Goal: Task Accomplishment & Management: Manage account settings

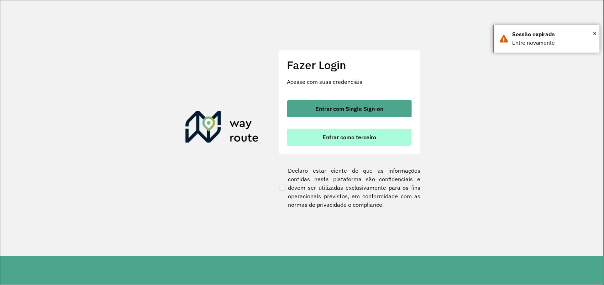
click at [356, 140] on span "Entrar como terceiro" at bounding box center [349, 137] width 54 height 6
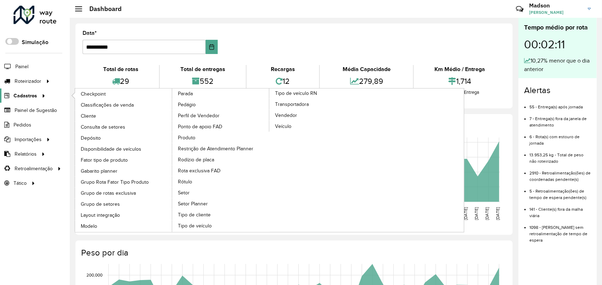
click at [27, 96] on span "Cadastros" at bounding box center [25, 95] width 23 height 7
click at [86, 113] on span "Cliente" at bounding box center [89, 115] width 17 height 7
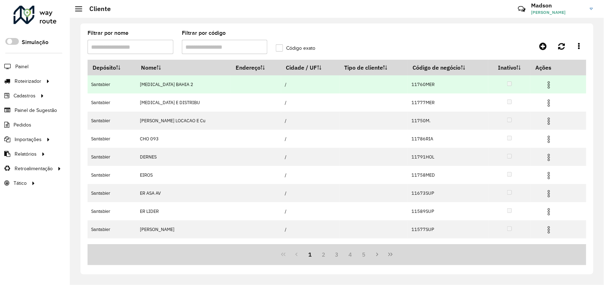
click at [547, 86] on img at bounding box center [548, 85] width 9 height 9
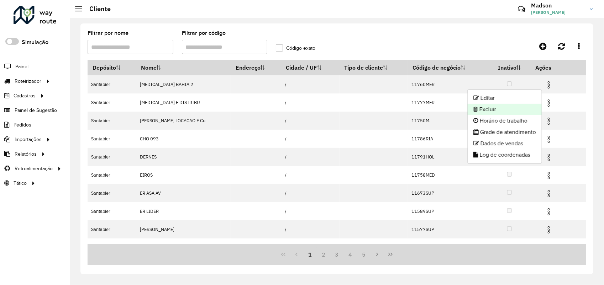
click at [509, 109] on li "Excluir" at bounding box center [505, 109] width 74 height 11
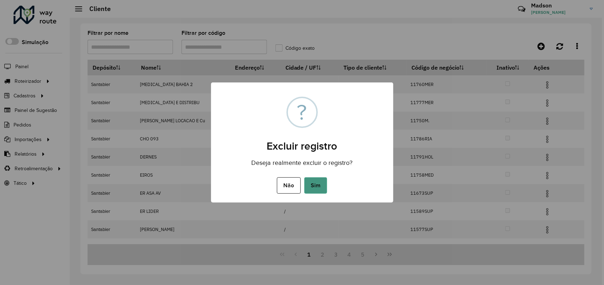
click at [314, 186] on button "Sim" at bounding box center [315, 186] width 23 height 16
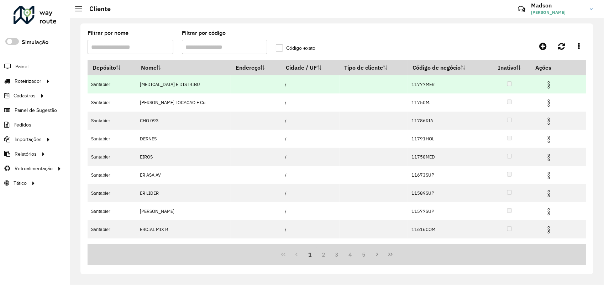
click at [545, 86] on img at bounding box center [548, 85] width 9 height 9
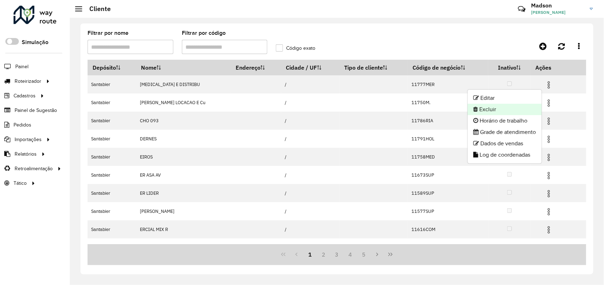
click at [502, 105] on li "Excluir" at bounding box center [505, 109] width 74 height 11
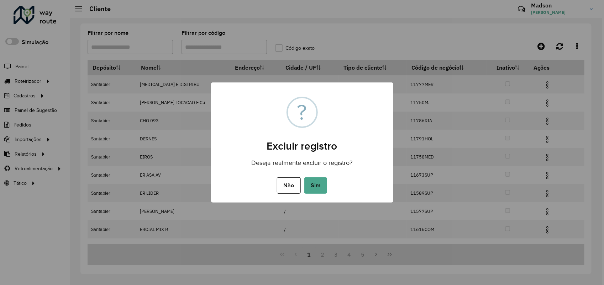
drag, startPoint x: 318, startPoint y: 188, endPoint x: 327, endPoint y: 71, distance: 116.7
click at [318, 185] on button "Sim" at bounding box center [315, 186] width 23 height 16
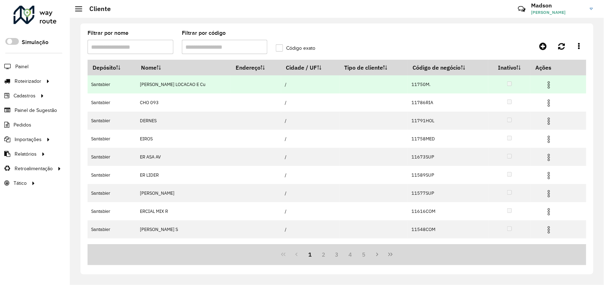
click at [548, 82] on img at bounding box center [548, 85] width 9 height 9
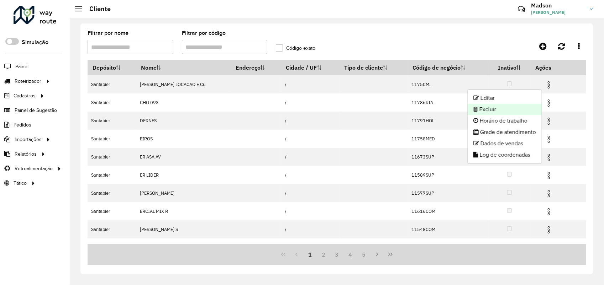
click at [501, 111] on li "Excluir" at bounding box center [505, 109] width 74 height 11
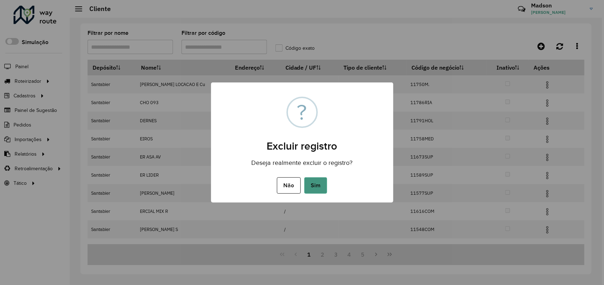
click at [318, 183] on button "Sim" at bounding box center [315, 186] width 23 height 16
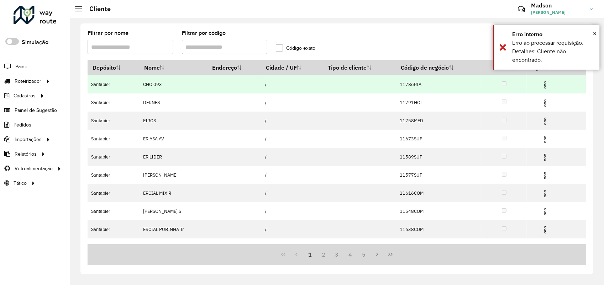
click at [545, 86] on img at bounding box center [545, 85] width 9 height 9
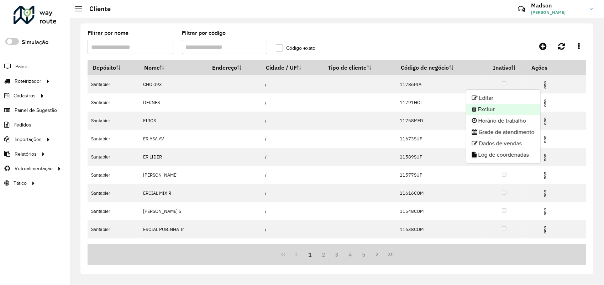
click at [481, 110] on li "Excluir" at bounding box center [503, 109] width 74 height 11
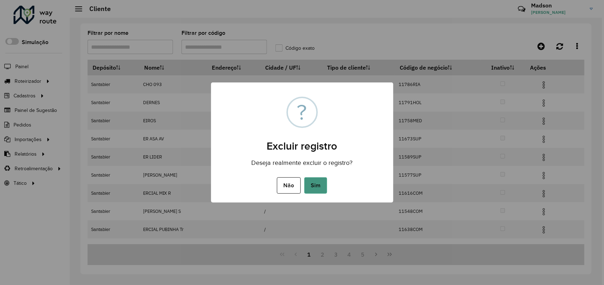
click at [318, 181] on button "Sim" at bounding box center [315, 186] width 23 height 16
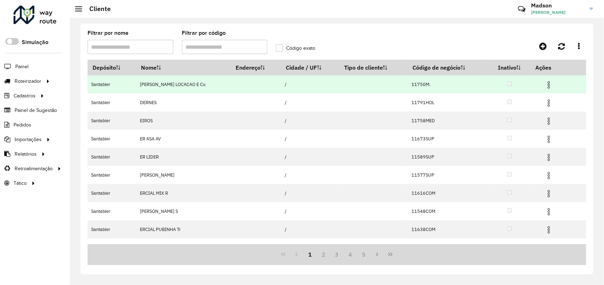
click at [547, 84] on img at bounding box center [548, 85] width 9 height 9
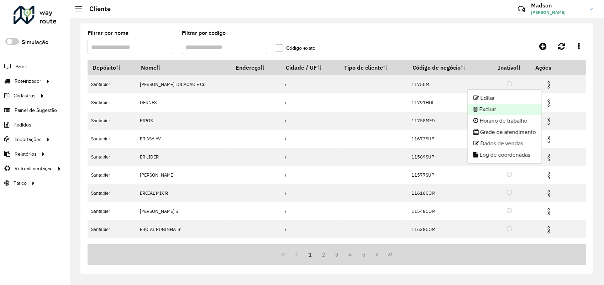
click at [506, 106] on li "Excluir" at bounding box center [505, 109] width 74 height 11
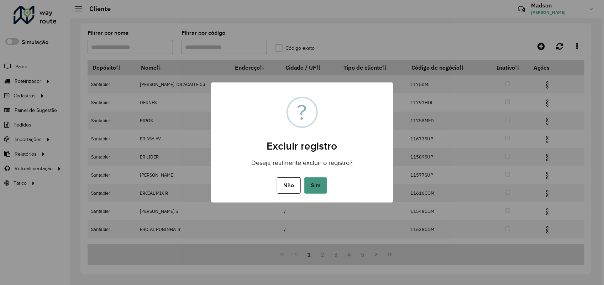
click at [315, 186] on button "Sim" at bounding box center [315, 186] width 23 height 16
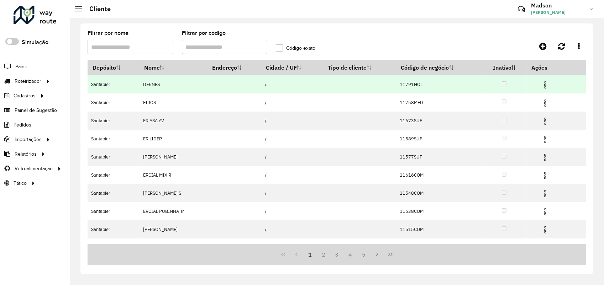
click at [544, 85] on img at bounding box center [545, 85] width 9 height 9
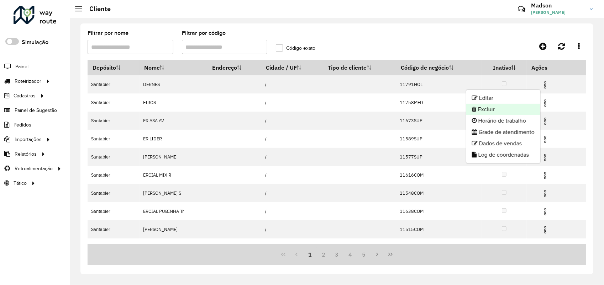
click at [487, 110] on li "Excluir" at bounding box center [503, 109] width 74 height 11
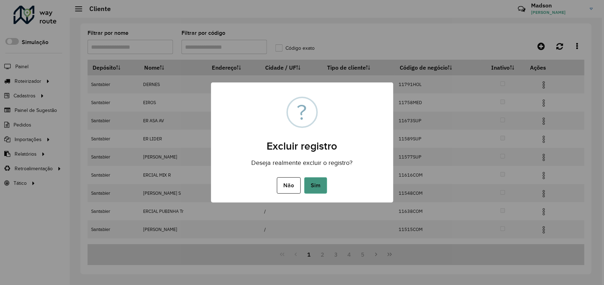
click at [312, 188] on button "Sim" at bounding box center [315, 186] width 23 height 16
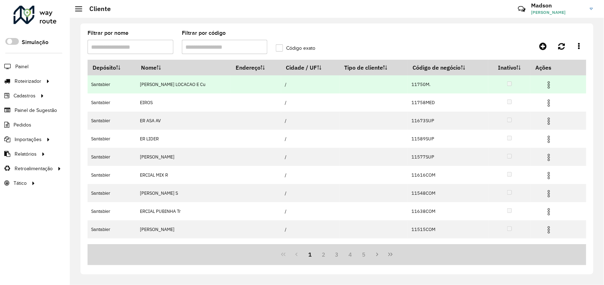
click at [547, 86] on img at bounding box center [548, 85] width 9 height 9
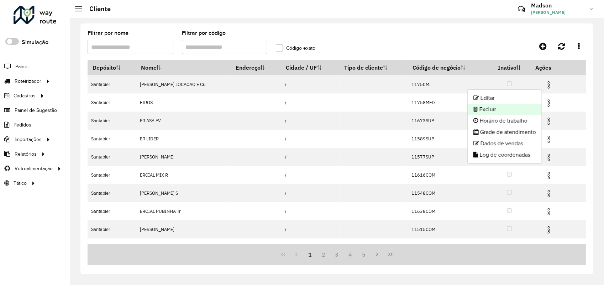
click at [517, 104] on li "Excluir" at bounding box center [505, 109] width 74 height 11
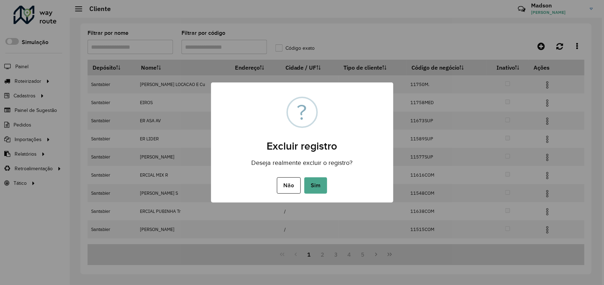
drag, startPoint x: 318, startPoint y: 184, endPoint x: 335, endPoint y: 113, distance: 73.3
click at [318, 182] on button "Sim" at bounding box center [315, 186] width 23 height 16
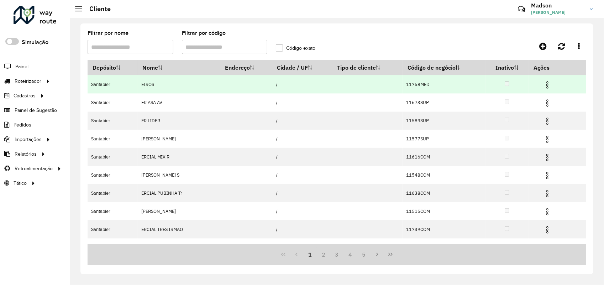
drag, startPoint x: 546, startPoint y: 82, endPoint x: 540, endPoint y: 88, distance: 8.3
click at [546, 82] on img at bounding box center [547, 85] width 9 height 9
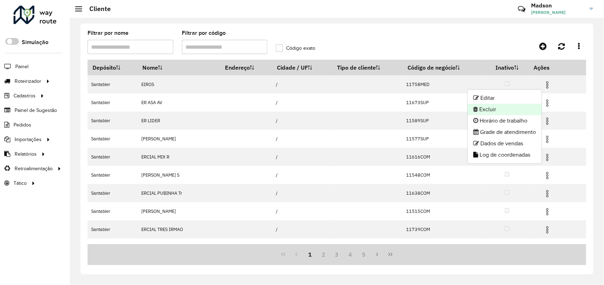
click at [502, 105] on li "Excluir" at bounding box center [505, 109] width 74 height 11
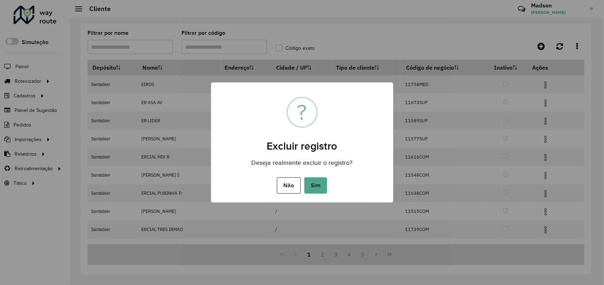
drag, startPoint x: 312, startPoint y: 189, endPoint x: 359, endPoint y: 15, distance: 180.1
click at [312, 187] on button "Sim" at bounding box center [315, 186] width 23 height 16
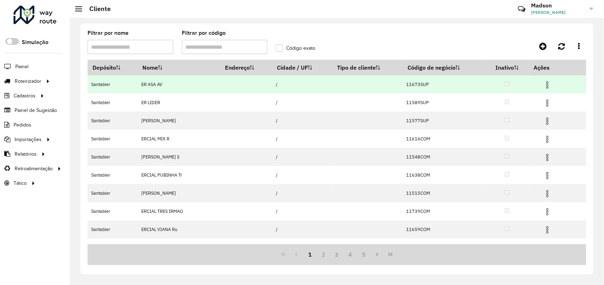
click at [548, 84] on img at bounding box center [547, 85] width 9 height 9
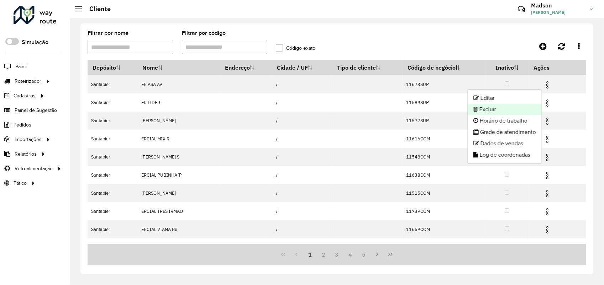
click at [491, 106] on li "Excluir" at bounding box center [505, 109] width 74 height 11
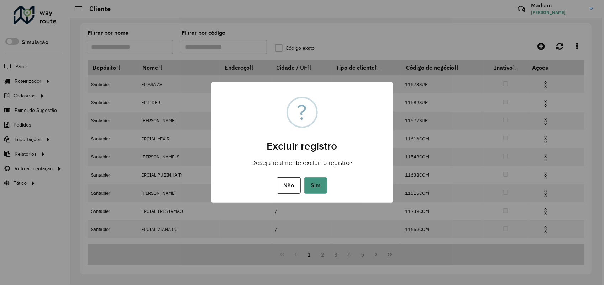
click at [320, 184] on button "Sim" at bounding box center [315, 186] width 23 height 16
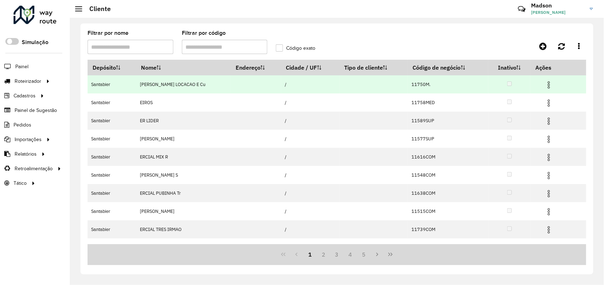
drag, startPoint x: 548, startPoint y: 85, endPoint x: 543, endPoint y: 86, distance: 5.1
click at [548, 85] on img at bounding box center [548, 85] width 9 height 9
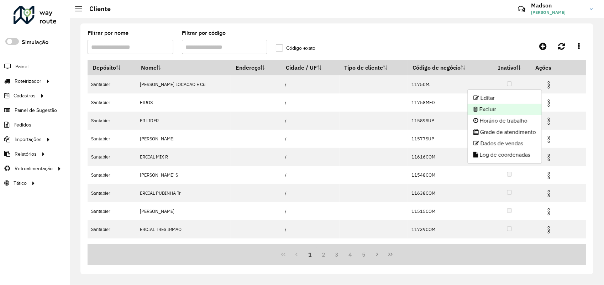
click at [493, 107] on li "Excluir" at bounding box center [505, 109] width 74 height 11
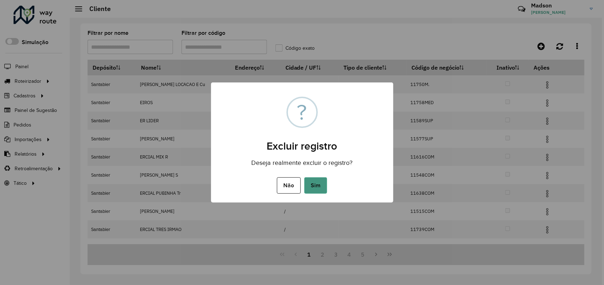
click at [321, 184] on button "Sim" at bounding box center [315, 186] width 23 height 16
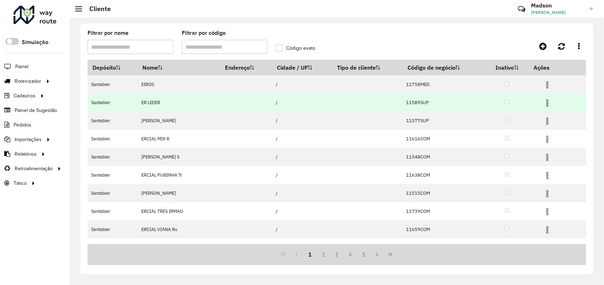
click at [545, 102] on img at bounding box center [547, 103] width 9 height 9
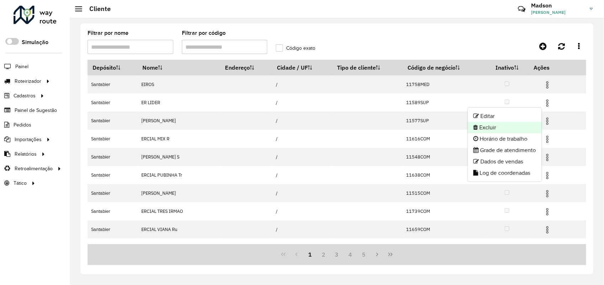
click at [476, 126] on li "Excluir" at bounding box center [505, 127] width 74 height 11
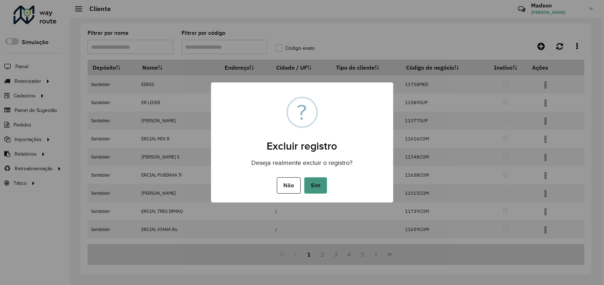
drag, startPoint x: 320, startPoint y: 184, endPoint x: 350, endPoint y: 70, distance: 117.6
click at [321, 183] on button "Sim" at bounding box center [315, 186] width 23 height 16
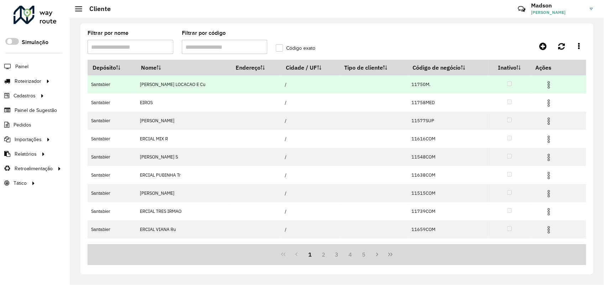
click at [545, 85] on img at bounding box center [548, 85] width 9 height 9
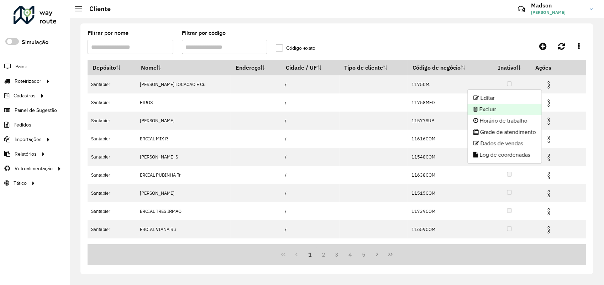
click at [485, 105] on li "Excluir" at bounding box center [505, 109] width 74 height 11
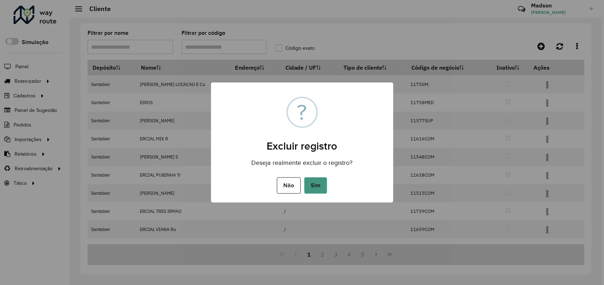
click at [313, 184] on button "Sim" at bounding box center [315, 186] width 23 height 16
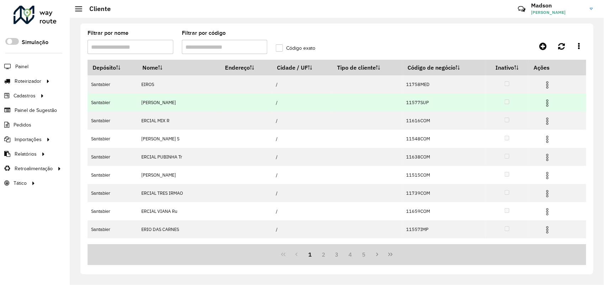
click at [547, 103] on img at bounding box center [547, 103] width 9 height 9
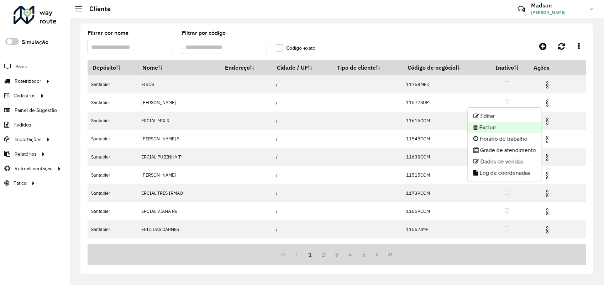
click at [473, 126] on icon at bounding box center [475, 128] width 5 height 6
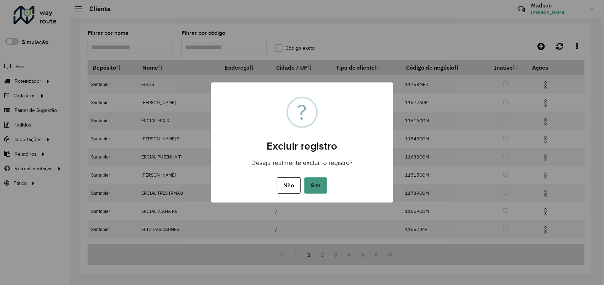
click at [318, 186] on button "Sim" at bounding box center [315, 186] width 23 height 16
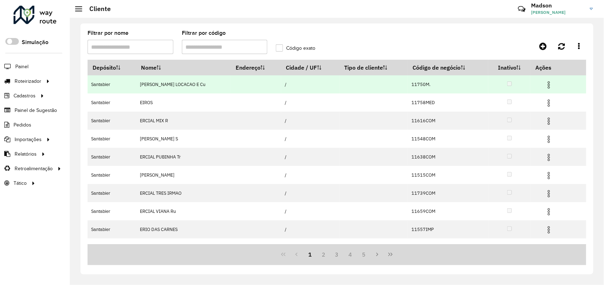
click at [549, 80] on td at bounding box center [552, 84] width 43 height 18
click at [550, 81] on img at bounding box center [548, 85] width 9 height 9
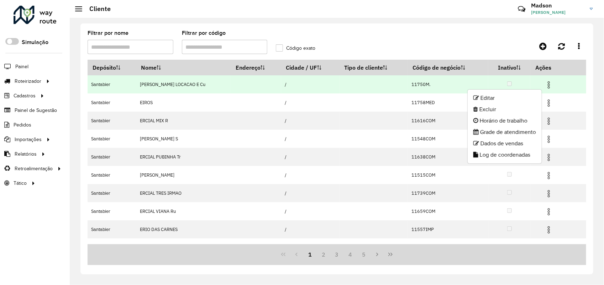
click at [544, 85] on img at bounding box center [548, 85] width 9 height 9
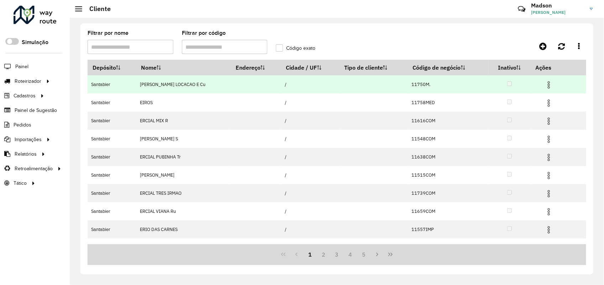
click at [547, 84] on img at bounding box center [548, 85] width 9 height 9
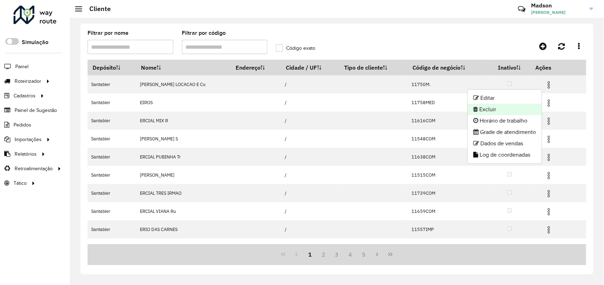
click at [505, 106] on li "Excluir" at bounding box center [505, 109] width 74 height 11
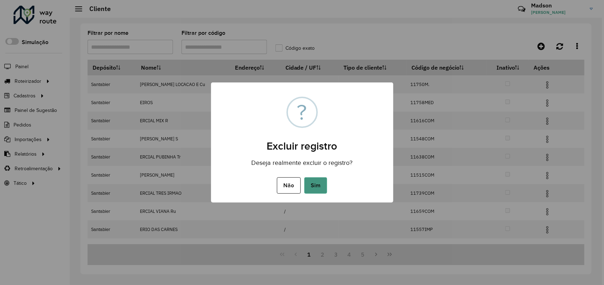
click at [307, 184] on button "Sim" at bounding box center [315, 186] width 23 height 16
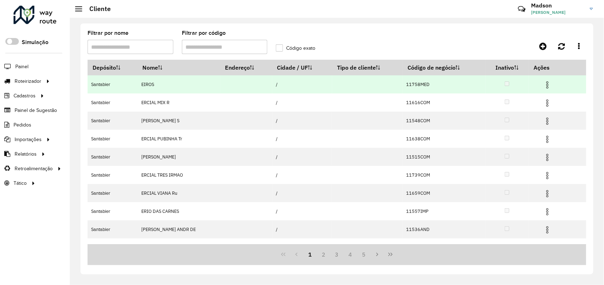
click at [546, 84] on img at bounding box center [547, 85] width 9 height 9
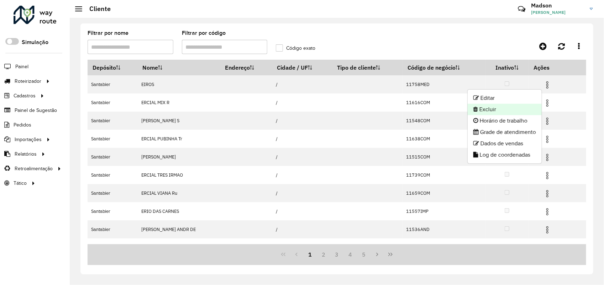
click at [509, 107] on li "Excluir" at bounding box center [505, 109] width 74 height 11
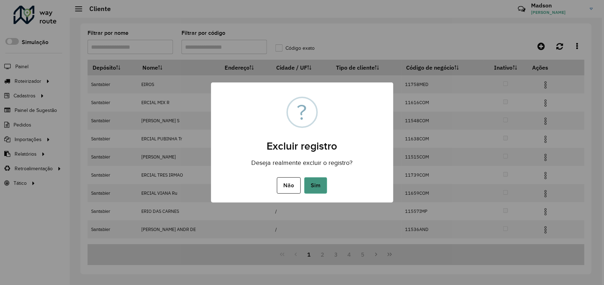
click at [318, 180] on button "Sim" at bounding box center [315, 186] width 23 height 16
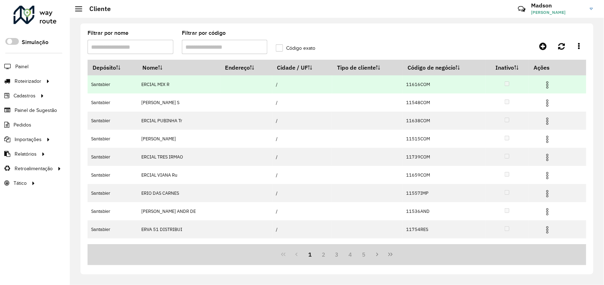
click at [546, 86] on img at bounding box center [547, 85] width 9 height 9
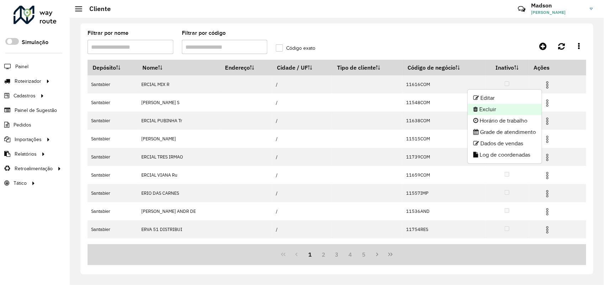
click at [512, 110] on li "Excluir" at bounding box center [505, 109] width 74 height 11
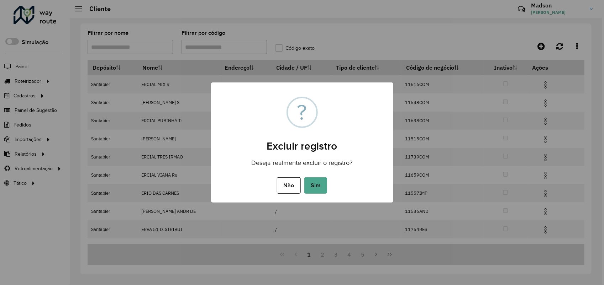
drag, startPoint x: 314, startPoint y: 186, endPoint x: 353, endPoint y: 17, distance: 173.3
click at [316, 183] on button "Sim" at bounding box center [315, 186] width 23 height 16
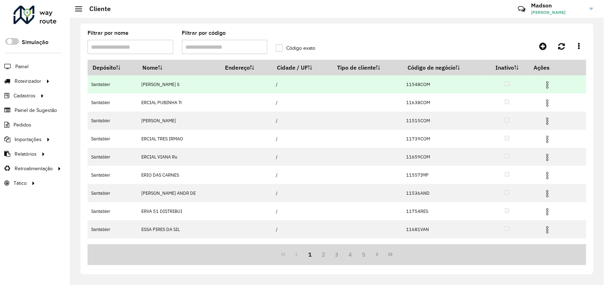
click at [549, 84] on img at bounding box center [547, 85] width 9 height 9
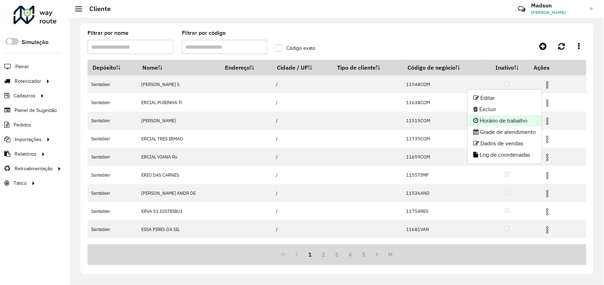
click at [504, 115] on li "Horário de trabalho" at bounding box center [505, 120] width 74 height 11
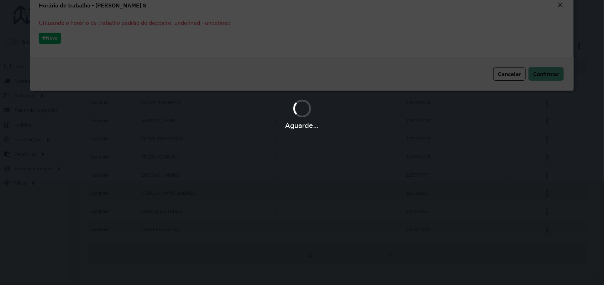
click at [504, 115] on div "Aguarde..." at bounding box center [302, 114] width 604 height 34
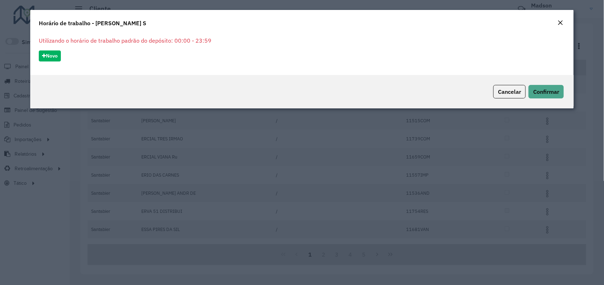
click at [557, 19] on button "Close" at bounding box center [560, 23] width 10 height 9
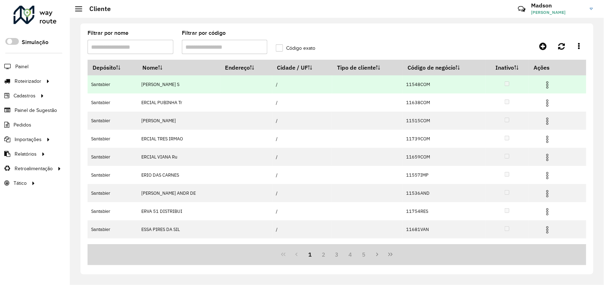
click at [547, 84] on img at bounding box center [547, 85] width 9 height 9
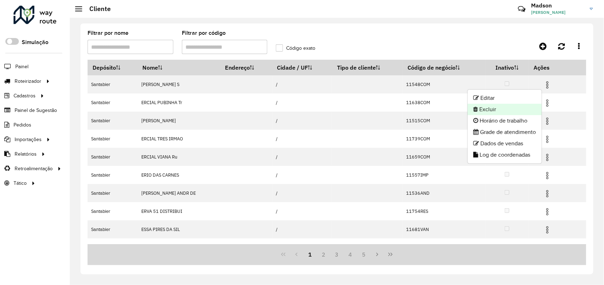
click at [504, 109] on li "Excluir" at bounding box center [505, 109] width 74 height 11
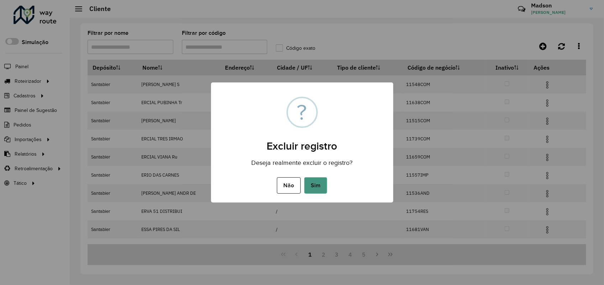
click at [312, 191] on button "Sim" at bounding box center [315, 186] width 23 height 16
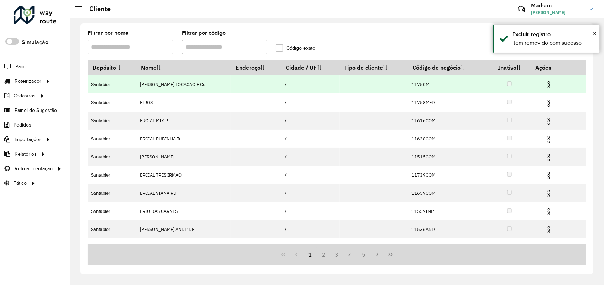
click at [546, 89] on img at bounding box center [548, 85] width 9 height 9
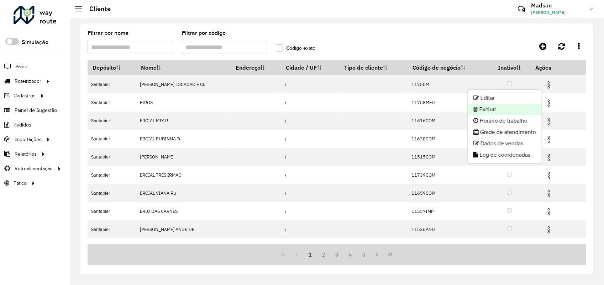
click at [500, 109] on li "Excluir" at bounding box center [505, 109] width 74 height 11
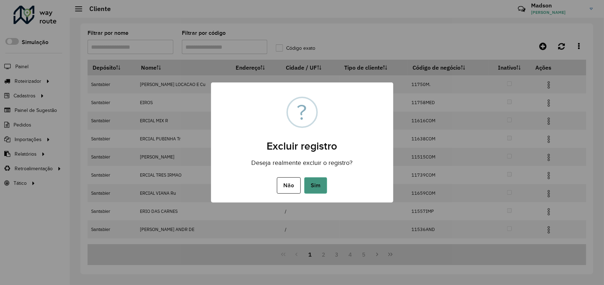
click at [308, 186] on button "Sim" at bounding box center [315, 186] width 23 height 16
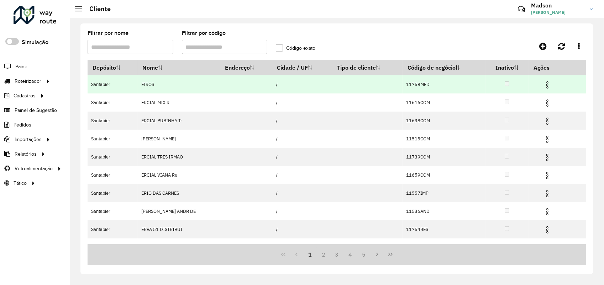
click at [547, 86] on img at bounding box center [547, 85] width 9 height 9
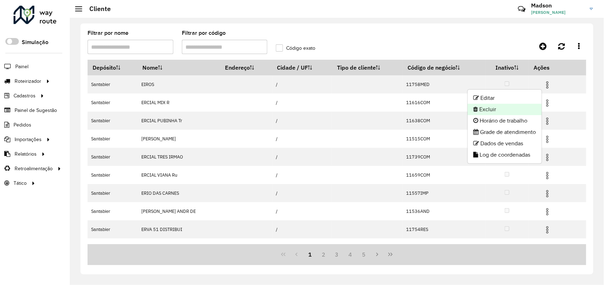
click at [496, 107] on li "Excluir" at bounding box center [505, 109] width 74 height 11
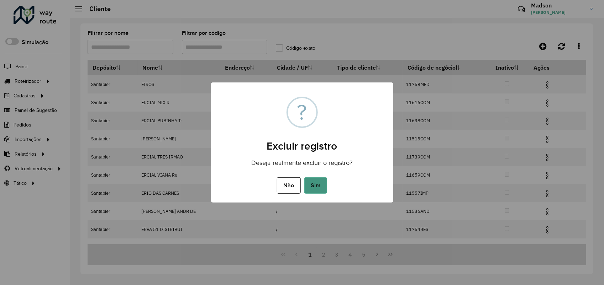
click at [311, 185] on button "Sim" at bounding box center [315, 186] width 23 height 16
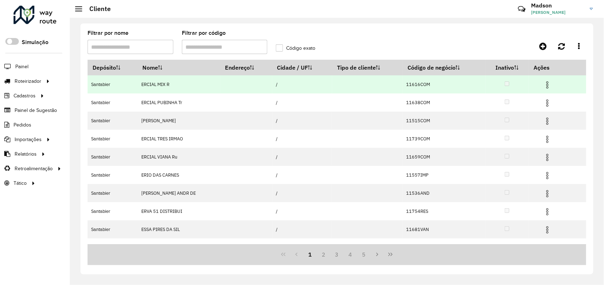
click at [545, 85] on img at bounding box center [547, 85] width 9 height 9
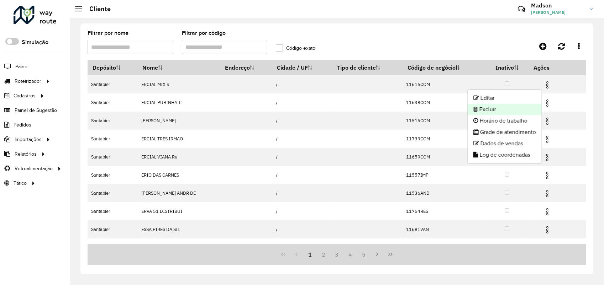
click at [492, 108] on li "Excluir" at bounding box center [505, 109] width 74 height 11
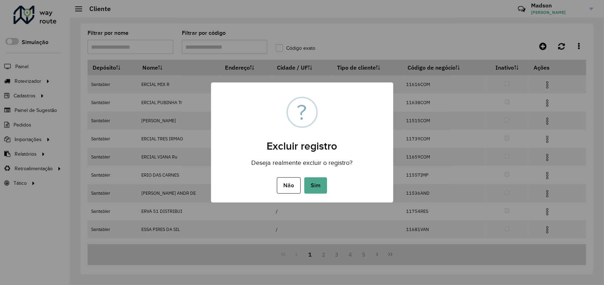
drag, startPoint x: 319, startPoint y: 182, endPoint x: 328, endPoint y: 165, distance: 18.8
click at [320, 181] on button "Sim" at bounding box center [315, 186] width 23 height 16
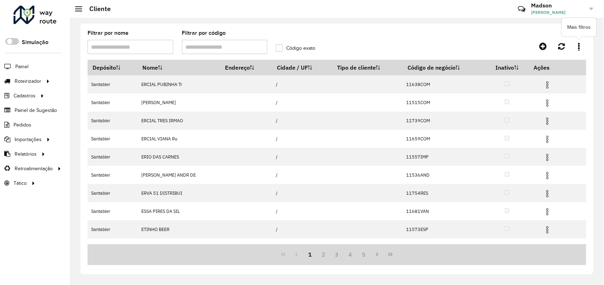
click at [577, 46] on link at bounding box center [579, 46] width 14 height 13
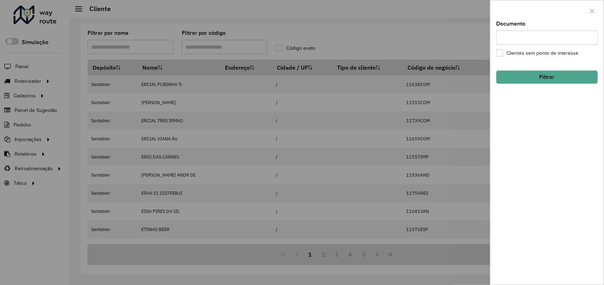
click at [560, 39] on input "Documento" at bounding box center [547, 38] width 102 height 14
click at [591, 8] on icon "button" at bounding box center [592, 11] width 6 height 6
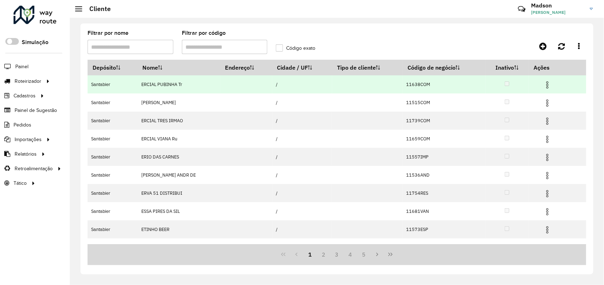
click at [541, 83] on td at bounding box center [550, 84] width 43 height 18
click at [544, 85] on img at bounding box center [547, 85] width 9 height 9
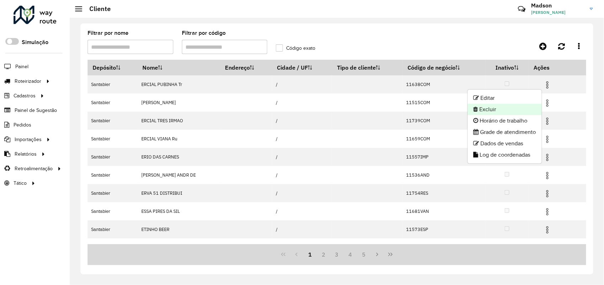
click at [514, 110] on li "Excluir" at bounding box center [505, 109] width 74 height 11
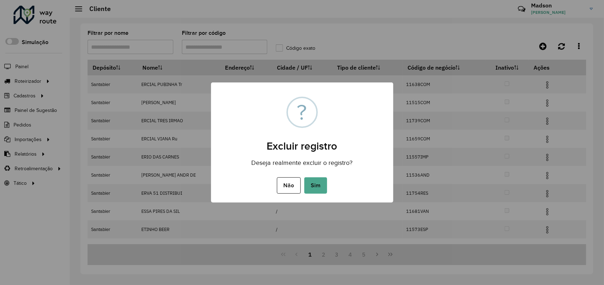
drag, startPoint x: 314, startPoint y: 179, endPoint x: 346, endPoint y: 203, distance: 39.9
click at [316, 183] on button "Sim" at bounding box center [315, 186] width 23 height 16
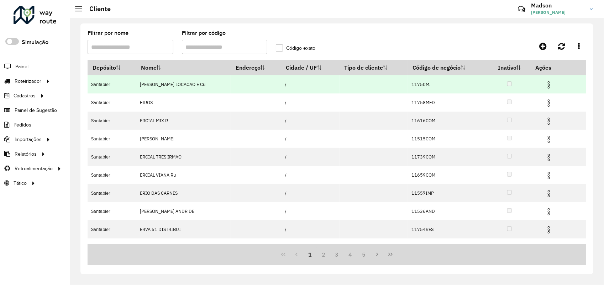
click at [547, 84] on img at bounding box center [548, 85] width 9 height 9
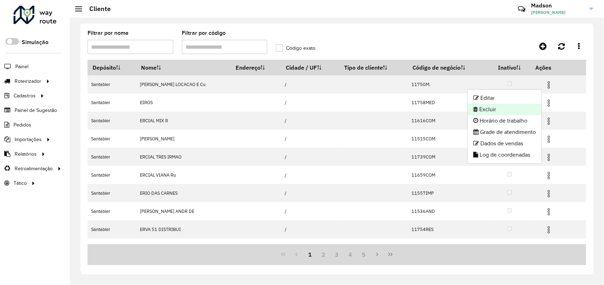
click at [474, 109] on icon at bounding box center [475, 109] width 5 height 6
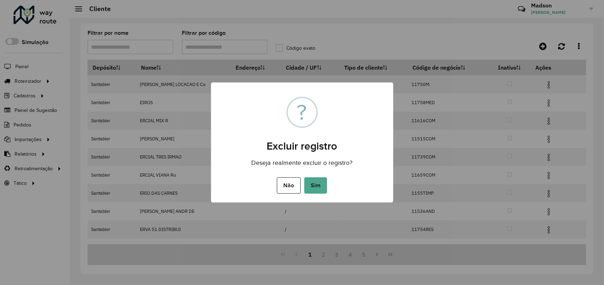
drag, startPoint x: 320, startPoint y: 181, endPoint x: 481, endPoint y: 91, distance: 184.6
click at [321, 180] on button "Sim" at bounding box center [315, 186] width 23 height 16
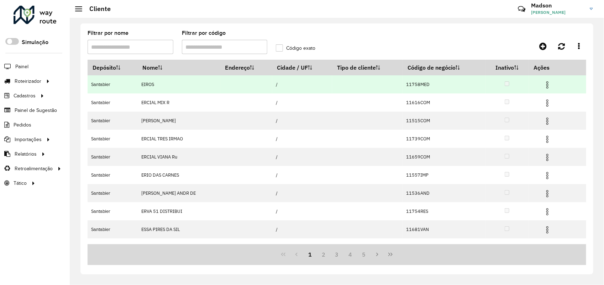
click at [545, 84] on img at bounding box center [547, 85] width 9 height 9
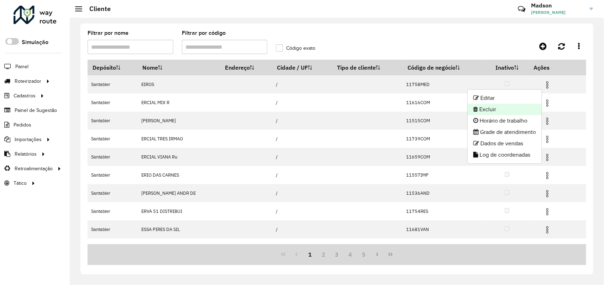
click at [497, 110] on li "Excluir" at bounding box center [505, 109] width 74 height 11
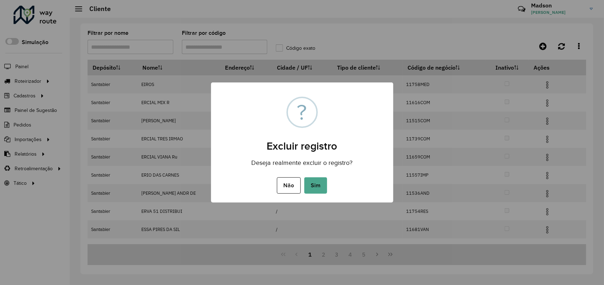
drag, startPoint x: 321, startPoint y: 185, endPoint x: 329, endPoint y: 141, distance: 44.9
click at [321, 185] on button "Sim" at bounding box center [315, 186] width 23 height 16
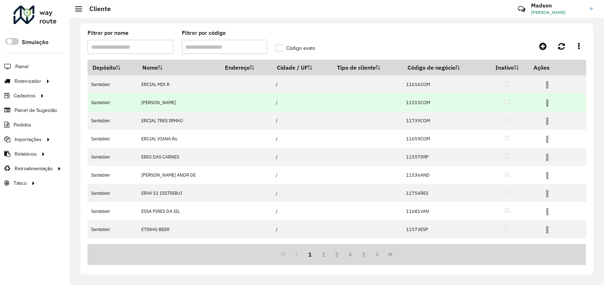
click at [547, 100] on img at bounding box center [547, 103] width 9 height 9
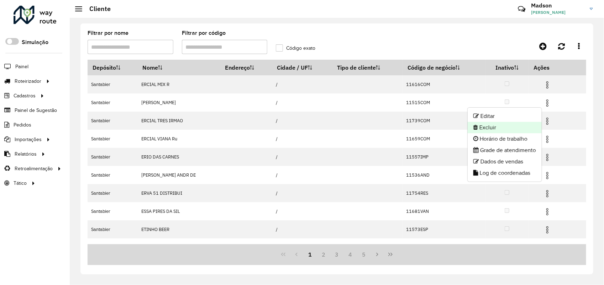
click at [468, 126] on li "Excluir" at bounding box center [505, 127] width 74 height 11
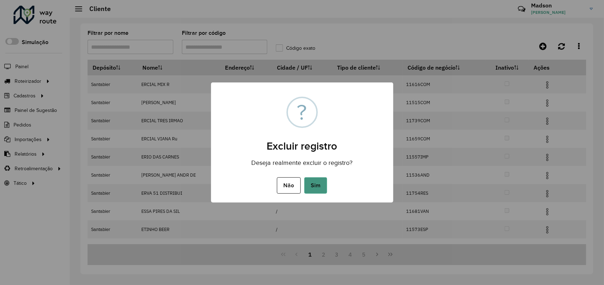
click at [321, 186] on button "Sim" at bounding box center [315, 186] width 23 height 16
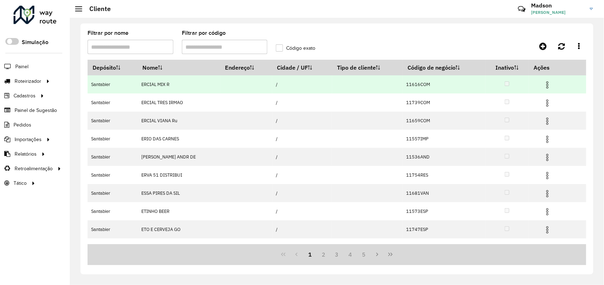
click at [545, 85] on img at bounding box center [547, 85] width 9 height 9
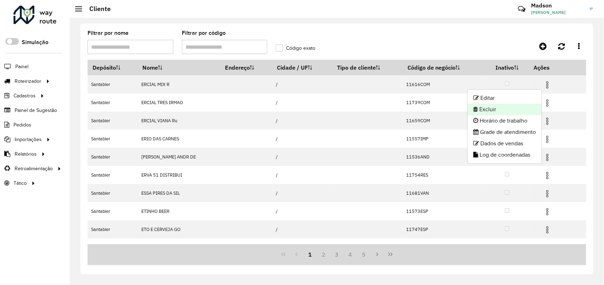
click at [490, 111] on li "Excluir" at bounding box center [505, 109] width 74 height 11
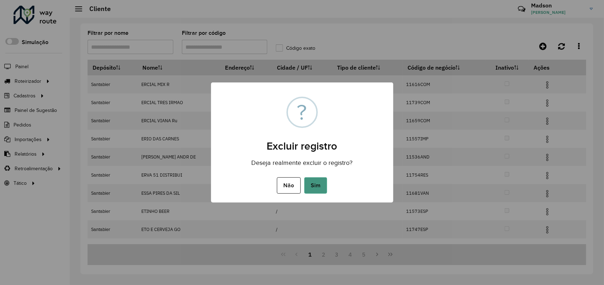
click at [318, 184] on button "Sim" at bounding box center [315, 186] width 23 height 16
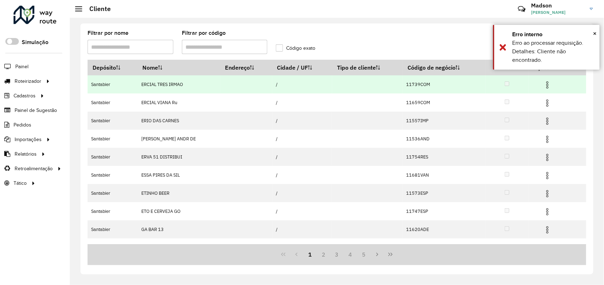
click at [545, 87] on img at bounding box center [547, 85] width 9 height 9
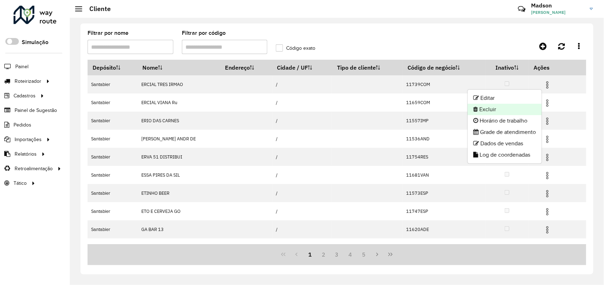
click at [506, 107] on li "Excluir" at bounding box center [505, 109] width 74 height 11
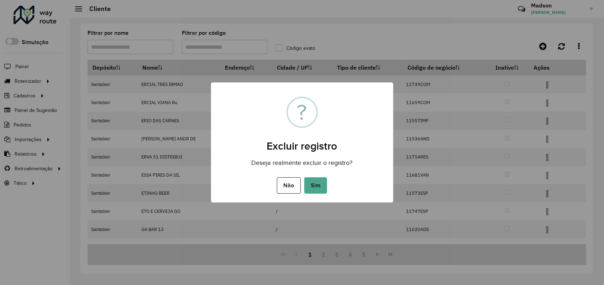
drag, startPoint x: 324, startPoint y: 183, endPoint x: 343, endPoint y: 8, distance: 176.4
click at [324, 181] on button "Sim" at bounding box center [315, 186] width 23 height 16
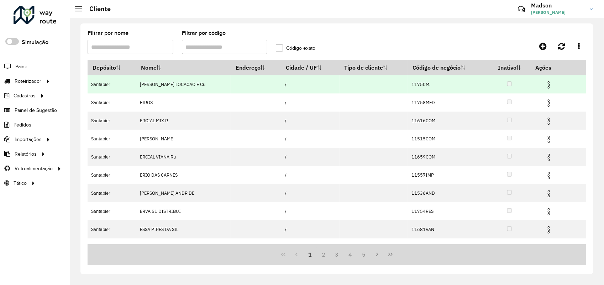
click at [544, 87] on img at bounding box center [548, 85] width 9 height 9
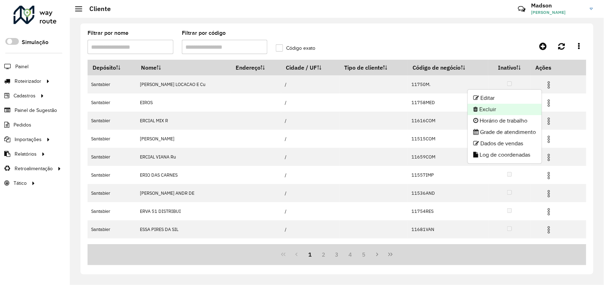
click at [504, 110] on li "Excluir" at bounding box center [505, 109] width 74 height 11
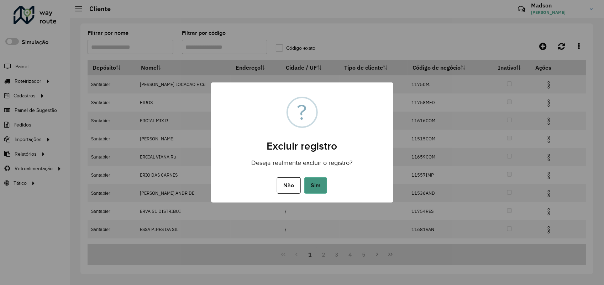
click at [312, 183] on button "Sim" at bounding box center [315, 186] width 23 height 16
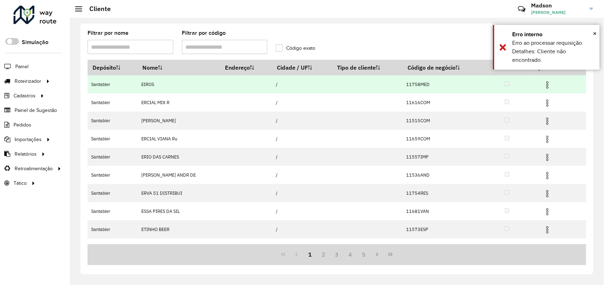
click at [547, 82] on img at bounding box center [547, 85] width 9 height 9
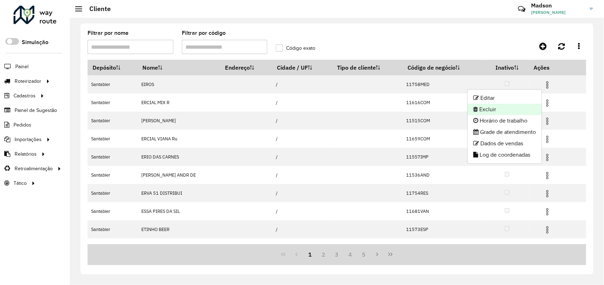
click at [522, 104] on li "Excluir" at bounding box center [505, 109] width 74 height 11
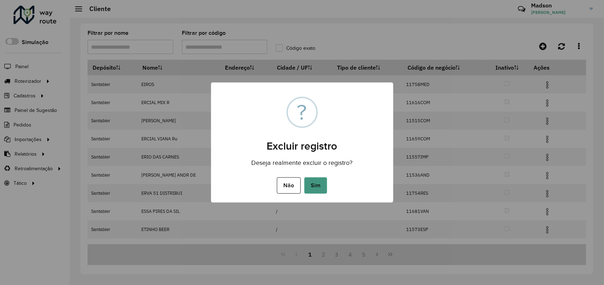
click at [317, 184] on button "Sim" at bounding box center [315, 186] width 23 height 16
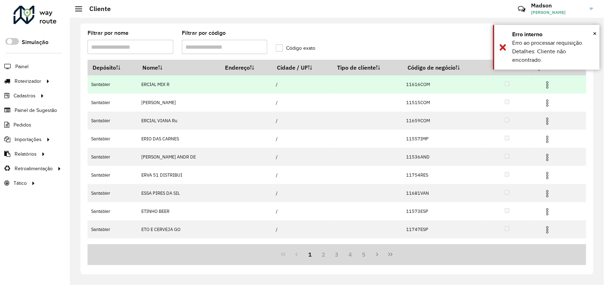
click at [547, 84] on img at bounding box center [547, 85] width 9 height 9
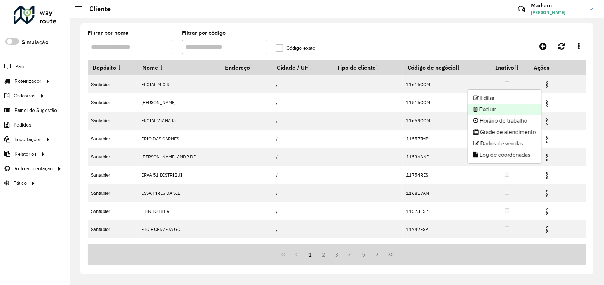
click at [479, 110] on li "Excluir" at bounding box center [505, 109] width 74 height 11
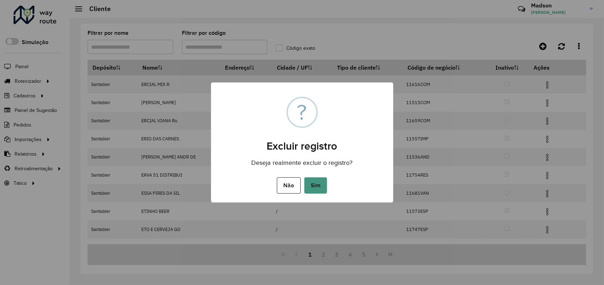
click at [319, 186] on button "Sim" at bounding box center [315, 186] width 23 height 16
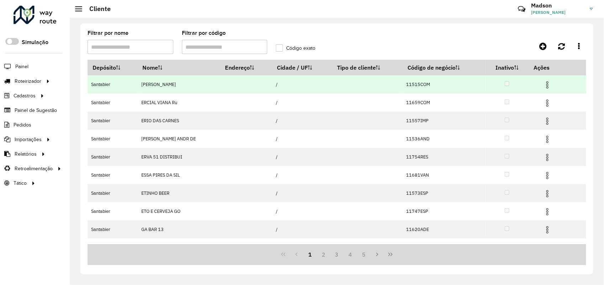
click at [545, 85] on img at bounding box center [547, 85] width 9 height 9
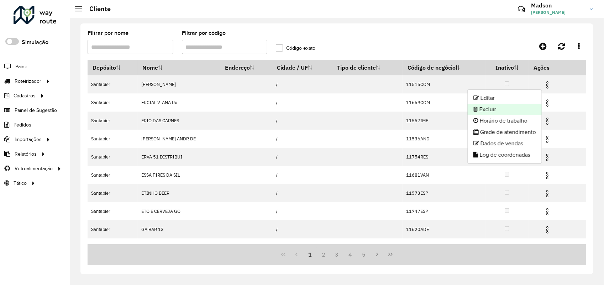
click at [492, 107] on li "Excluir" at bounding box center [505, 109] width 74 height 11
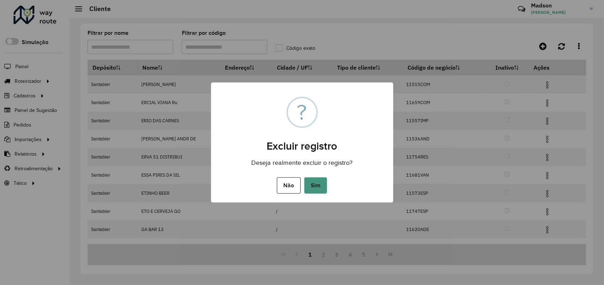
click at [310, 179] on button "Sim" at bounding box center [315, 186] width 23 height 16
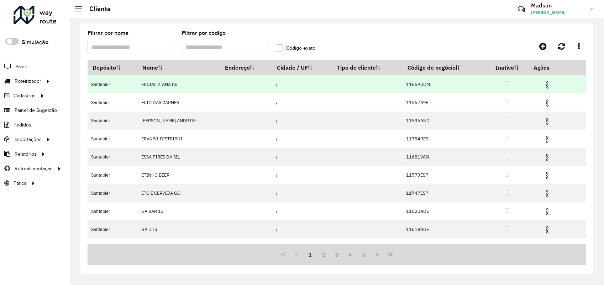
click at [547, 85] on img at bounding box center [547, 85] width 9 height 9
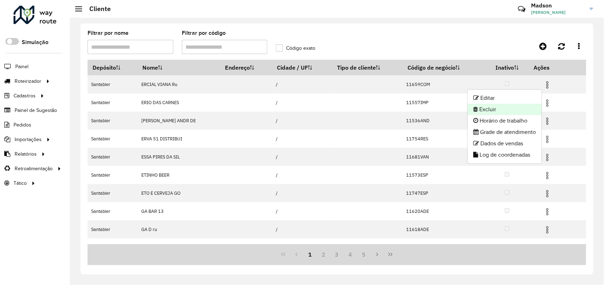
click at [483, 110] on li "Excluir" at bounding box center [505, 109] width 74 height 11
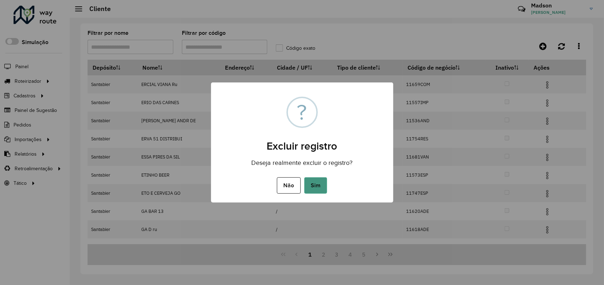
click at [317, 185] on button "Sim" at bounding box center [315, 186] width 23 height 16
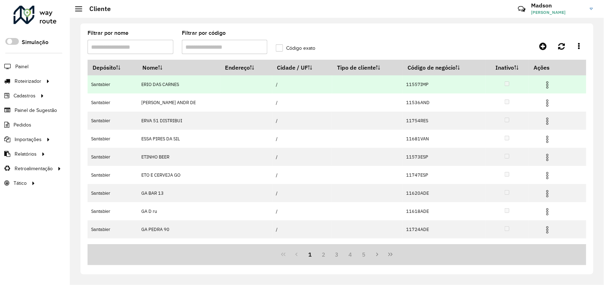
click at [547, 86] on img at bounding box center [547, 85] width 9 height 9
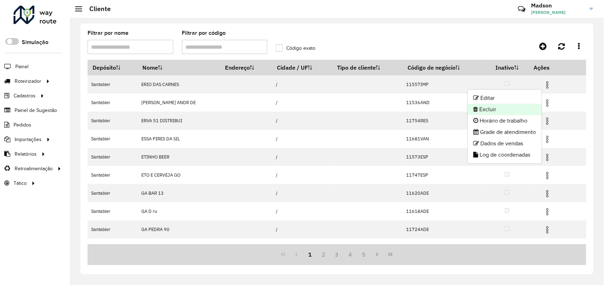
click at [491, 109] on li "Excluir" at bounding box center [505, 109] width 74 height 11
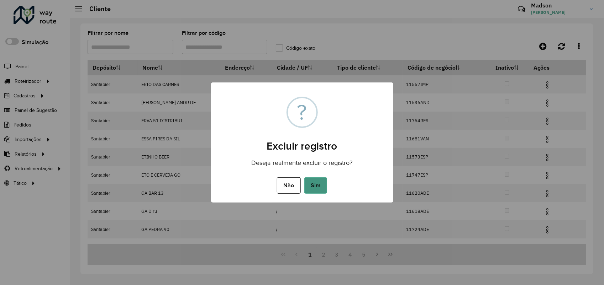
drag, startPoint x: 321, startPoint y: 184, endPoint x: 307, endPoint y: 86, distance: 99.3
click at [321, 183] on button "Sim" at bounding box center [315, 186] width 23 height 16
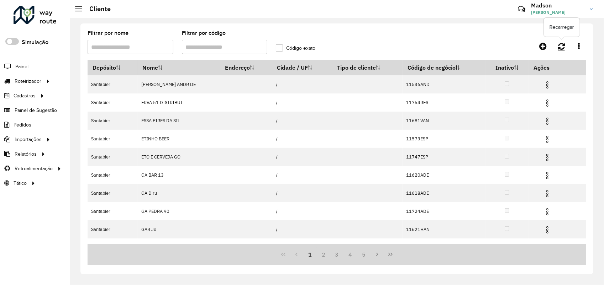
click at [560, 44] on icon at bounding box center [561, 46] width 7 height 8
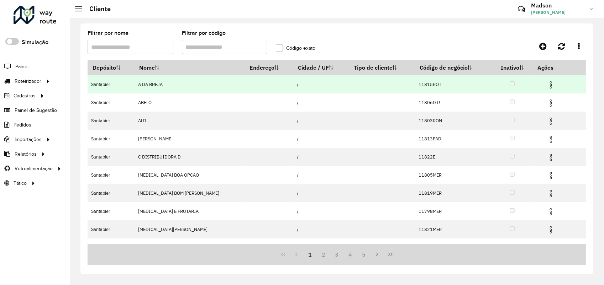
click at [547, 85] on img at bounding box center [551, 85] width 9 height 9
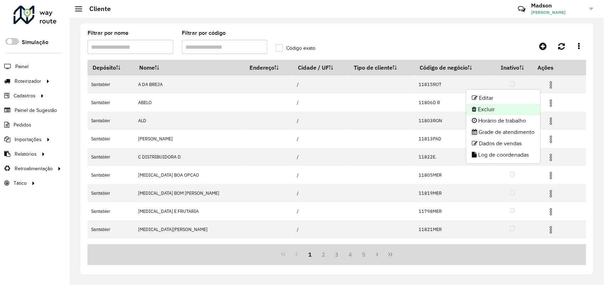
click at [506, 111] on li "Excluir" at bounding box center [503, 109] width 74 height 11
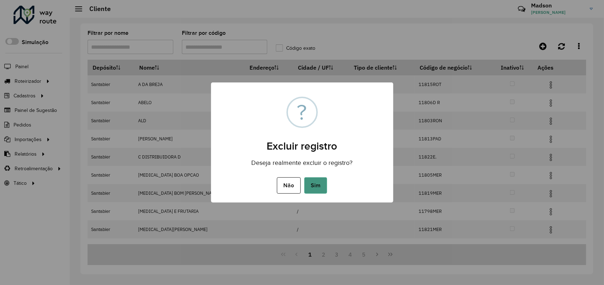
click at [314, 189] on button "Sim" at bounding box center [315, 186] width 23 height 16
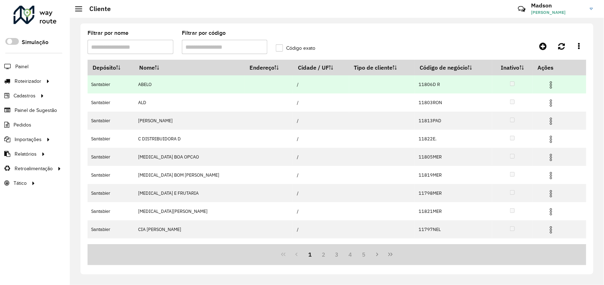
click at [547, 86] on img at bounding box center [551, 85] width 9 height 9
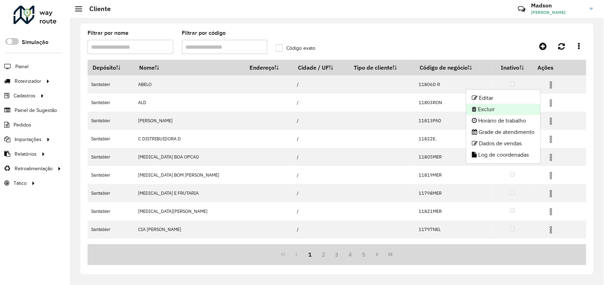
click at [504, 109] on li "Excluir" at bounding box center [503, 109] width 74 height 11
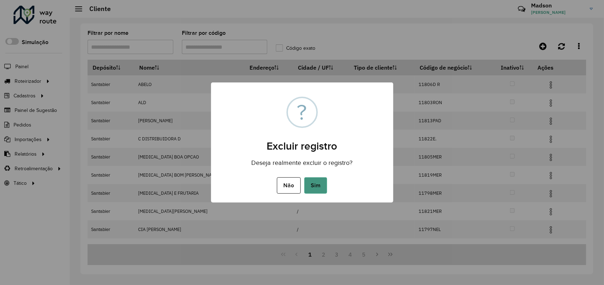
click at [319, 181] on button "Sim" at bounding box center [315, 186] width 23 height 16
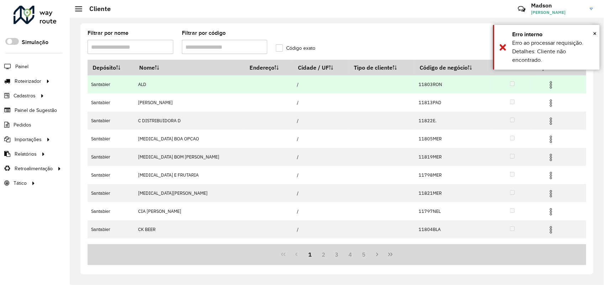
click at [547, 88] on img at bounding box center [551, 85] width 9 height 9
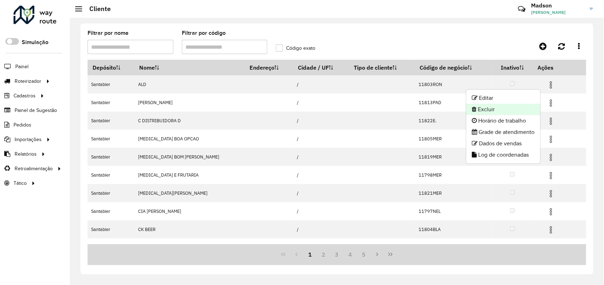
click at [492, 107] on li "Excluir" at bounding box center [503, 109] width 74 height 11
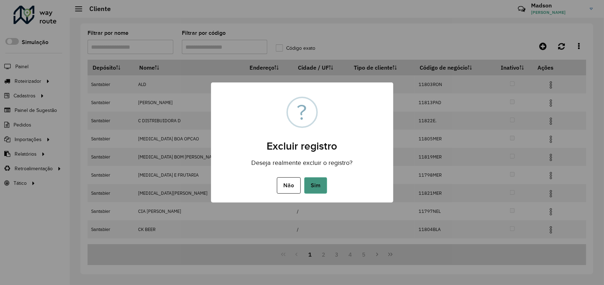
click at [317, 185] on button "Sim" at bounding box center [315, 186] width 23 height 16
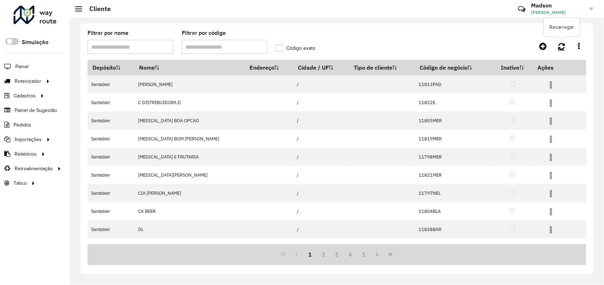
click at [560, 42] on icon at bounding box center [561, 46] width 7 height 8
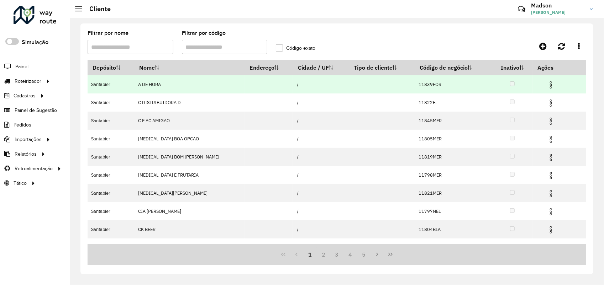
click at [547, 84] on img at bounding box center [551, 85] width 9 height 9
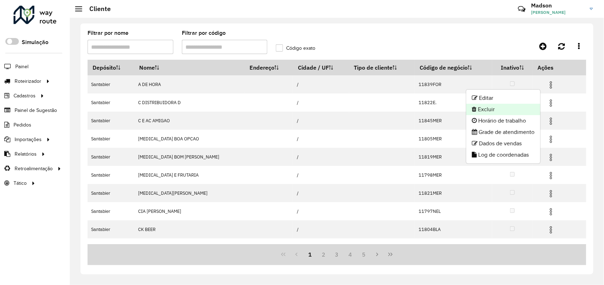
click at [489, 107] on li "Excluir" at bounding box center [503, 109] width 74 height 11
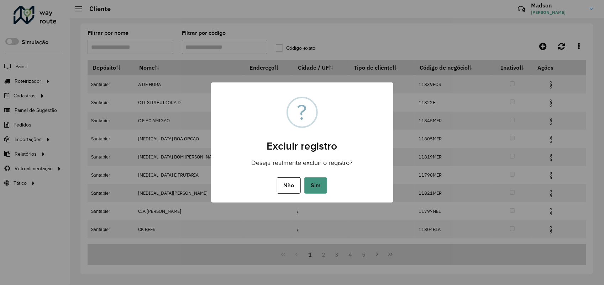
click at [318, 184] on button "Sim" at bounding box center [315, 186] width 23 height 16
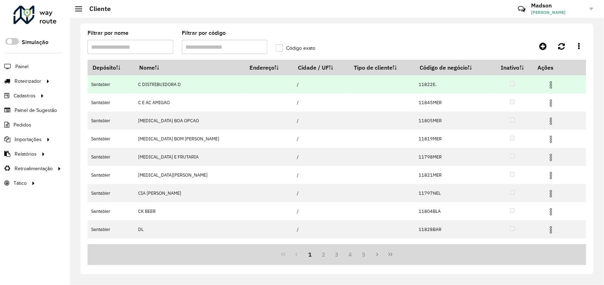
click at [547, 82] on img at bounding box center [551, 85] width 9 height 9
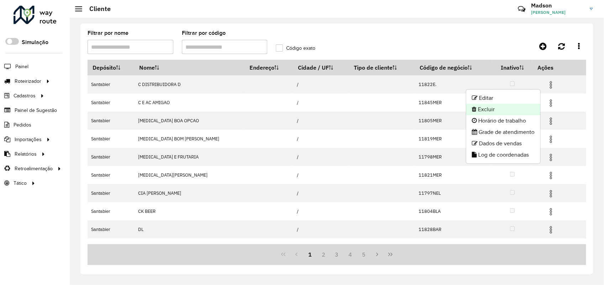
click at [504, 104] on li "Excluir" at bounding box center [503, 109] width 74 height 11
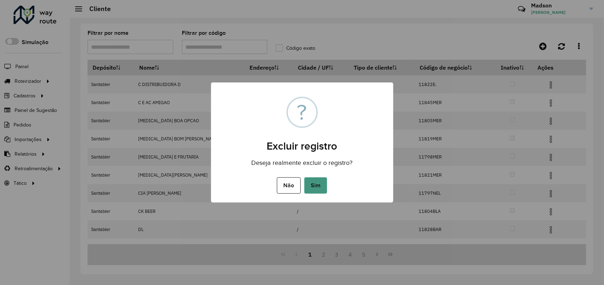
click at [312, 181] on button "Sim" at bounding box center [315, 186] width 23 height 16
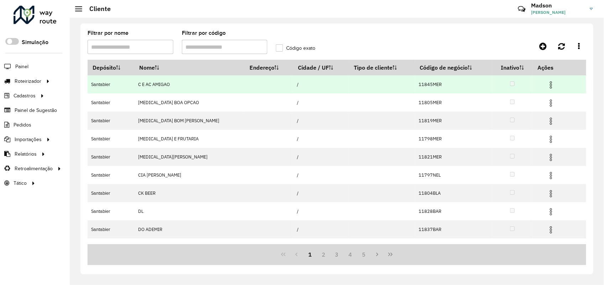
click at [547, 86] on img at bounding box center [551, 85] width 9 height 9
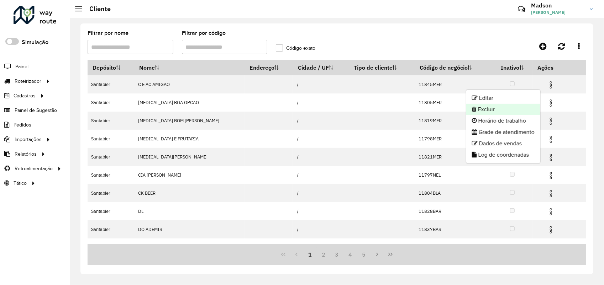
click at [506, 111] on li "Excluir" at bounding box center [503, 109] width 74 height 11
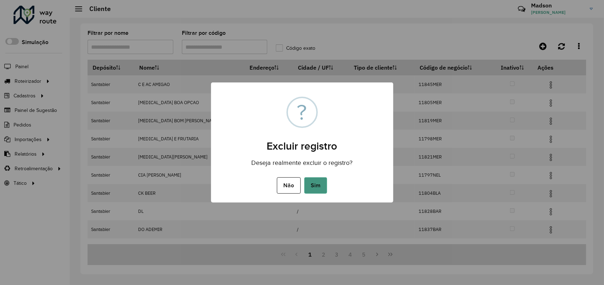
click at [305, 184] on button "Sim" at bounding box center [315, 186] width 23 height 16
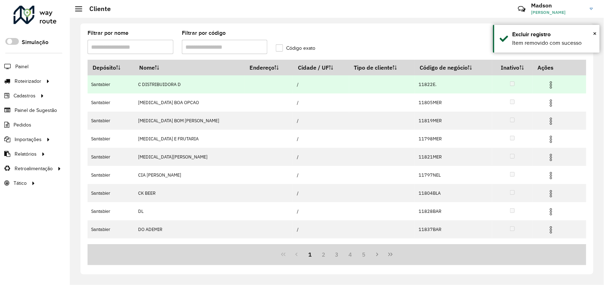
click at [548, 85] on img at bounding box center [551, 85] width 9 height 9
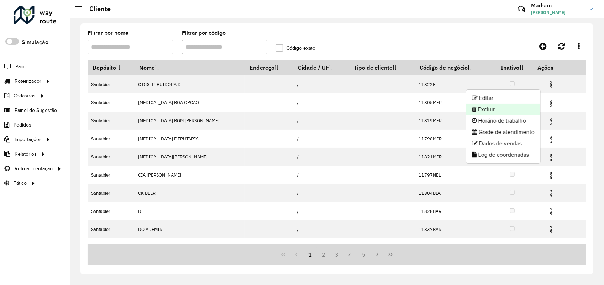
click at [483, 111] on li "Excluir" at bounding box center [503, 109] width 74 height 11
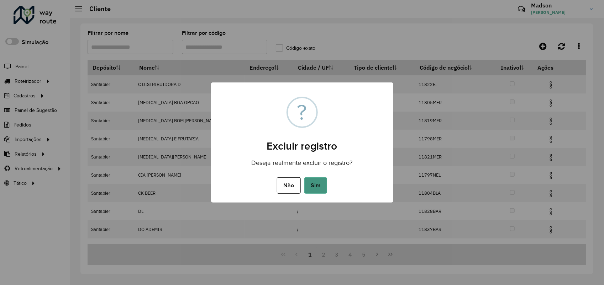
click at [319, 184] on button "Sim" at bounding box center [315, 186] width 23 height 16
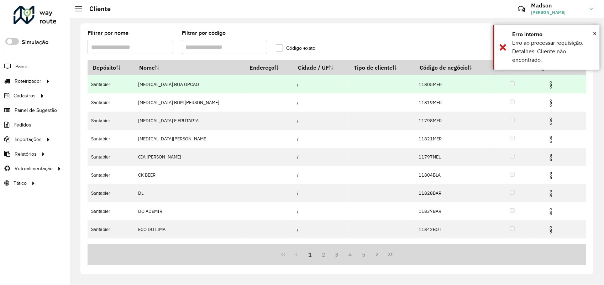
drag, startPoint x: 545, startPoint y: 81, endPoint x: 529, endPoint y: 88, distance: 17.5
click at [547, 81] on span at bounding box center [551, 84] width 9 height 10
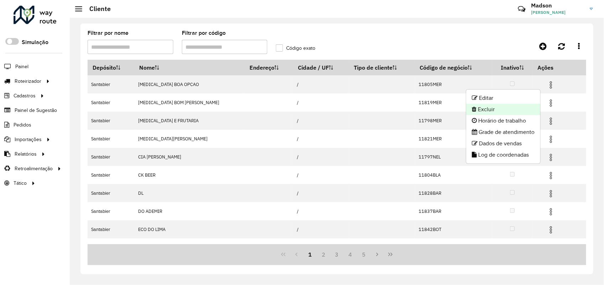
click at [491, 108] on li "Excluir" at bounding box center [503, 109] width 74 height 11
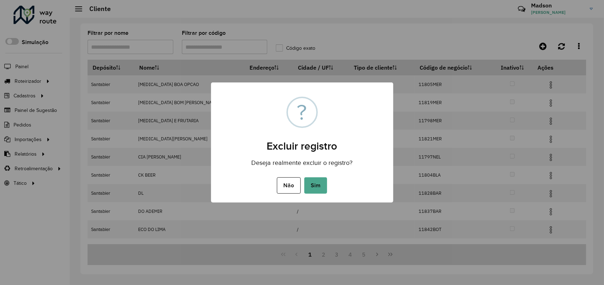
drag, startPoint x: 319, startPoint y: 181, endPoint x: 335, endPoint y: 149, distance: 36.0
click at [323, 178] on button "Sim" at bounding box center [315, 186] width 23 height 16
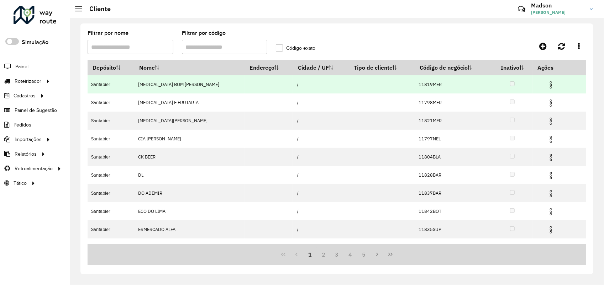
click at [547, 84] on img at bounding box center [551, 85] width 9 height 9
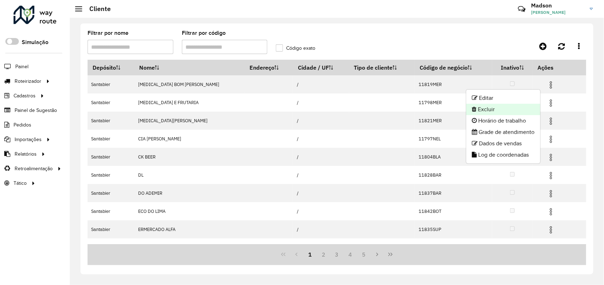
drag, startPoint x: 501, startPoint y: 103, endPoint x: 497, endPoint y: 107, distance: 5.6
click at [497, 107] on ul "Editar Excluir Horário de trabalho Grade de atendimento Dados de vendas Log de …" at bounding box center [503, 126] width 75 height 75
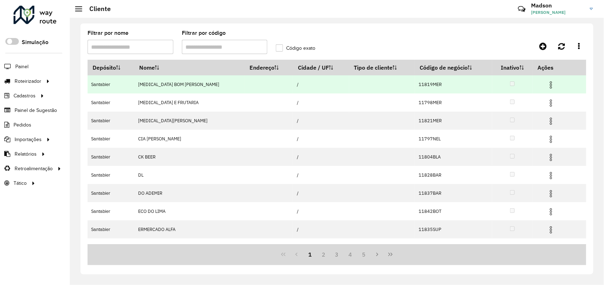
click at [547, 86] on img at bounding box center [551, 85] width 9 height 9
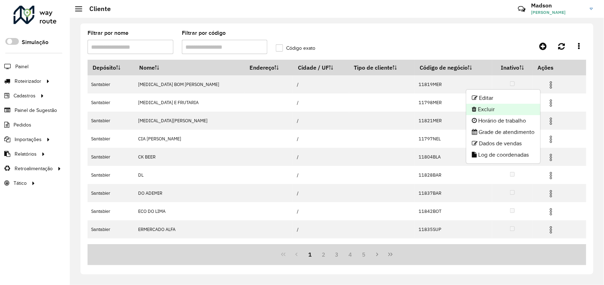
click at [506, 105] on li "Excluir" at bounding box center [503, 109] width 74 height 11
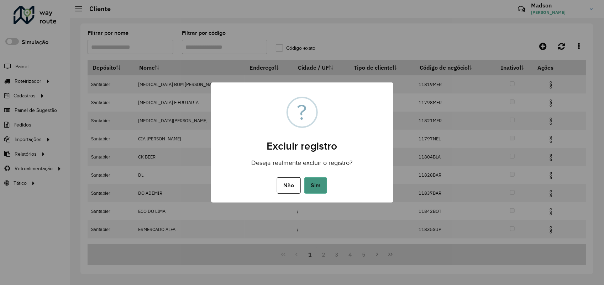
click at [305, 189] on button "Sim" at bounding box center [315, 186] width 23 height 16
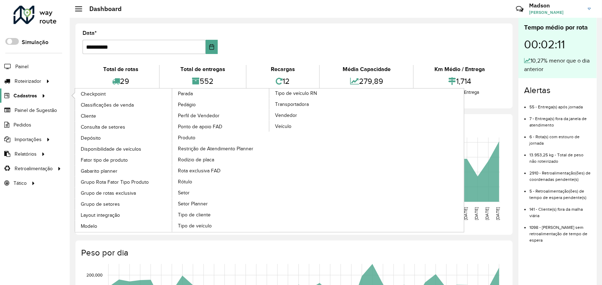
click at [13, 95] on link "Cadastros" at bounding box center [24, 96] width 48 height 14
click at [86, 118] on span "Cliente" at bounding box center [89, 115] width 17 height 7
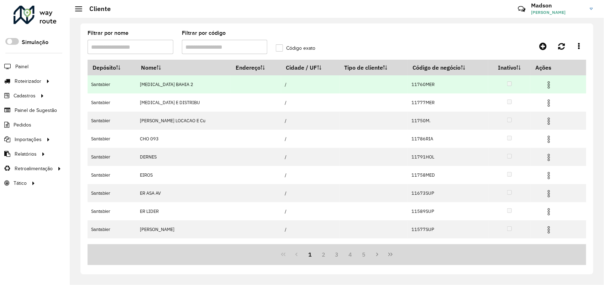
click at [545, 85] on img at bounding box center [548, 85] width 9 height 9
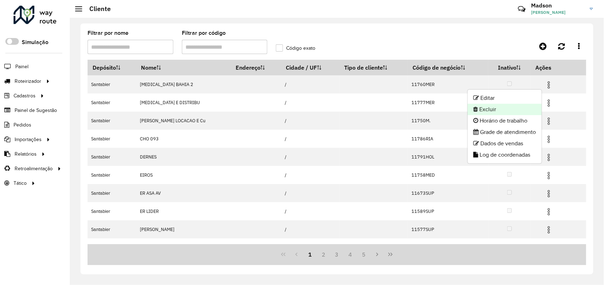
click at [476, 108] on li "Excluir" at bounding box center [505, 109] width 74 height 11
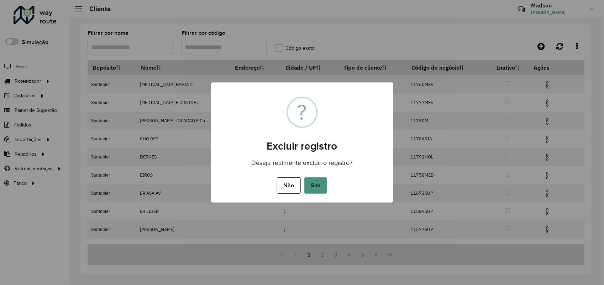
click at [319, 182] on button "Sim" at bounding box center [315, 186] width 23 height 16
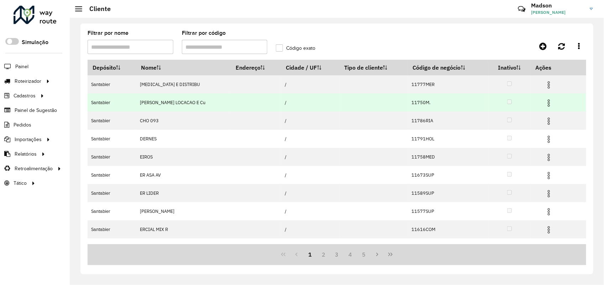
click at [549, 106] on img at bounding box center [548, 103] width 9 height 9
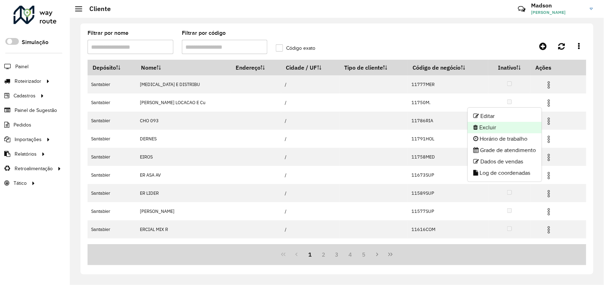
click at [493, 130] on li "Excluir" at bounding box center [505, 127] width 74 height 11
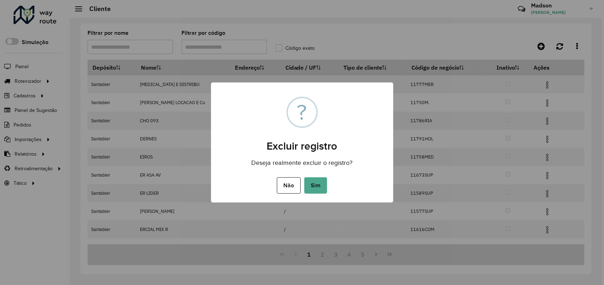
click at [313, 186] on button "Sim" at bounding box center [315, 186] width 23 height 16
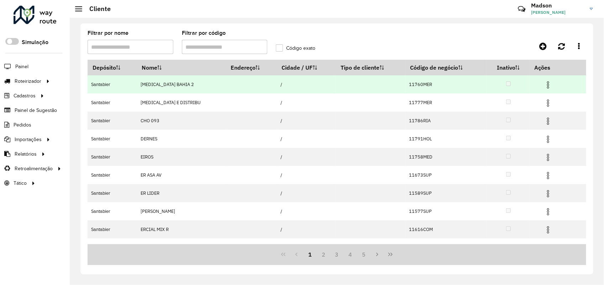
click at [545, 83] on img at bounding box center [548, 85] width 9 height 9
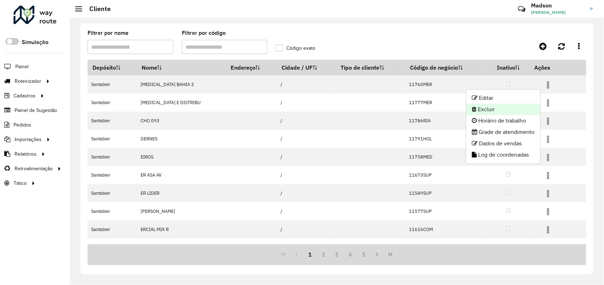
click at [496, 114] on li "Excluir" at bounding box center [503, 109] width 74 height 11
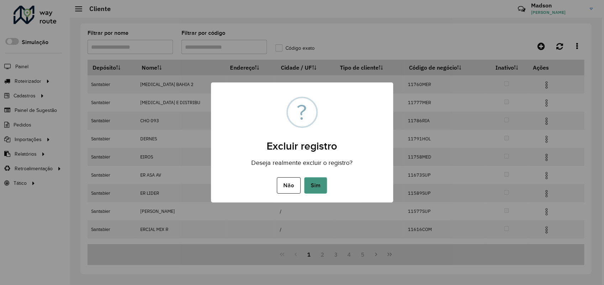
click at [318, 186] on button "Sim" at bounding box center [315, 186] width 23 height 16
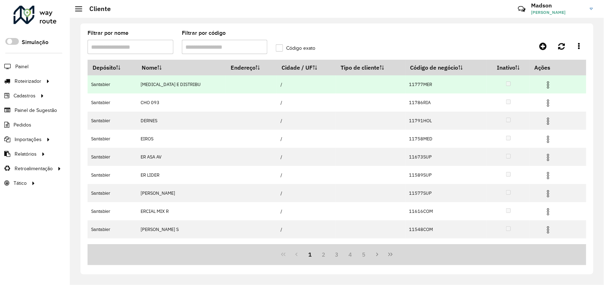
click at [544, 83] on img at bounding box center [548, 85] width 9 height 9
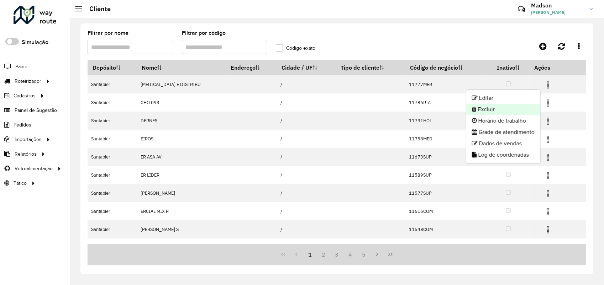
click at [474, 110] on icon at bounding box center [474, 109] width 5 height 6
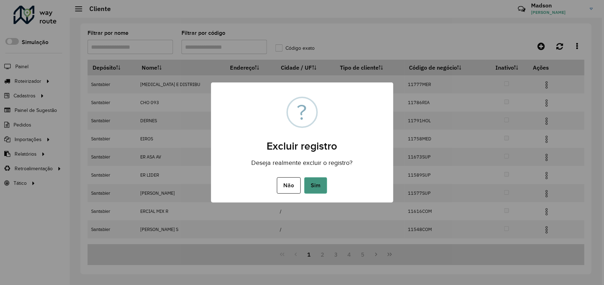
click at [322, 184] on button "Sim" at bounding box center [315, 186] width 23 height 16
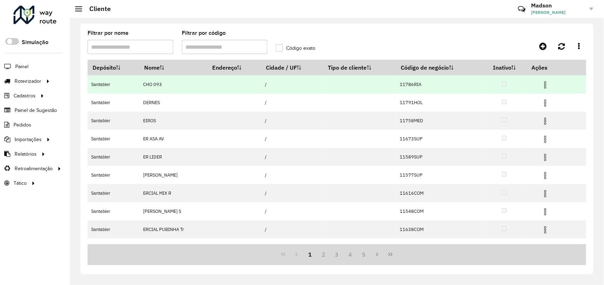
drag, startPoint x: 545, startPoint y: 83, endPoint x: 540, endPoint y: 84, distance: 5.5
click at [545, 83] on img at bounding box center [545, 85] width 9 height 9
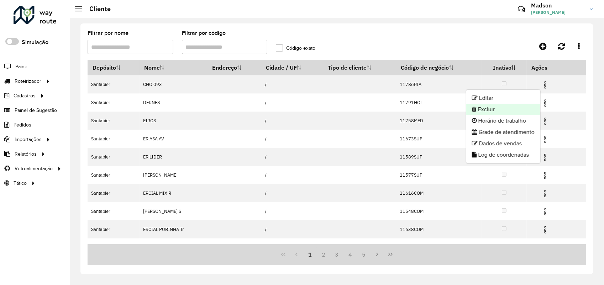
click at [486, 107] on li "Excluir" at bounding box center [503, 109] width 74 height 11
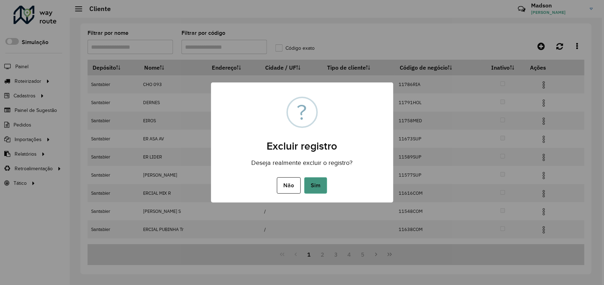
click at [315, 185] on button "Sim" at bounding box center [315, 186] width 23 height 16
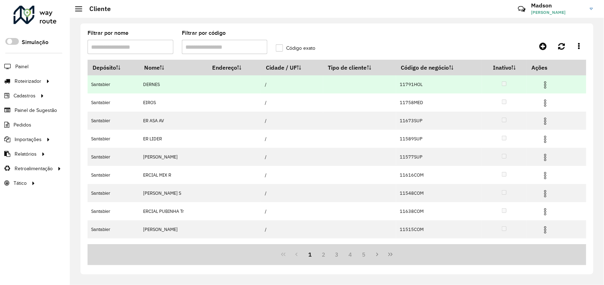
click at [543, 86] on img at bounding box center [545, 85] width 9 height 9
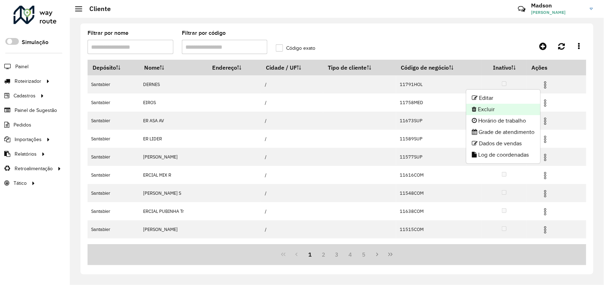
click at [474, 111] on icon at bounding box center [474, 109] width 5 height 6
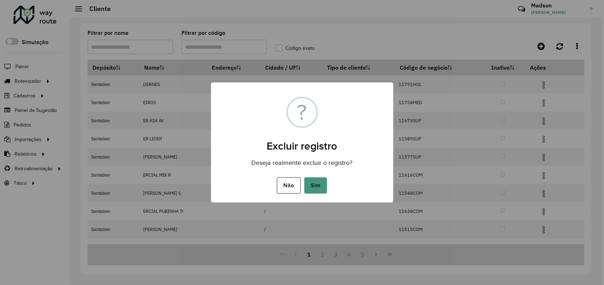
click at [320, 186] on button "Sim" at bounding box center [315, 186] width 23 height 16
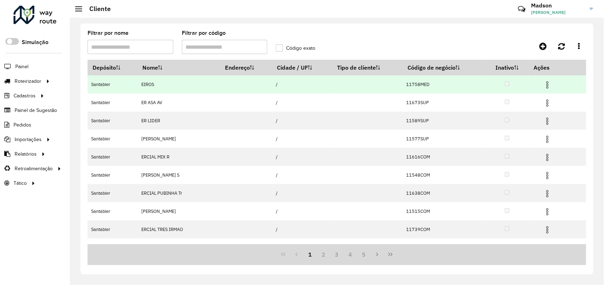
click at [544, 86] on img at bounding box center [547, 85] width 9 height 9
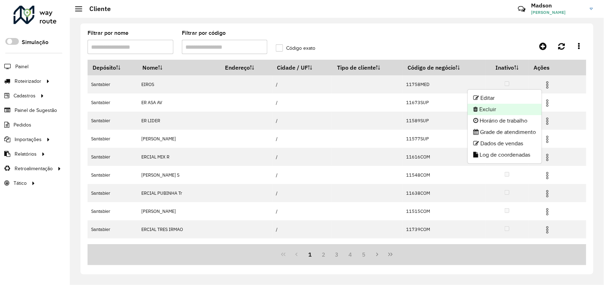
click at [503, 107] on li "Excluir" at bounding box center [505, 109] width 74 height 11
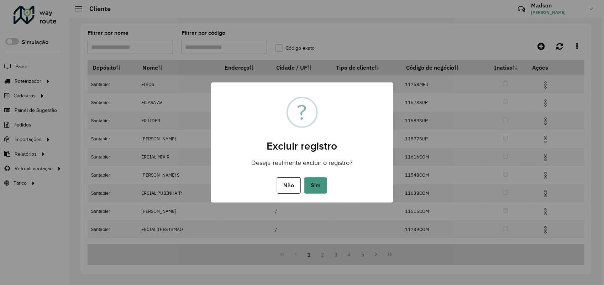
click at [321, 182] on button "Sim" at bounding box center [315, 186] width 23 height 16
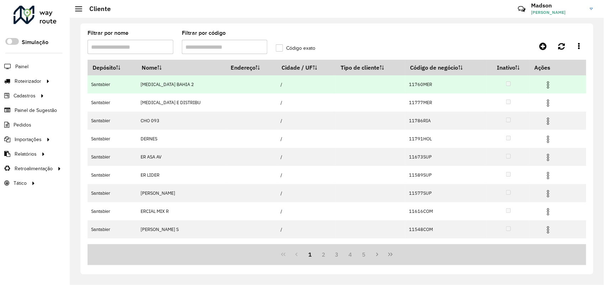
click at [544, 84] on img at bounding box center [548, 85] width 9 height 9
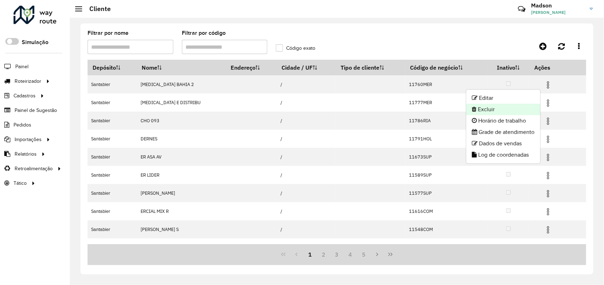
click at [495, 107] on li "Excluir" at bounding box center [503, 109] width 74 height 11
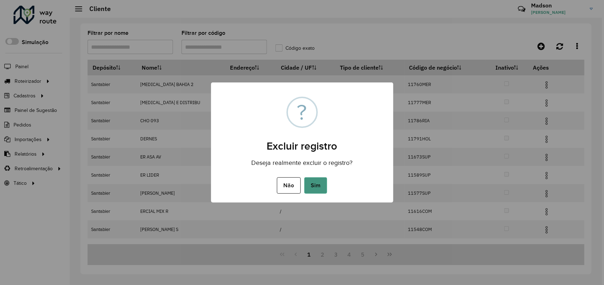
click at [321, 182] on button "Sim" at bounding box center [315, 186] width 23 height 16
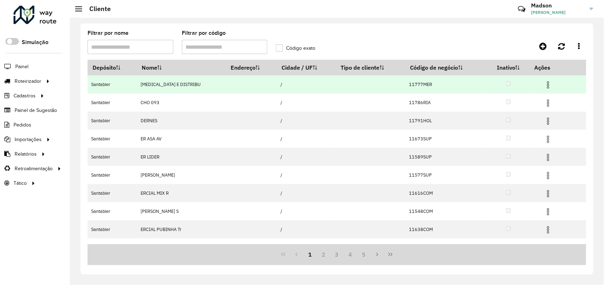
click at [544, 85] on img at bounding box center [548, 85] width 9 height 9
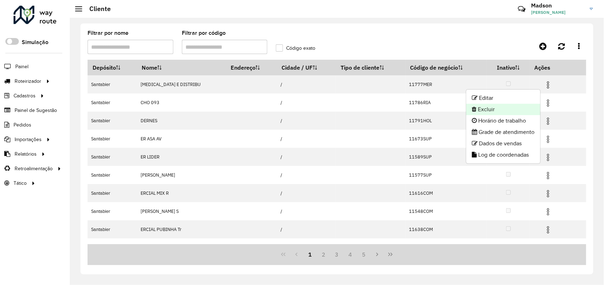
click at [492, 111] on li "Excluir" at bounding box center [503, 109] width 74 height 11
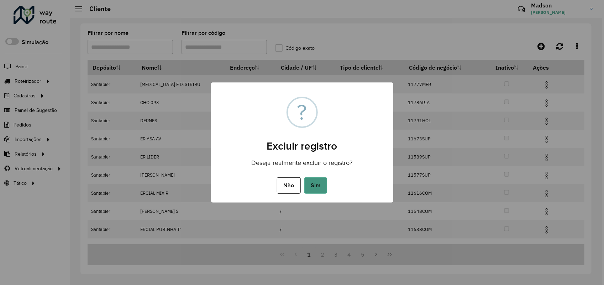
click at [311, 186] on button "Sim" at bounding box center [315, 186] width 23 height 16
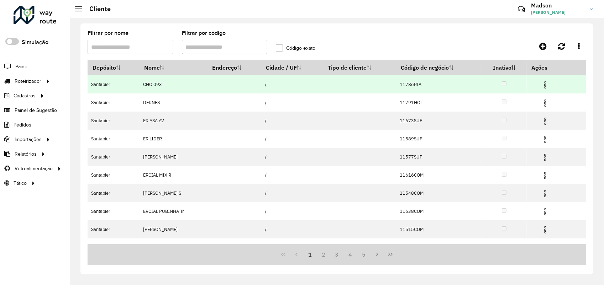
click at [544, 86] on img at bounding box center [545, 85] width 9 height 9
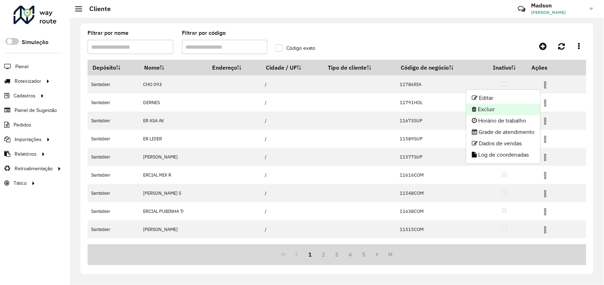
click at [484, 110] on li "Excluir" at bounding box center [503, 109] width 74 height 11
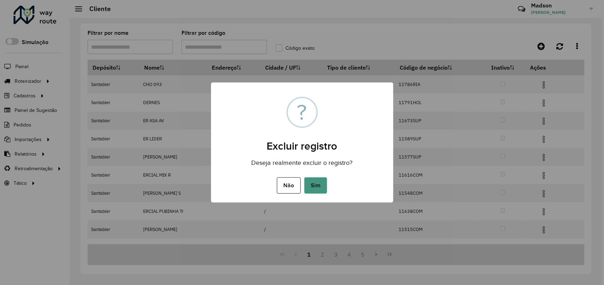
drag, startPoint x: 307, startPoint y: 184, endPoint x: 385, endPoint y: 4, distance: 196.5
click at [307, 184] on button "Sim" at bounding box center [315, 186] width 23 height 16
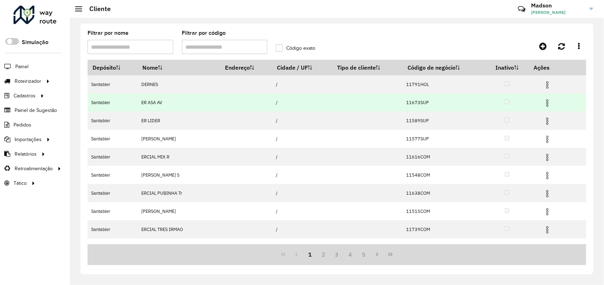
click at [545, 100] on img at bounding box center [547, 103] width 9 height 9
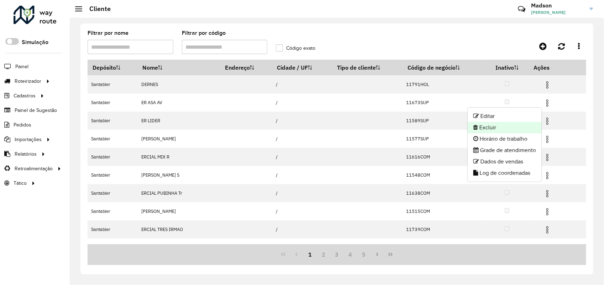
click at [491, 126] on li "Excluir" at bounding box center [505, 127] width 74 height 11
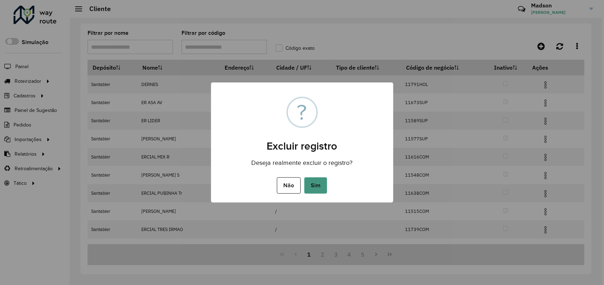
click at [317, 187] on button "Sim" at bounding box center [315, 186] width 23 height 16
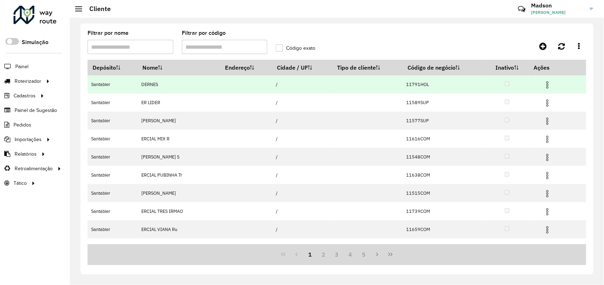
click at [544, 86] on img at bounding box center [547, 85] width 9 height 9
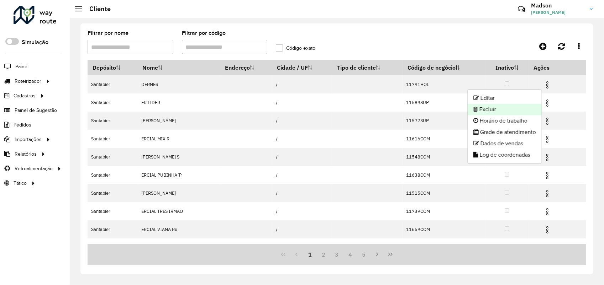
click at [505, 105] on li "Excluir" at bounding box center [505, 109] width 74 height 11
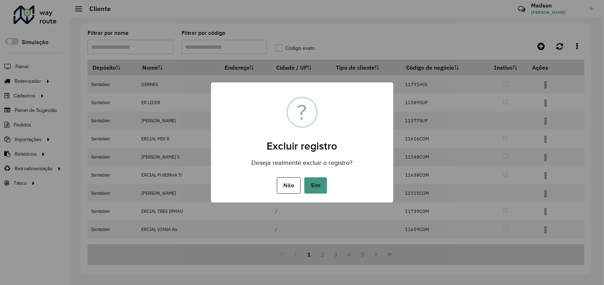
click at [310, 178] on button "Sim" at bounding box center [315, 186] width 23 height 16
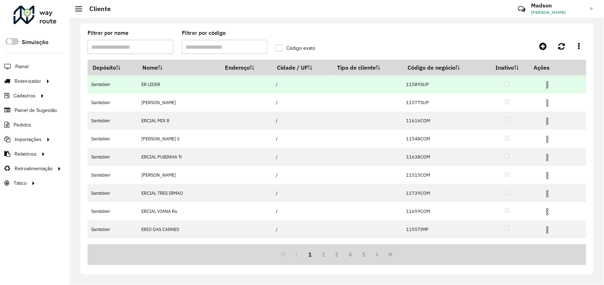
click at [548, 82] on img at bounding box center [547, 85] width 9 height 9
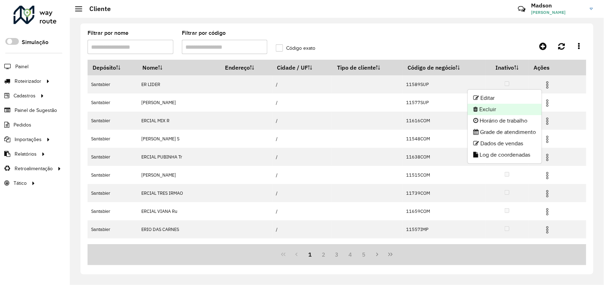
click at [511, 107] on li "Excluir" at bounding box center [505, 109] width 74 height 11
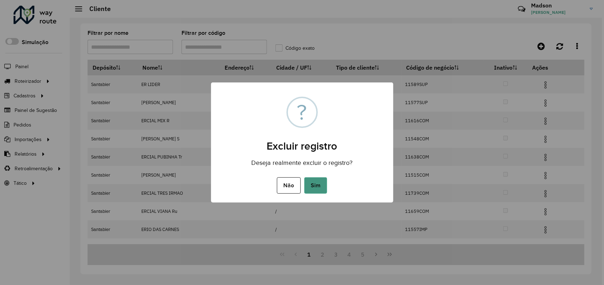
drag, startPoint x: 313, startPoint y: 183, endPoint x: 314, endPoint y: 179, distance: 4.3
click at [313, 182] on button "Sim" at bounding box center [315, 186] width 23 height 16
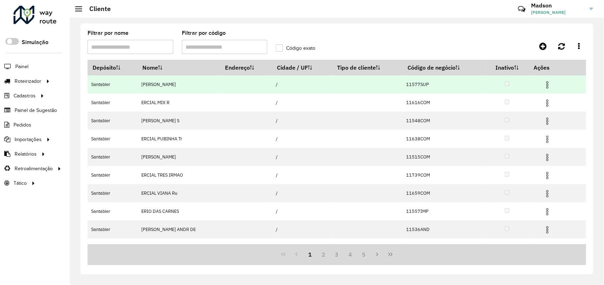
click at [544, 87] on img at bounding box center [547, 85] width 9 height 9
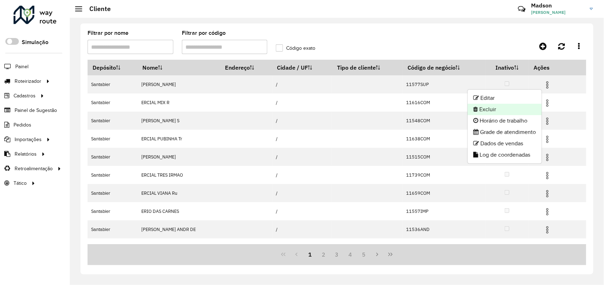
click at [492, 107] on li "Excluir" at bounding box center [505, 109] width 74 height 11
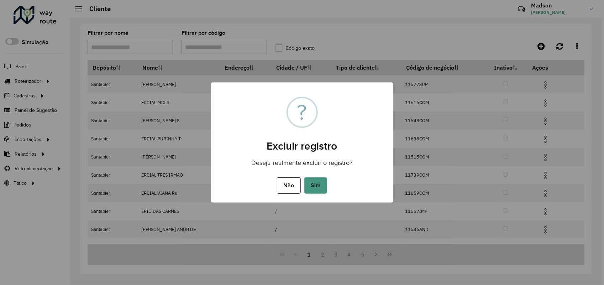
click at [310, 185] on button "Sim" at bounding box center [315, 186] width 23 height 16
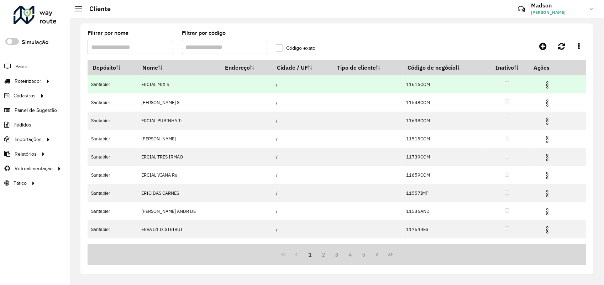
click at [547, 85] on img at bounding box center [547, 85] width 9 height 9
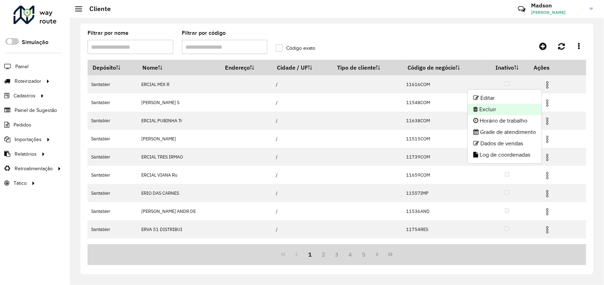
click at [498, 111] on li "Excluir" at bounding box center [505, 109] width 74 height 11
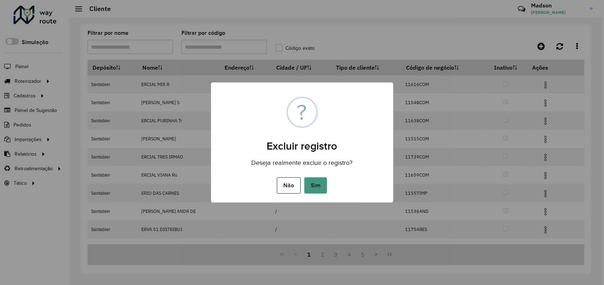
drag, startPoint x: 319, startPoint y: 179, endPoint x: 322, endPoint y: 176, distance: 4.1
click at [319, 179] on button "Sim" at bounding box center [315, 186] width 23 height 16
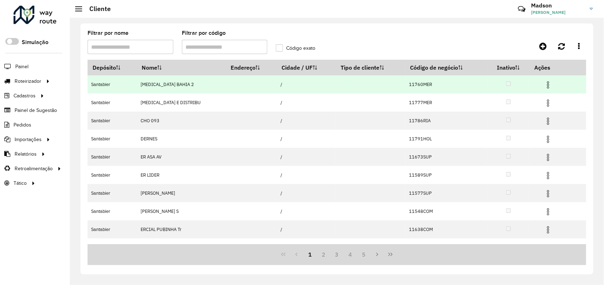
click at [544, 88] on img at bounding box center [548, 85] width 9 height 9
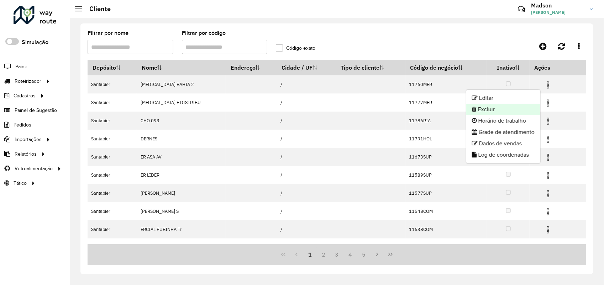
click at [490, 114] on li "Excluir" at bounding box center [503, 109] width 74 height 11
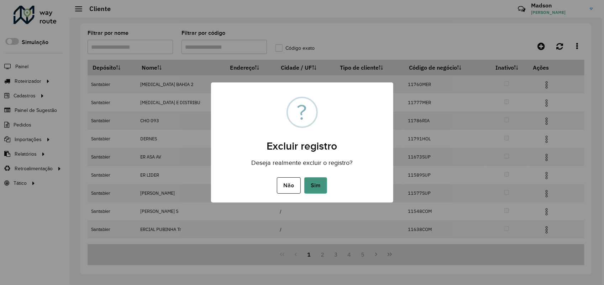
click at [310, 188] on button "Sim" at bounding box center [315, 186] width 23 height 16
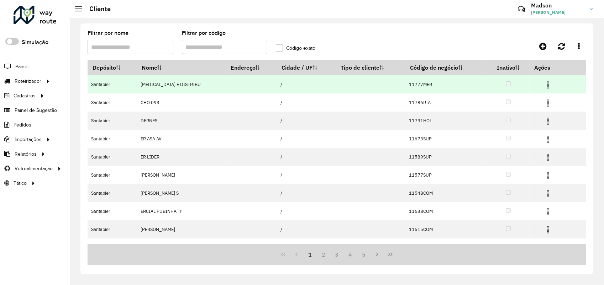
click at [544, 84] on img at bounding box center [548, 85] width 9 height 9
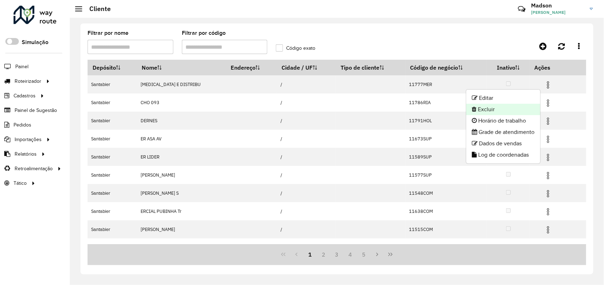
click at [485, 107] on li "Excluir" at bounding box center [503, 109] width 74 height 11
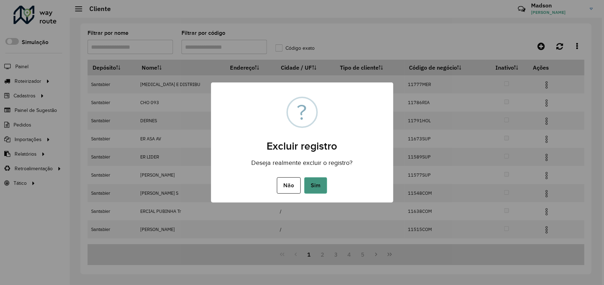
click at [322, 180] on button "Sim" at bounding box center [315, 186] width 23 height 16
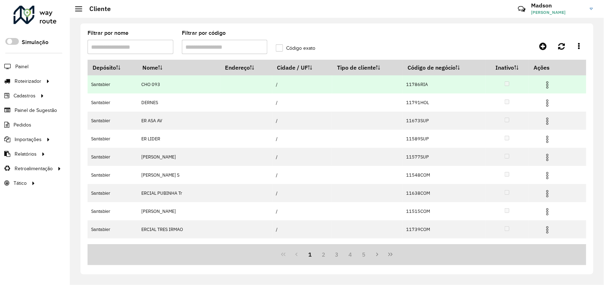
click at [549, 82] on img at bounding box center [547, 85] width 9 height 9
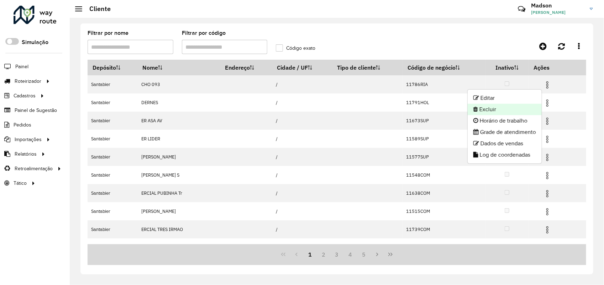
click at [518, 110] on li "Excluir" at bounding box center [505, 109] width 74 height 11
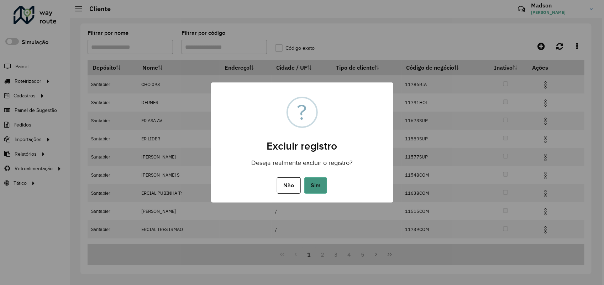
drag, startPoint x: 323, startPoint y: 183, endPoint x: 326, endPoint y: 180, distance: 4.6
click at [324, 183] on button "Sim" at bounding box center [315, 186] width 23 height 16
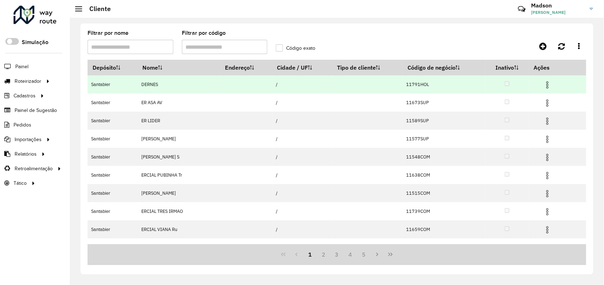
click at [543, 86] on img at bounding box center [547, 85] width 9 height 9
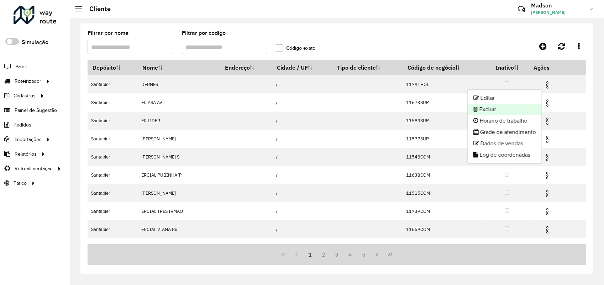
click at [479, 112] on li "Excluir" at bounding box center [505, 109] width 74 height 11
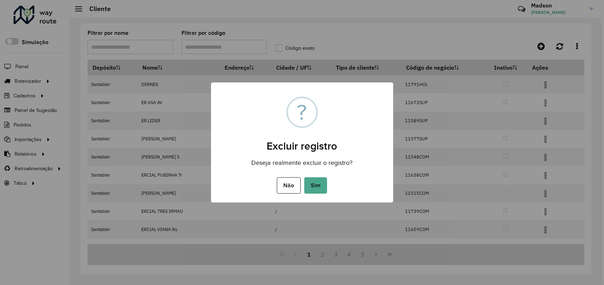
drag, startPoint x: 312, startPoint y: 184, endPoint x: 414, endPoint y: 9, distance: 202.3
click at [312, 184] on button "Sim" at bounding box center [315, 186] width 23 height 16
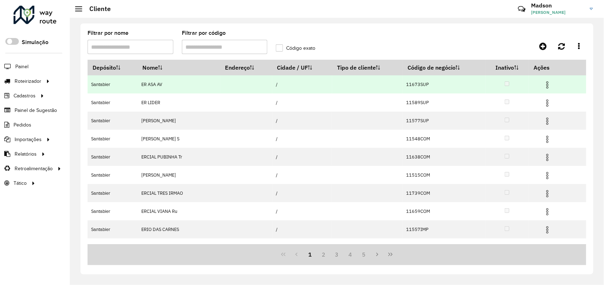
click at [547, 86] on img at bounding box center [547, 85] width 9 height 9
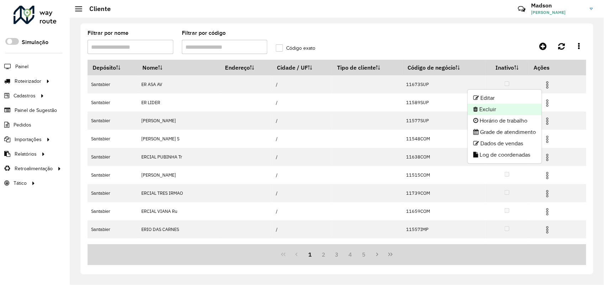
click at [497, 107] on li "Excluir" at bounding box center [505, 109] width 74 height 11
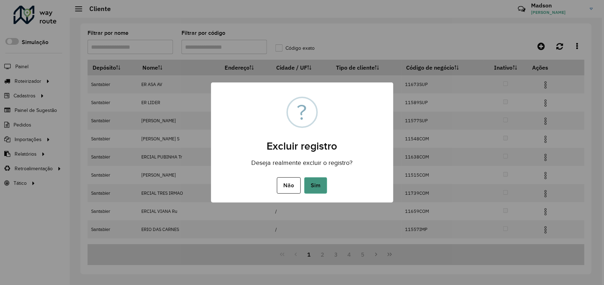
click at [317, 193] on button "Sim" at bounding box center [315, 186] width 23 height 16
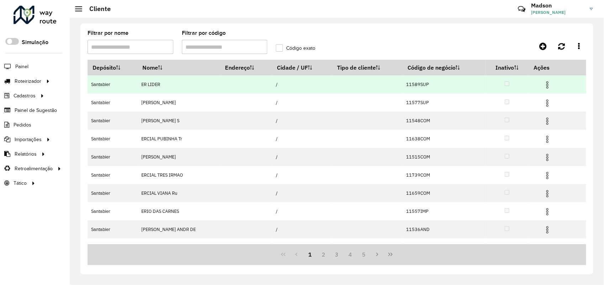
click at [547, 87] on img at bounding box center [547, 85] width 9 height 9
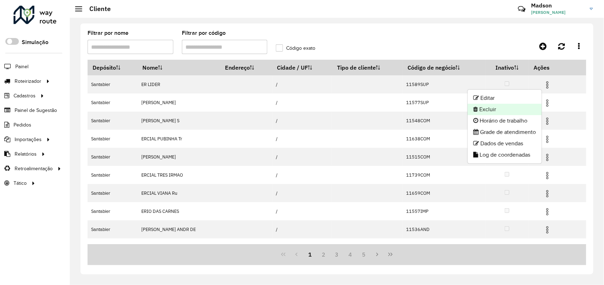
click at [505, 107] on li "Excluir" at bounding box center [505, 109] width 74 height 11
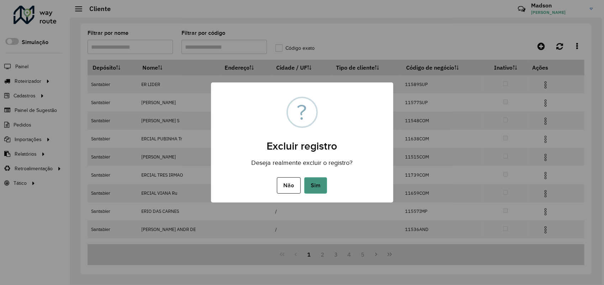
click at [317, 187] on button "Sim" at bounding box center [315, 186] width 23 height 16
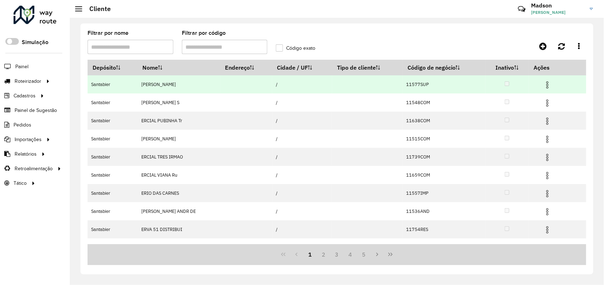
click at [545, 86] on img at bounding box center [547, 85] width 9 height 9
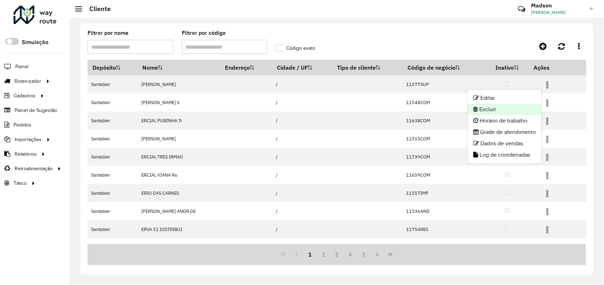
click at [488, 107] on li "Excluir" at bounding box center [505, 109] width 74 height 11
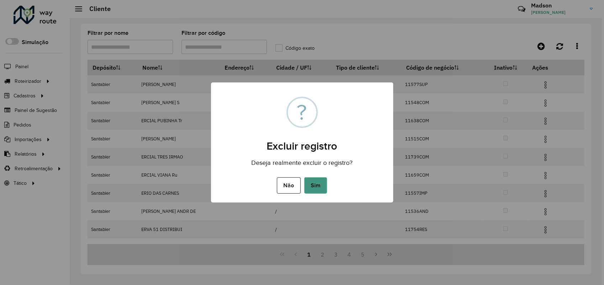
click at [322, 182] on button "Sim" at bounding box center [315, 186] width 23 height 16
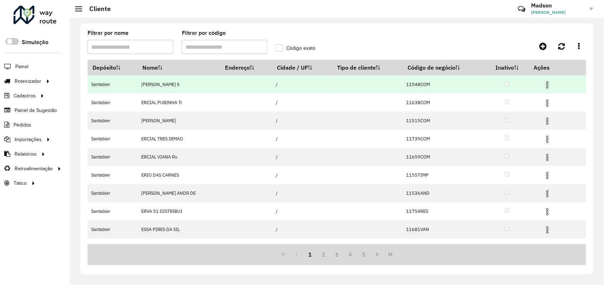
click at [545, 86] on img at bounding box center [547, 85] width 9 height 9
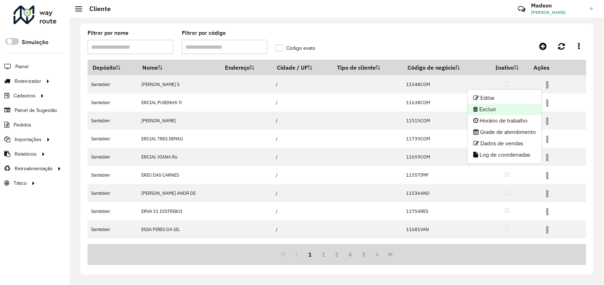
click at [480, 111] on li "Excluir" at bounding box center [505, 109] width 74 height 11
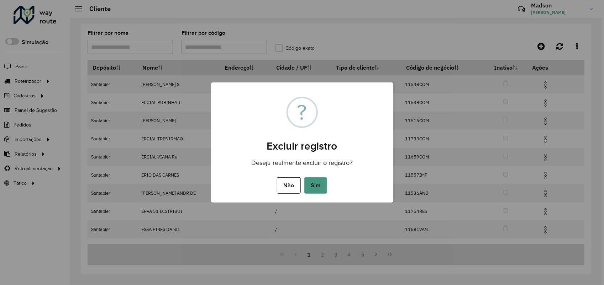
click at [321, 184] on button "Sim" at bounding box center [315, 186] width 23 height 16
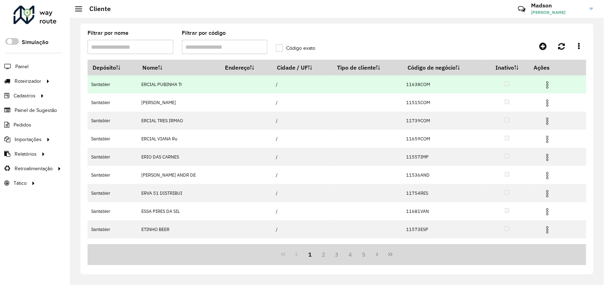
click at [545, 86] on img at bounding box center [547, 85] width 9 height 9
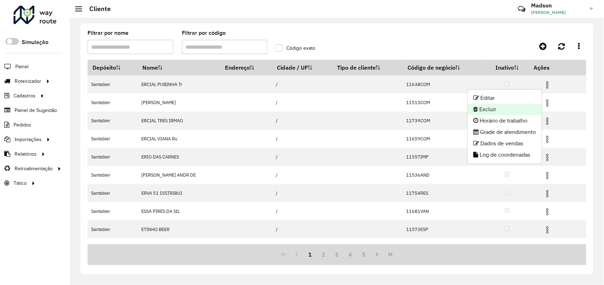
click at [496, 110] on li "Excluir" at bounding box center [505, 109] width 74 height 11
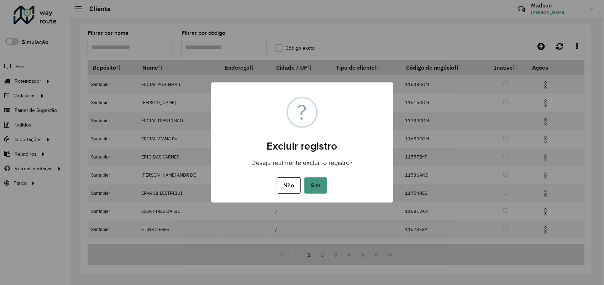
click at [311, 186] on button "Sim" at bounding box center [315, 186] width 23 height 16
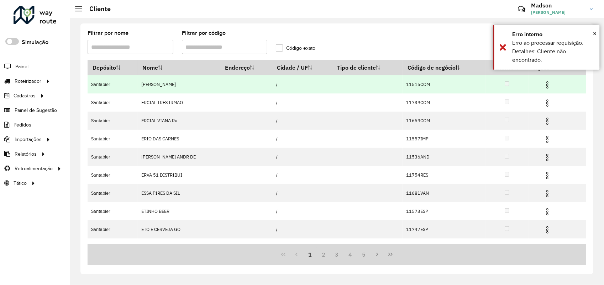
click at [547, 84] on img at bounding box center [547, 85] width 9 height 9
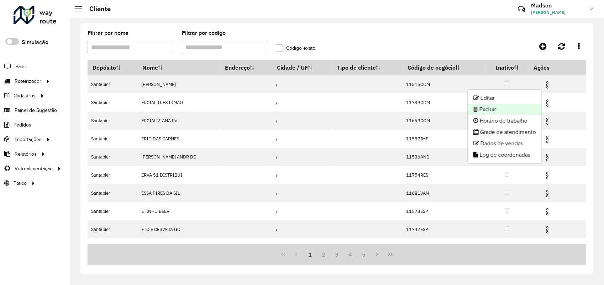
click at [498, 111] on li "Excluir" at bounding box center [505, 109] width 74 height 11
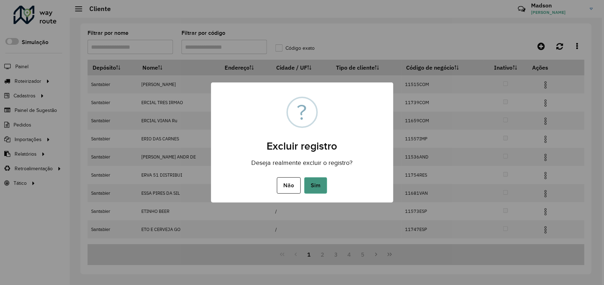
click at [317, 188] on button "Sim" at bounding box center [315, 186] width 23 height 16
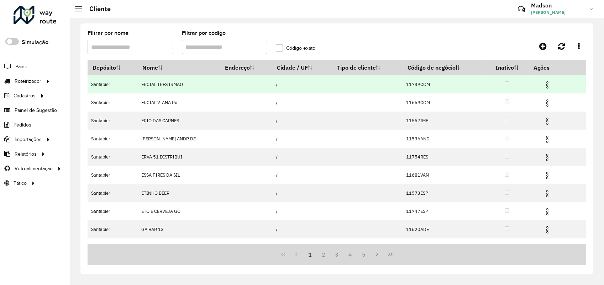
click at [545, 86] on img at bounding box center [547, 85] width 9 height 9
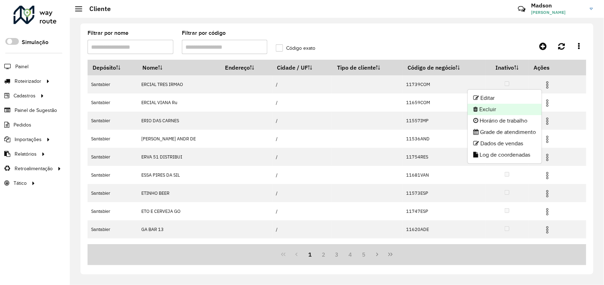
click at [502, 110] on li "Excluir" at bounding box center [505, 109] width 74 height 11
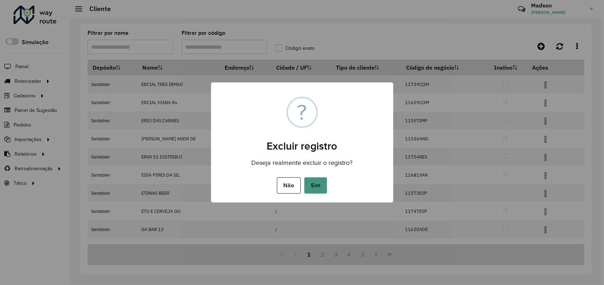
click at [310, 194] on button "Sim" at bounding box center [315, 186] width 23 height 16
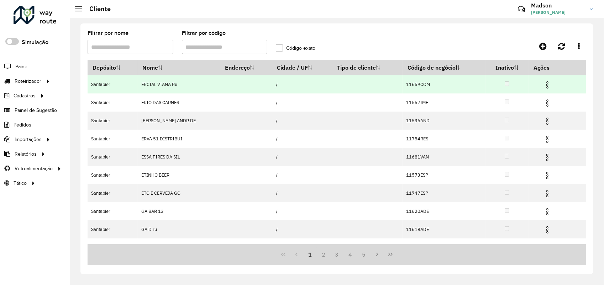
click at [547, 83] on img at bounding box center [547, 85] width 9 height 9
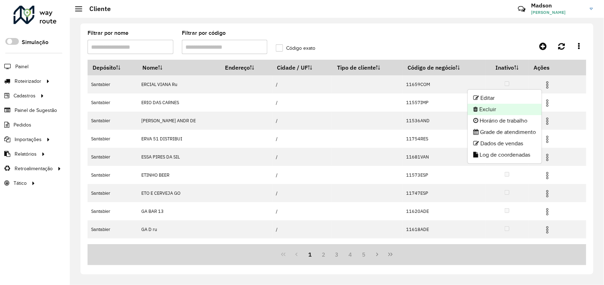
click at [496, 108] on li "Excluir" at bounding box center [505, 109] width 74 height 11
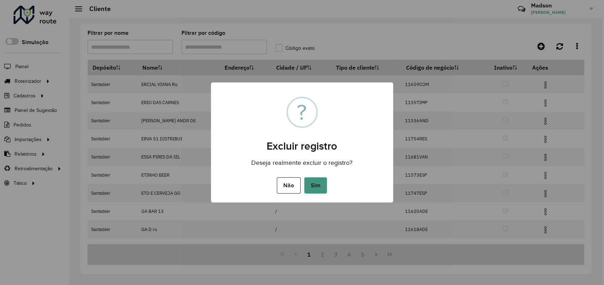
drag, startPoint x: 318, startPoint y: 184, endPoint x: 417, endPoint y: 47, distance: 168.8
click at [319, 182] on button "Sim" at bounding box center [315, 186] width 23 height 16
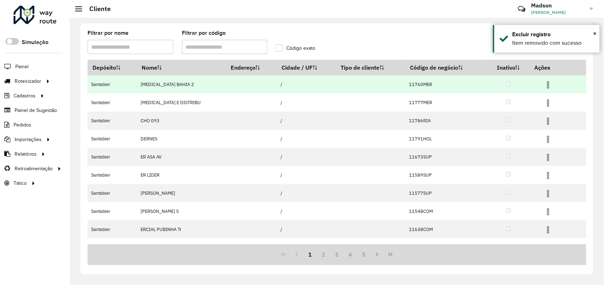
click at [544, 84] on img at bounding box center [548, 85] width 9 height 9
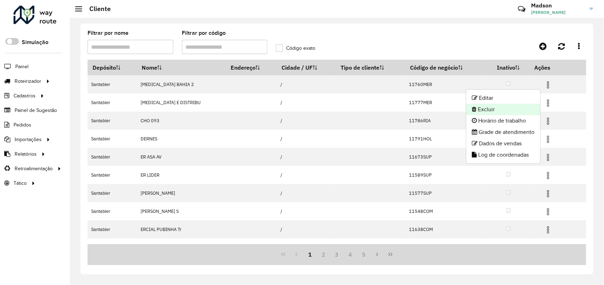
click at [496, 106] on li "Excluir" at bounding box center [503, 109] width 74 height 11
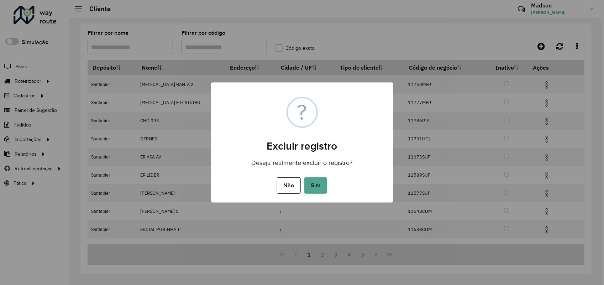
drag, startPoint x: 314, startPoint y: 183, endPoint x: 321, endPoint y: 171, distance: 14.0
click at [315, 182] on button "Sim" at bounding box center [315, 186] width 23 height 16
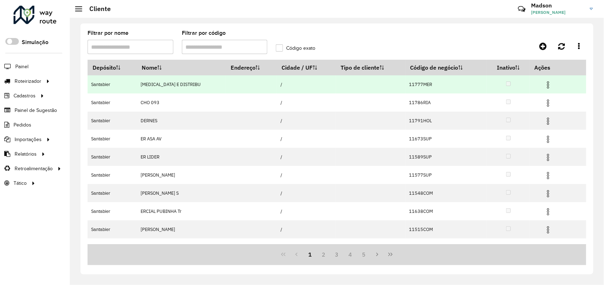
click at [546, 85] on img at bounding box center [548, 85] width 9 height 9
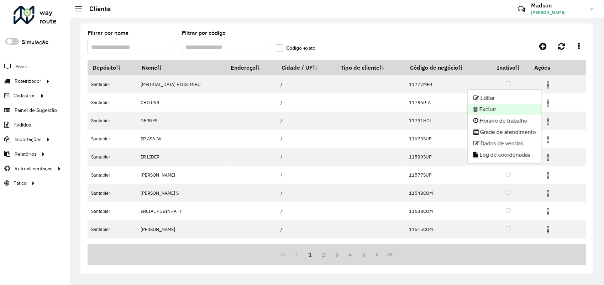
click at [491, 110] on li "Excluir" at bounding box center [505, 109] width 74 height 11
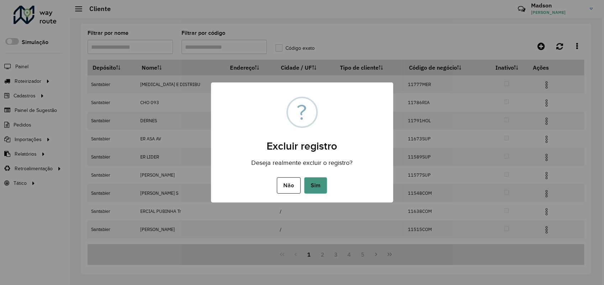
click at [319, 184] on button "Sim" at bounding box center [315, 186] width 23 height 16
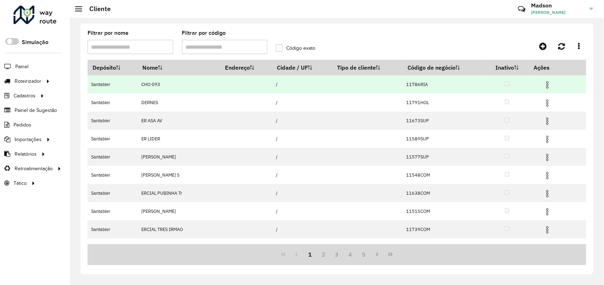
click at [545, 85] on img at bounding box center [547, 85] width 9 height 9
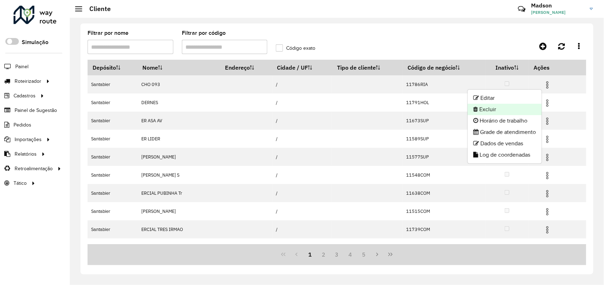
click at [489, 114] on li "Excluir" at bounding box center [505, 109] width 74 height 11
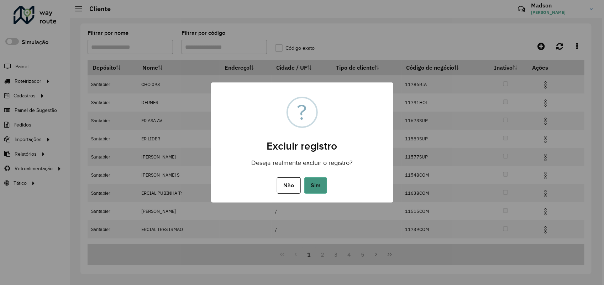
click at [314, 181] on button "Sim" at bounding box center [315, 186] width 23 height 16
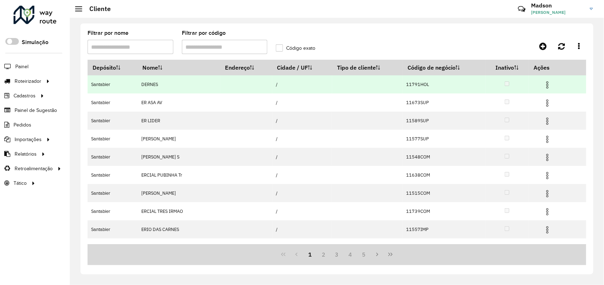
click at [545, 84] on img at bounding box center [547, 85] width 9 height 9
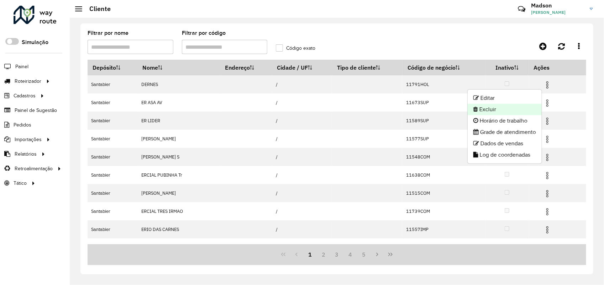
click at [492, 110] on li "Excluir" at bounding box center [505, 109] width 74 height 11
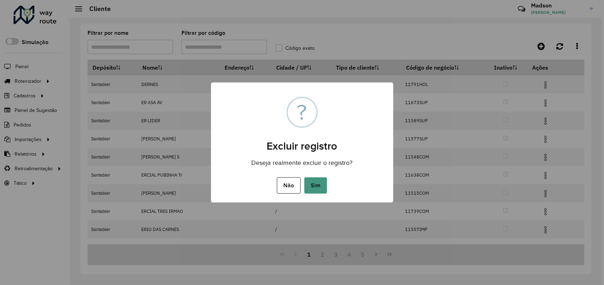
click at [317, 185] on button "Sim" at bounding box center [315, 186] width 23 height 16
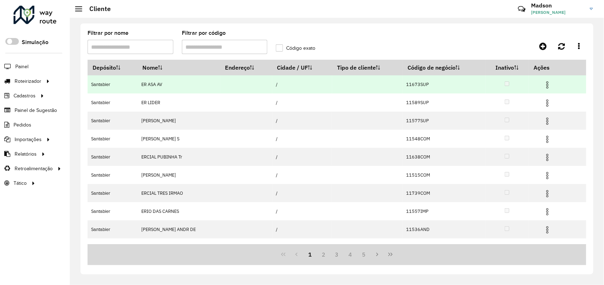
click at [547, 81] on span at bounding box center [547, 84] width 9 height 10
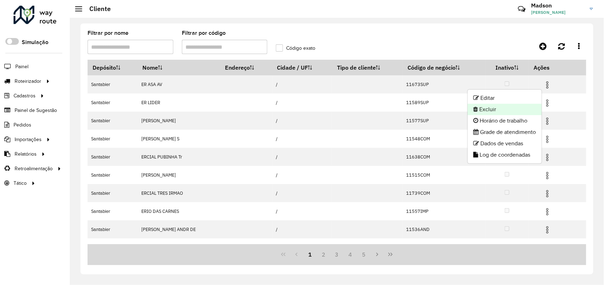
click at [501, 112] on li "Excluir" at bounding box center [505, 109] width 74 height 11
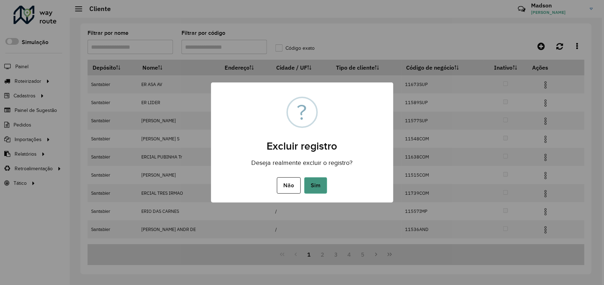
click at [320, 185] on button "Sim" at bounding box center [315, 186] width 23 height 16
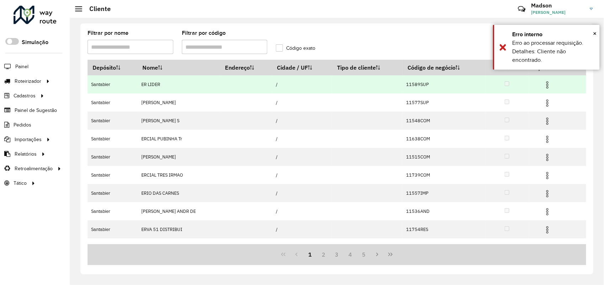
click at [546, 86] on img at bounding box center [547, 85] width 9 height 9
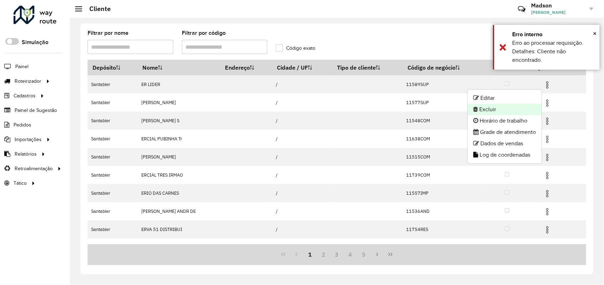
click at [522, 107] on li "Excluir" at bounding box center [505, 109] width 74 height 11
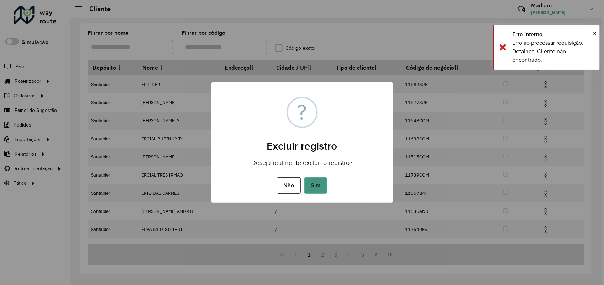
click at [320, 183] on button "Sim" at bounding box center [315, 186] width 23 height 16
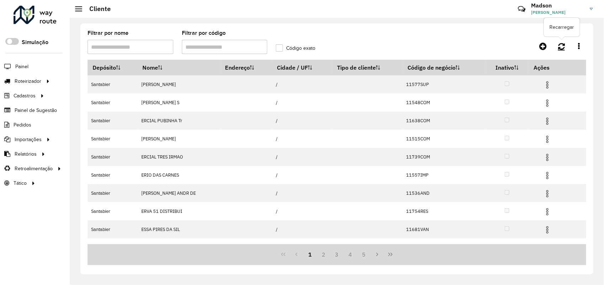
click at [565, 44] on icon at bounding box center [561, 46] width 7 height 8
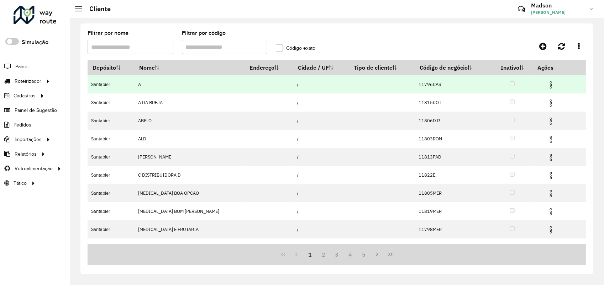
click at [547, 85] on img at bounding box center [551, 85] width 9 height 9
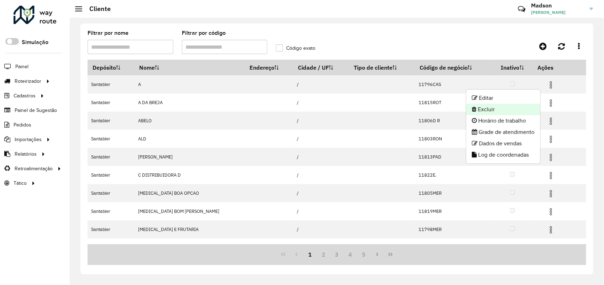
click at [486, 109] on li "Excluir" at bounding box center [503, 109] width 74 height 11
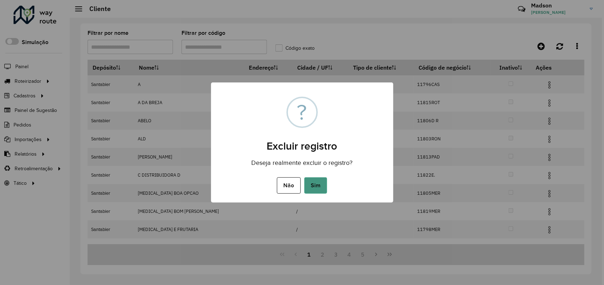
drag, startPoint x: 310, startPoint y: 189, endPoint x: 385, endPoint y: 73, distance: 138.2
click at [310, 189] on button "Sim" at bounding box center [315, 186] width 23 height 16
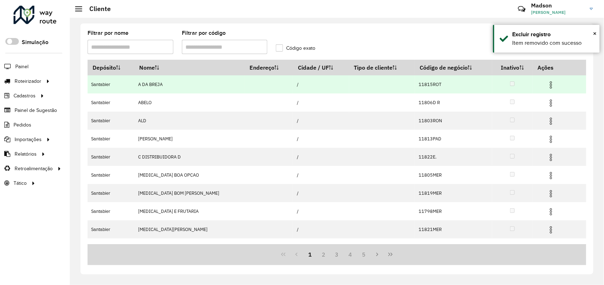
drag, startPoint x: 545, startPoint y: 85, endPoint x: 539, endPoint y: 88, distance: 6.7
click at [547, 85] on img at bounding box center [551, 85] width 9 height 9
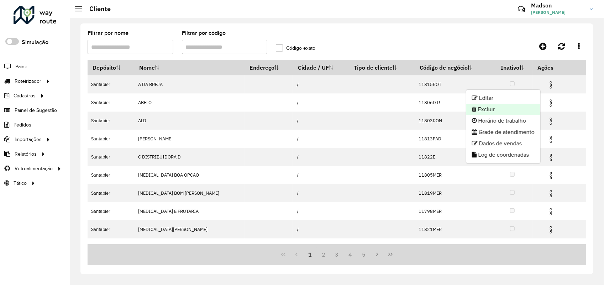
click at [486, 107] on li "Excluir" at bounding box center [503, 109] width 74 height 11
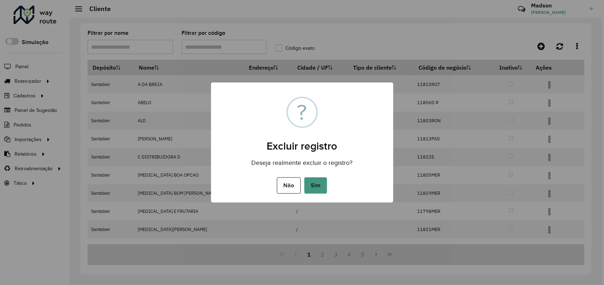
drag, startPoint x: 320, startPoint y: 184, endPoint x: 322, endPoint y: 180, distance: 4.0
click at [322, 180] on button "Sim" at bounding box center [315, 186] width 23 height 16
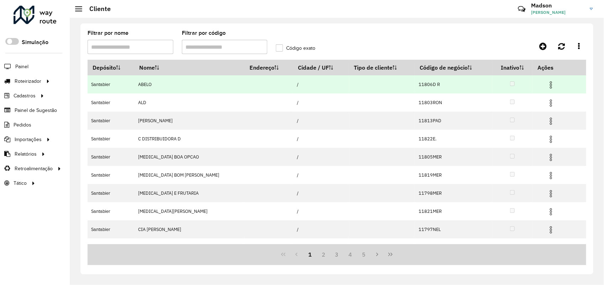
click at [547, 81] on img at bounding box center [551, 85] width 9 height 9
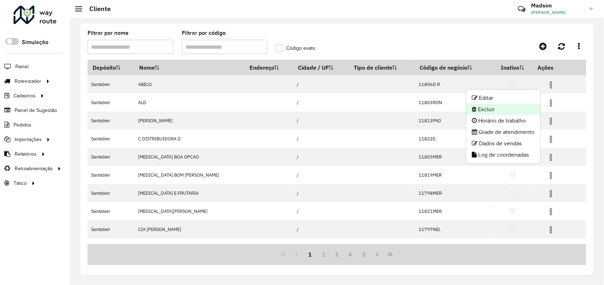
click at [473, 112] on icon at bounding box center [474, 109] width 5 height 6
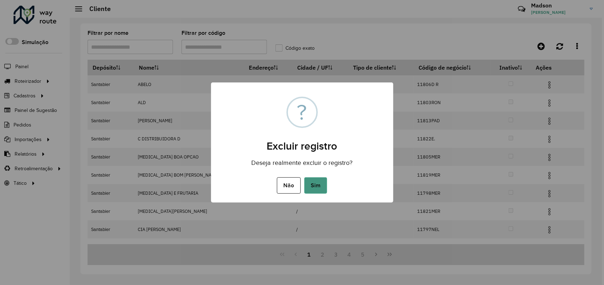
click at [314, 182] on button "Sim" at bounding box center [315, 186] width 23 height 16
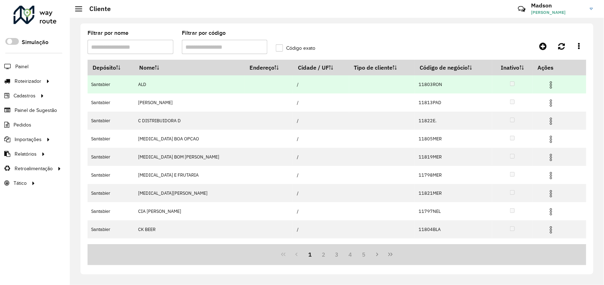
click at [547, 89] on img at bounding box center [551, 85] width 9 height 9
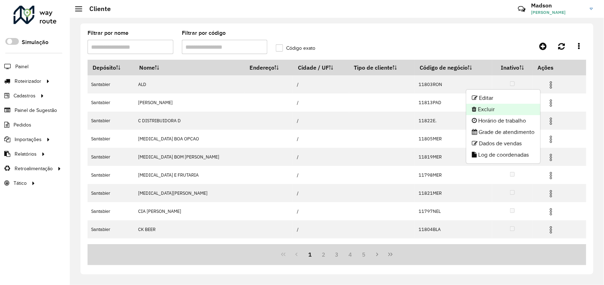
click at [515, 111] on li "Excluir" at bounding box center [503, 109] width 74 height 11
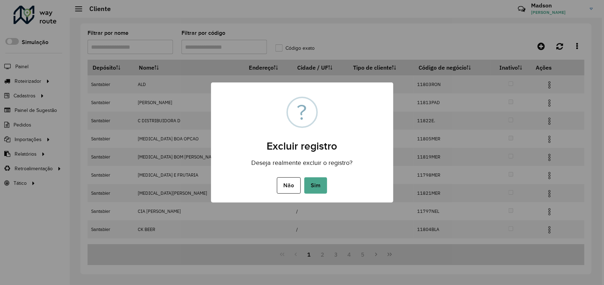
drag, startPoint x: 320, startPoint y: 185, endPoint x: 326, endPoint y: 175, distance: 12.6
click at [320, 185] on button "Sim" at bounding box center [315, 186] width 23 height 16
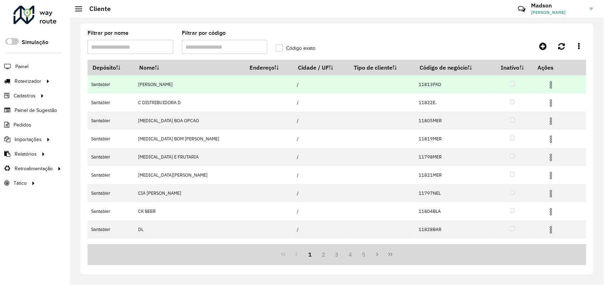
click at [547, 84] on img at bounding box center [551, 85] width 9 height 9
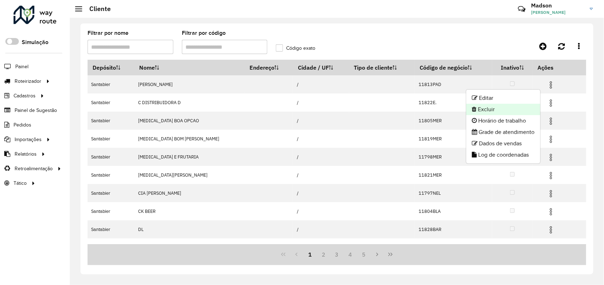
click at [499, 110] on li "Excluir" at bounding box center [503, 109] width 74 height 11
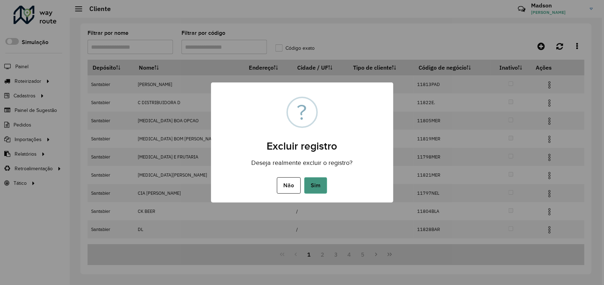
click at [324, 189] on button "Sim" at bounding box center [315, 186] width 23 height 16
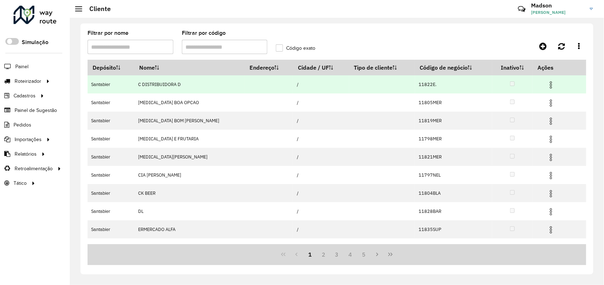
click at [547, 82] on img at bounding box center [551, 85] width 9 height 9
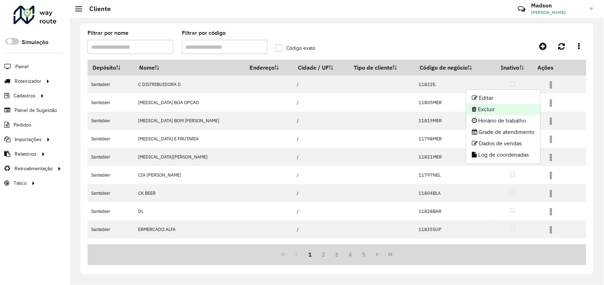
click at [502, 107] on li "Excluir" at bounding box center [503, 109] width 74 height 11
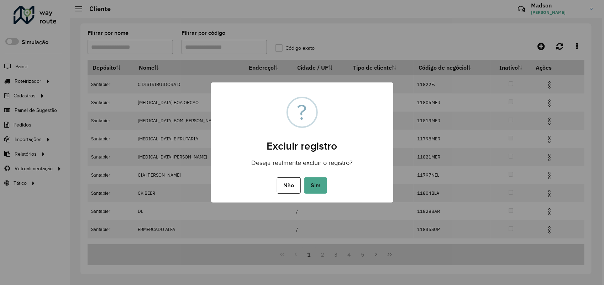
drag, startPoint x: 323, startPoint y: 184, endPoint x: 409, endPoint y: 61, distance: 150.7
click at [326, 183] on button "Sim" at bounding box center [315, 186] width 23 height 16
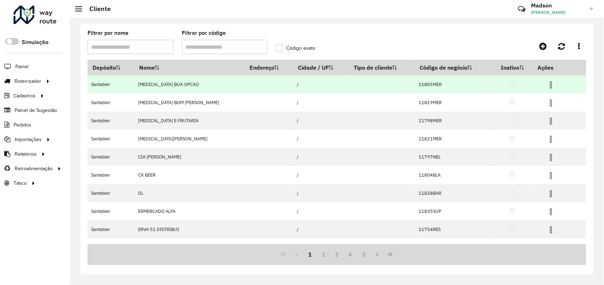
click at [547, 81] on img at bounding box center [551, 85] width 9 height 9
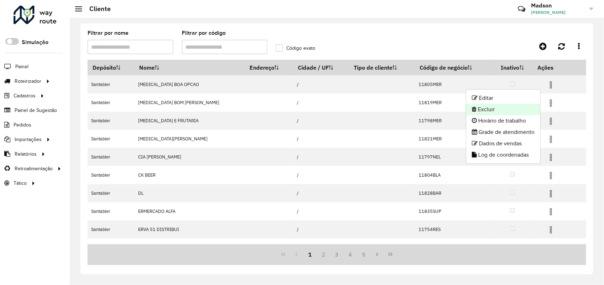
click at [466, 111] on li "Excluir" at bounding box center [503, 109] width 74 height 11
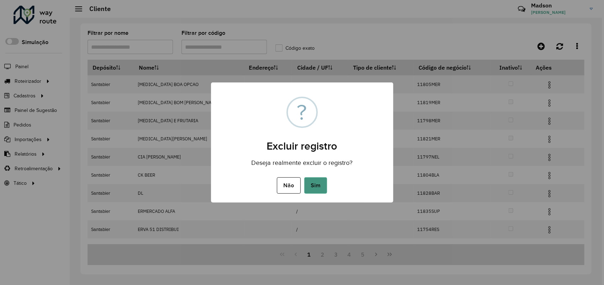
click at [323, 183] on button "Sim" at bounding box center [315, 186] width 23 height 16
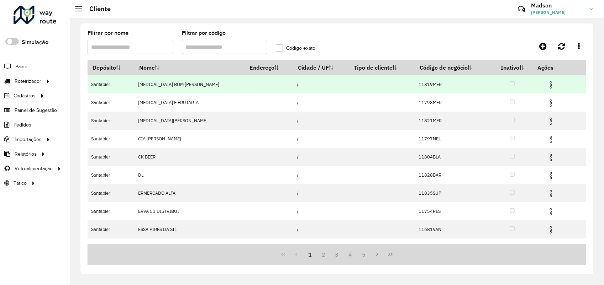
click at [547, 82] on img at bounding box center [551, 85] width 9 height 9
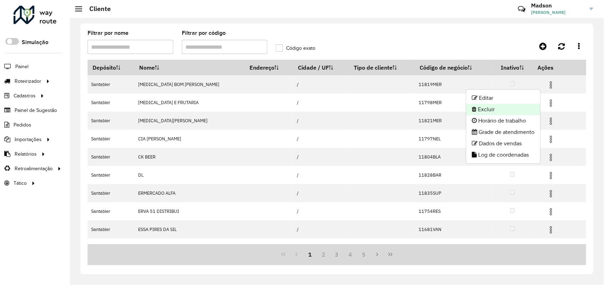
click at [497, 109] on li "Excluir" at bounding box center [503, 109] width 74 height 11
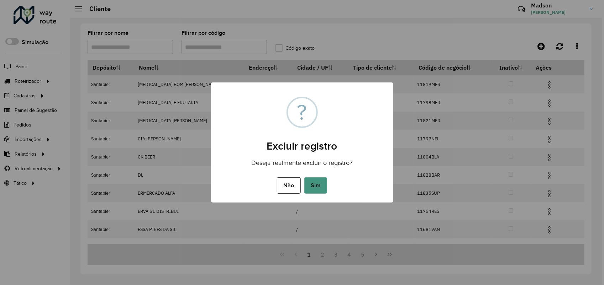
click at [319, 186] on button "Sim" at bounding box center [315, 186] width 23 height 16
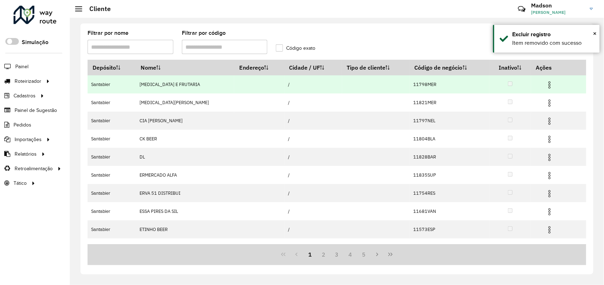
click at [545, 86] on img at bounding box center [549, 85] width 9 height 9
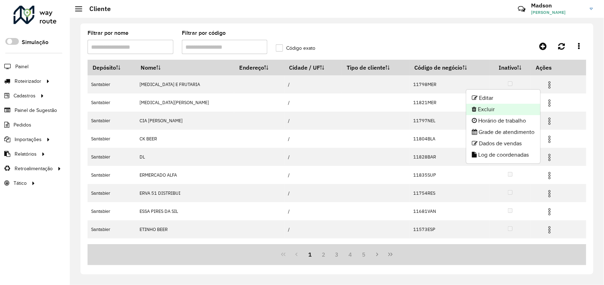
click at [492, 111] on li "Excluir" at bounding box center [503, 109] width 74 height 11
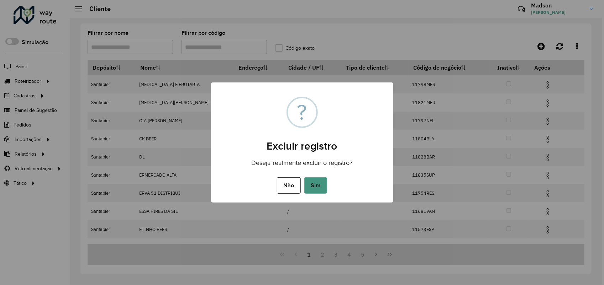
click at [315, 184] on button "Sim" at bounding box center [315, 186] width 23 height 16
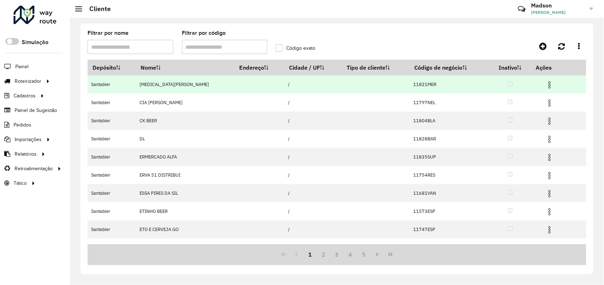
click at [545, 84] on img at bounding box center [549, 85] width 9 height 9
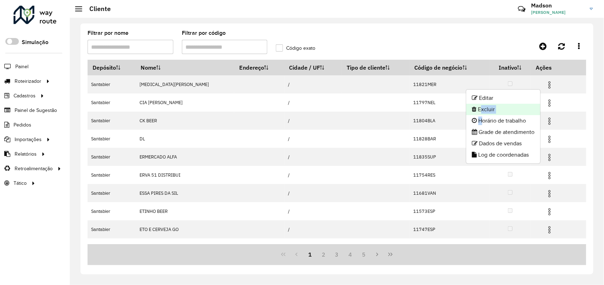
drag, startPoint x: 479, startPoint y: 116, endPoint x: 478, endPoint y: 108, distance: 7.9
click at [478, 108] on ul "Editar Excluir Horário de trabalho Grade de atendimento Dados de vendas Log de …" at bounding box center [503, 126] width 75 height 75
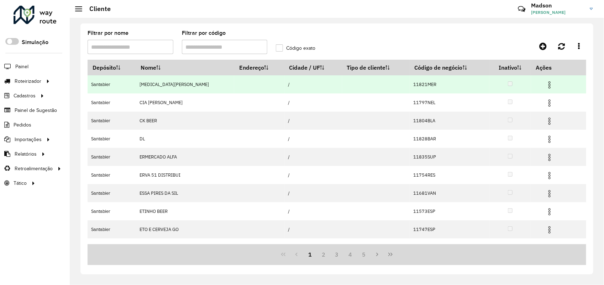
drag, startPoint x: 546, startPoint y: 86, endPoint x: 552, endPoint y: 83, distance: 6.5
click at [547, 86] on img at bounding box center [549, 85] width 9 height 9
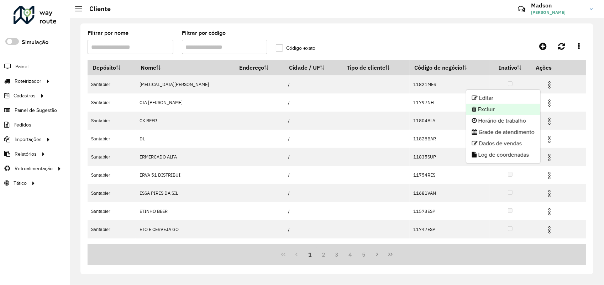
click at [506, 111] on li "Excluir" at bounding box center [503, 109] width 74 height 11
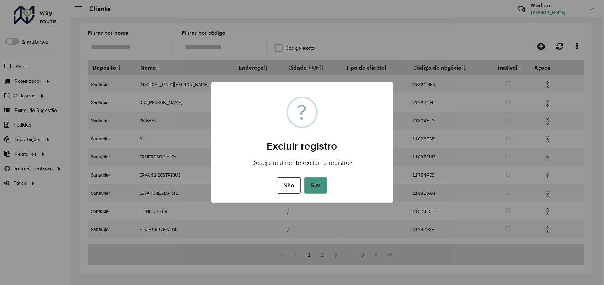
click at [317, 184] on button "Sim" at bounding box center [315, 186] width 23 height 16
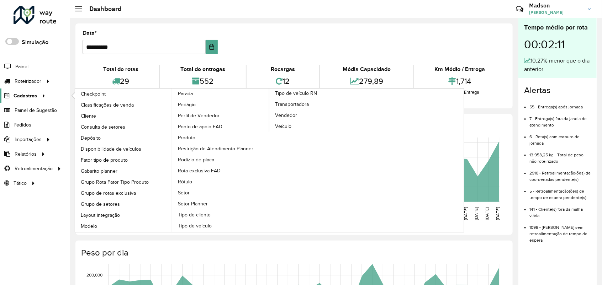
click at [32, 96] on span "Cadastros" at bounding box center [25, 95] width 23 height 7
click at [83, 120] on span "Cliente" at bounding box center [89, 115] width 17 height 7
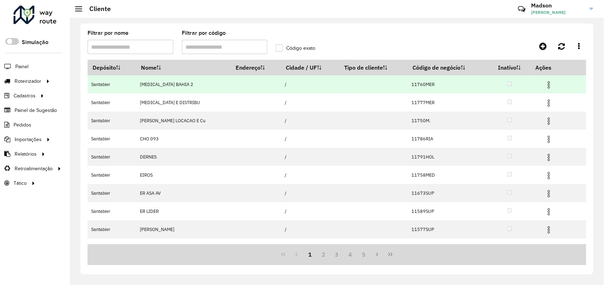
click at [545, 84] on img at bounding box center [548, 85] width 9 height 9
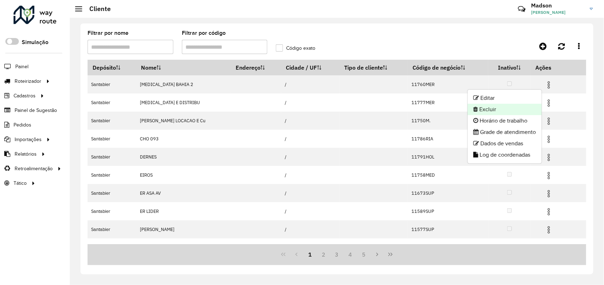
click at [502, 105] on li "Excluir" at bounding box center [505, 109] width 74 height 11
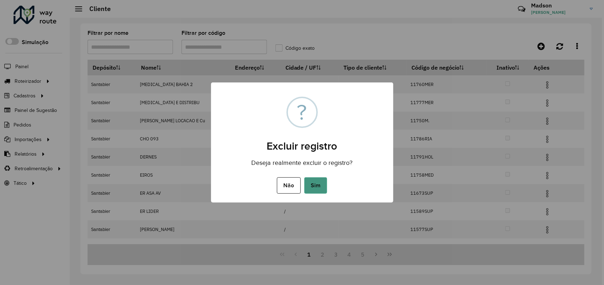
click at [318, 187] on button "Sim" at bounding box center [315, 186] width 23 height 16
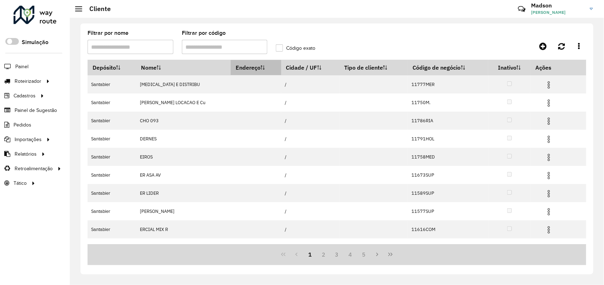
click at [237, 70] on th "Endereço" at bounding box center [256, 67] width 51 height 15
click at [292, 70] on th "Cidade / UF" at bounding box center [310, 67] width 58 height 15
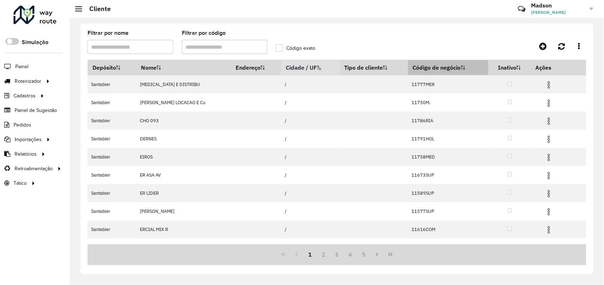
click at [416, 66] on th "Código de negócio" at bounding box center [448, 67] width 80 height 15
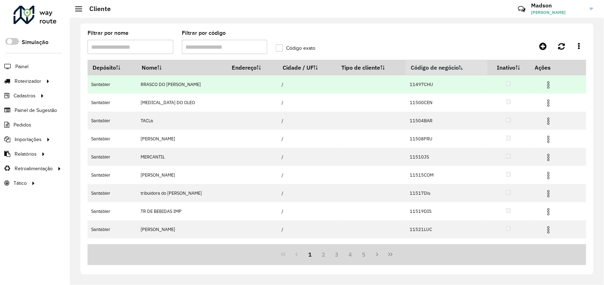
click at [548, 83] on img at bounding box center [548, 85] width 9 height 9
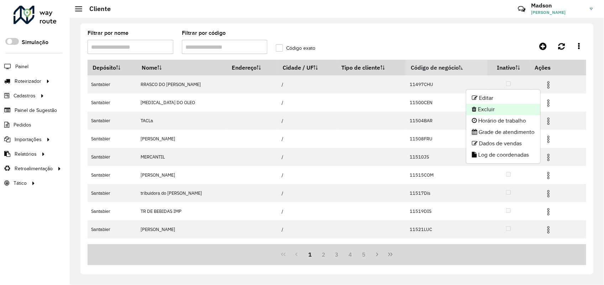
click at [495, 112] on li "Excluir" at bounding box center [503, 109] width 74 height 11
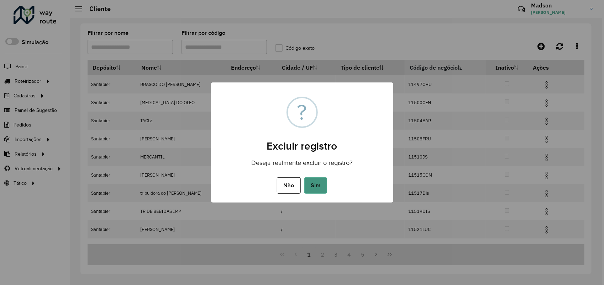
click at [314, 189] on button "Sim" at bounding box center [315, 186] width 23 height 16
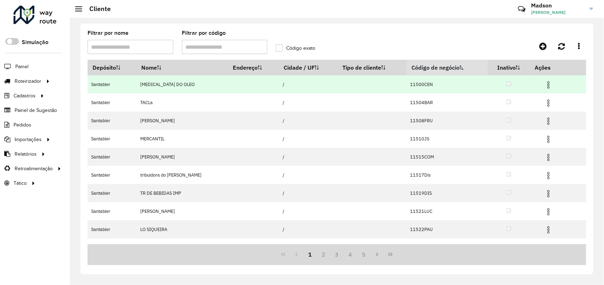
click at [545, 86] on img at bounding box center [548, 85] width 9 height 9
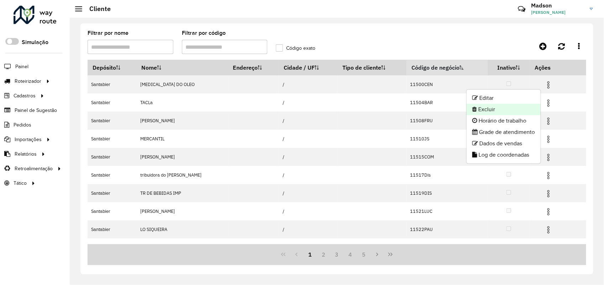
click at [476, 114] on li "Excluir" at bounding box center [503, 109] width 74 height 11
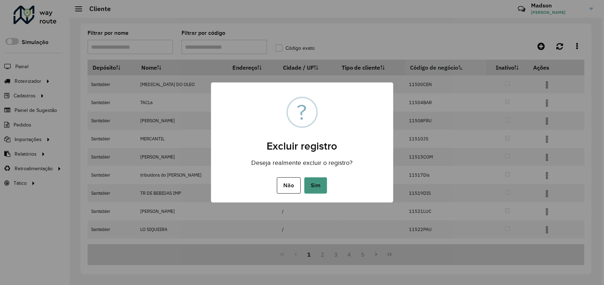
click at [321, 188] on button "Sim" at bounding box center [315, 186] width 23 height 16
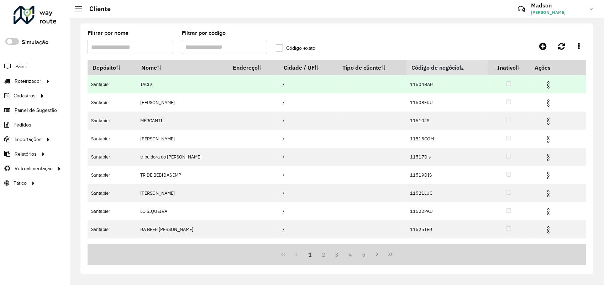
click at [545, 85] on img at bounding box center [548, 85] width 9 height 9
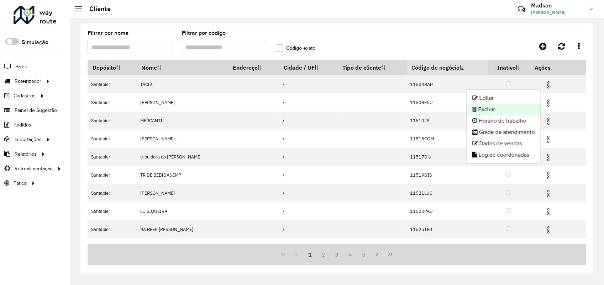
click at [486, 111] on li "Excluir" at bounding box center [503, 109] width 74 height 11
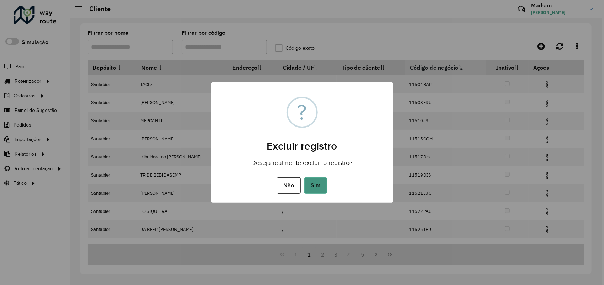
click at [312, 182] on button "Sim" at bounding box center [315, 186] width 23 height 16
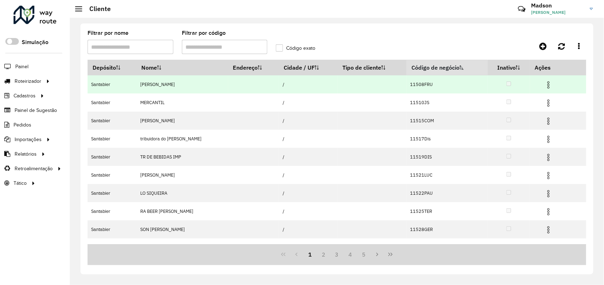
click at [544, 83] on img at bounding box center [548, 85] width 9 height 9
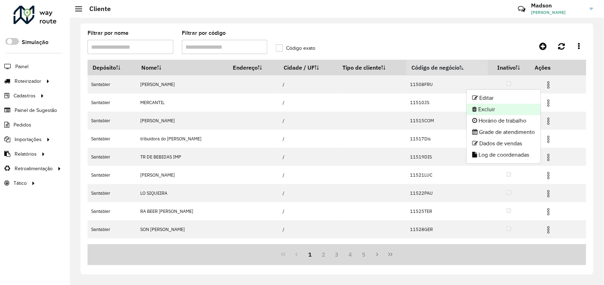
click at [497, 112] on li "Excluir" at bounding box center [503, 109] width 74 height 11
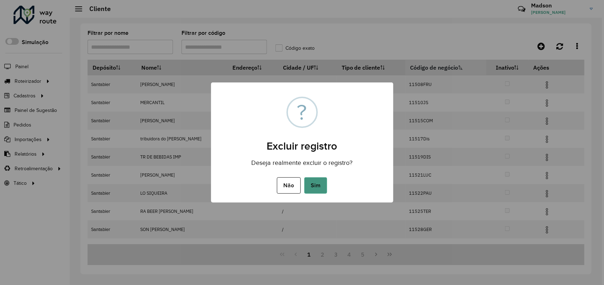
click at [321, 181] on button "Sim" at bounding box center [315, 186] width 23 height 16
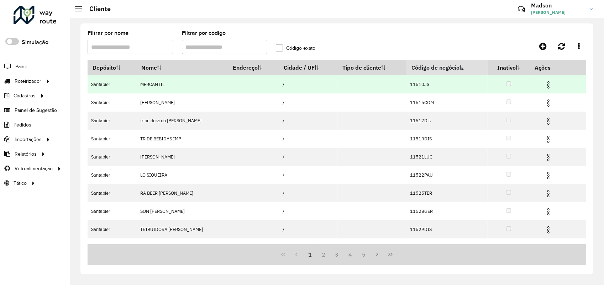
click at [547, 85] on img at bounding box center [548, 85] width 9 height 9
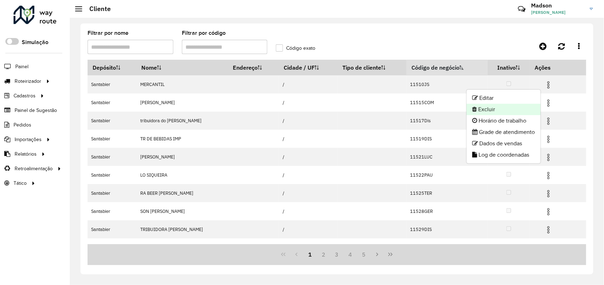
click at [502, 107] on li "Excluir" at bounding box center [503, 109] width 74 height 11
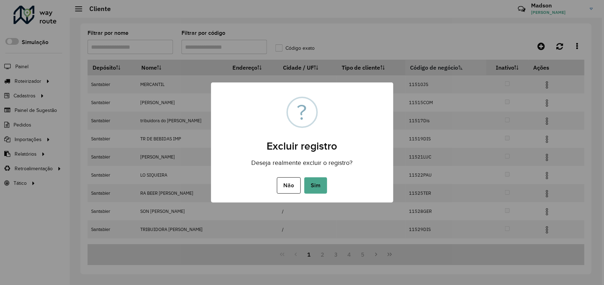
drag, startPoint x: 308, startPoint y: 179, endPoint x: 319, endPoint y: 118, distance: 61.4
click at [310, 175] on div "× ? Excluir registro Deseja realmente excluir o registro? Não No Sim" at bounding box center [302, 143] width 182 height 121
click at [313, 184] on button "Sim" at bounding box center [315, 186] width 23 height 16
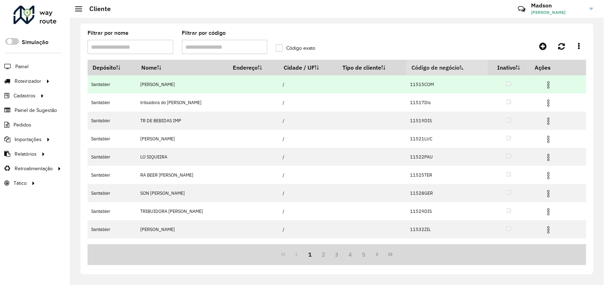
click at [545, 87] on img at bounding box center [548, 85] width 9 height 9
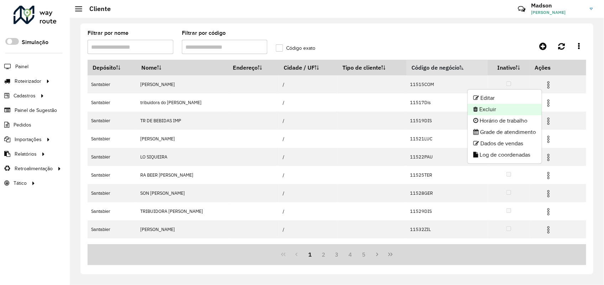
click at [498, 108] on li "Excluir" at bounding box center [505, 109] width 74 height 11
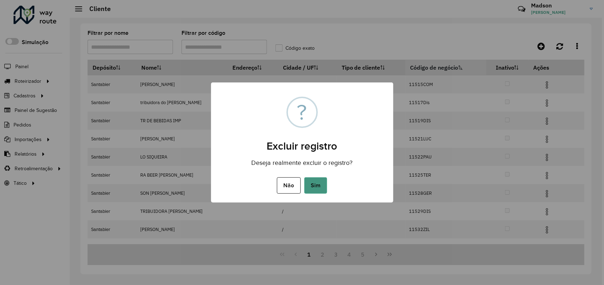
click at [326, 180] on button "Sim" at bounding box center [315, 186] width 23 height 16
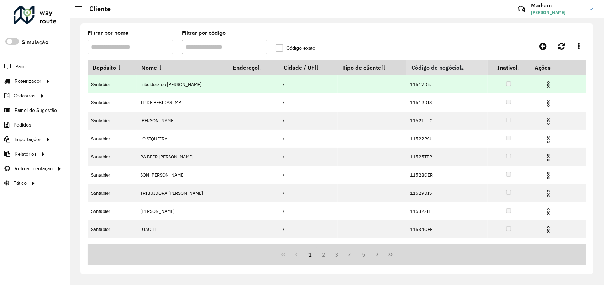
click at [547, 83] on img at bounding box center [548, 85] width 9 height 9
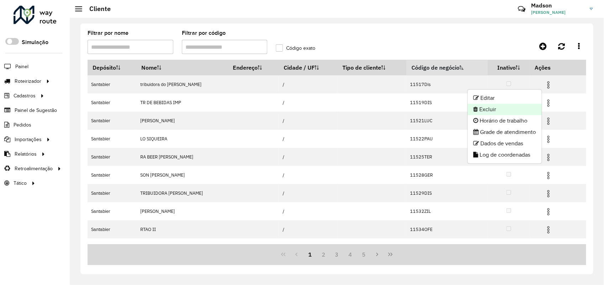
click at [488, 109] on li "Excluir" at bounding box center [505, 109] width 74 height 11
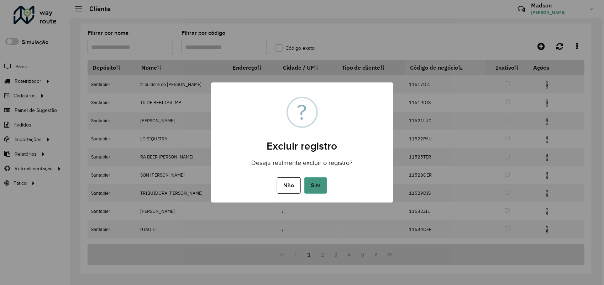
drag, startPoint x: 324, startPoint y: 179, endPoint x: 312, endPoint y: 13, distance: 166.2
click at [324, 178] on button "Sim" at bounding box center [315, 186] width 23 height 16
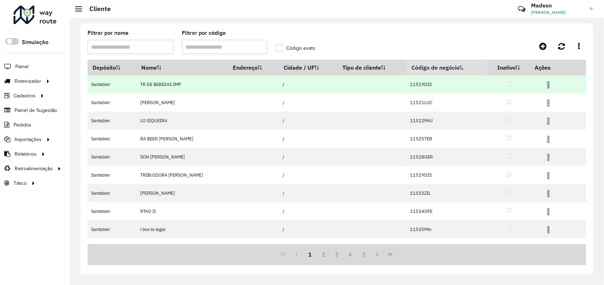
click at [547, 86] on img at bounding box center [548, 85] width 9 height 9
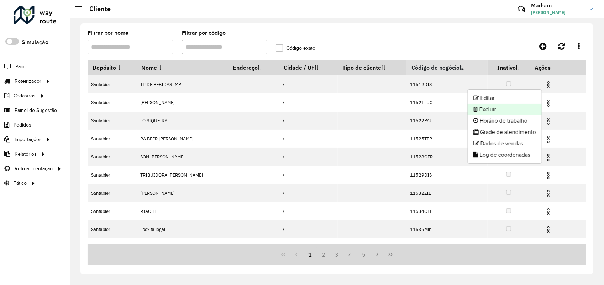
click at [495, 110] on li "Excluir" at bounding box center [505, 109] width 74 height 11
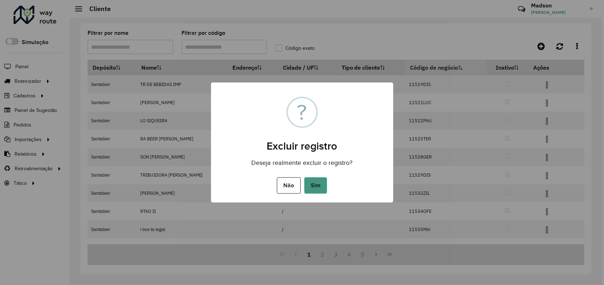
click at [321, 184] on button "Sim" at bounding box center [315, 186] width 23 height 16
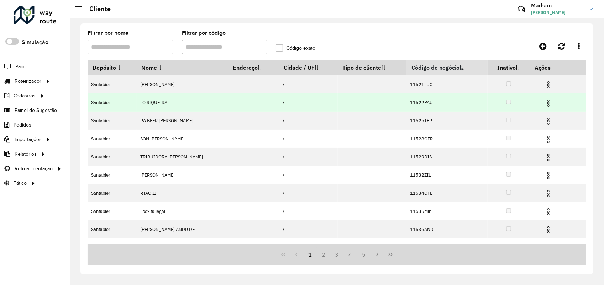
click at [547, 101] on img at bounding box center [548, 103] width 9 height 9
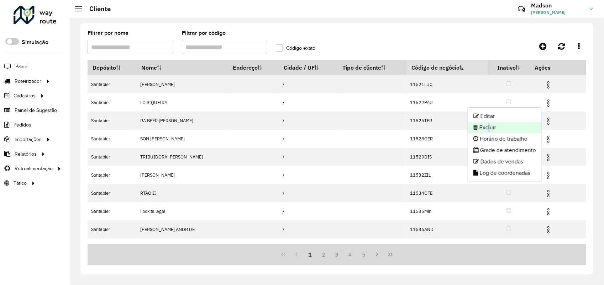
click at [486, 127] on li "Excluir" at bounding box center [505, 127] width 74 height 11
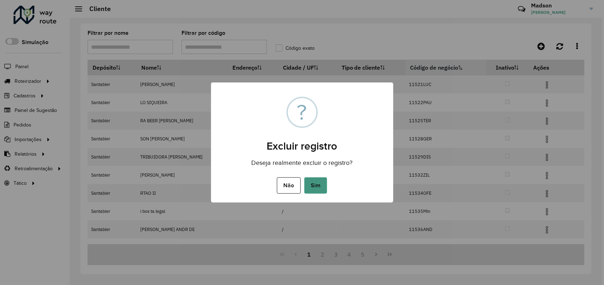
click at [322, 184] on button "Sim" at bounding box center [315, 186] width 23 height 16
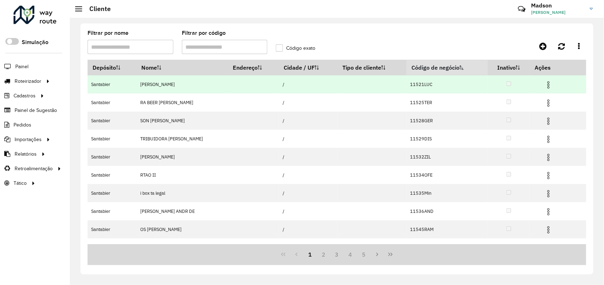
click at [545, 85] on img at bounding box center [548, 85] width 9 height 9
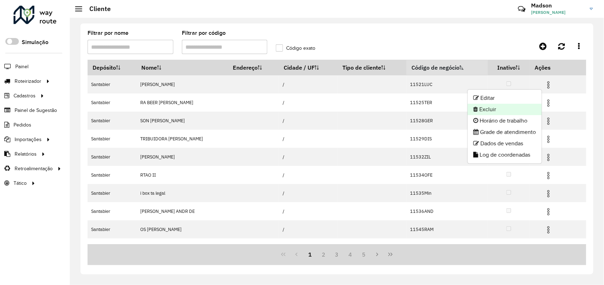
click at [517, 110] on li "Excluir" at bounding box center [505, 109] width 74 height 11
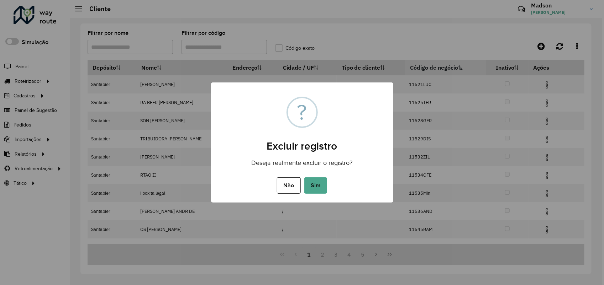
drag, startPoint x: 312, startPoint y: 182, endPoint x: 310, endPoint y: 4, distance: 178.3
click at [312, 180] on button "Sim" at bounding box center [315, 186] width 23 height 16
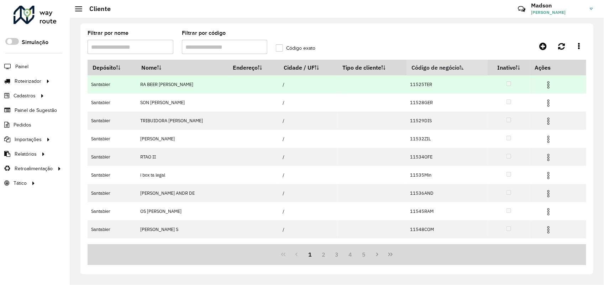
click at [546, 84] on img at bounding box center [548, 85] width 9 height 9
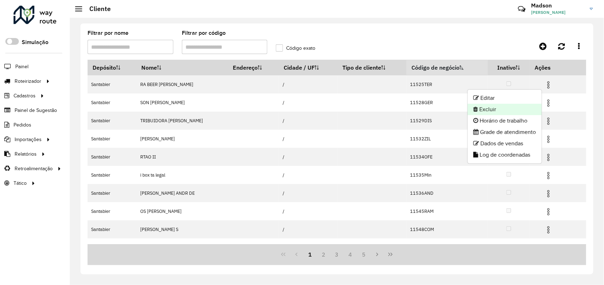
click at [493, 107] on li "Excluir" at bounding box center [505, 109] width 74 height 11
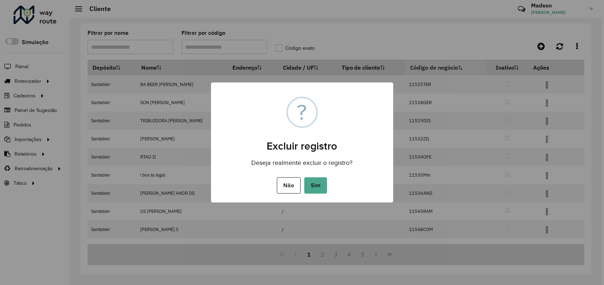
drag, startPoint x: 322, startPoint y: 188, endPoint x: 340, endPoint y: 180, distance: 19.4
click at [323, 187] on button "Sim" at bounding box center [315, 186] width 23 height 16
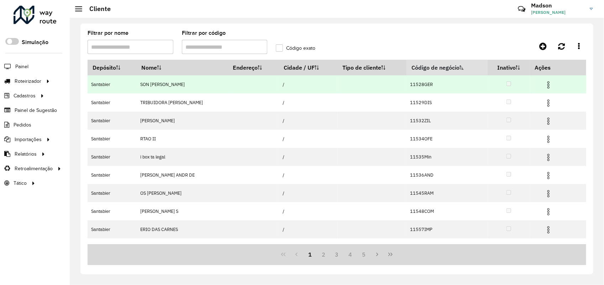
click at [545, 81] on img at bounding box center [548, 85] width 9 height 9
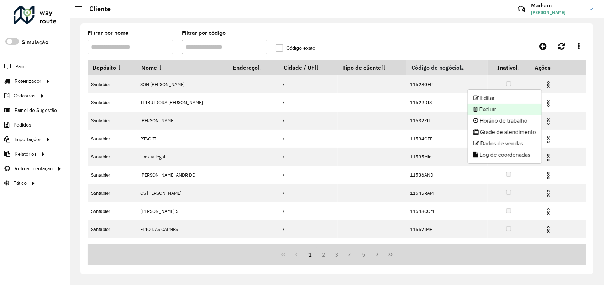
click at [488, 106] on li "Excluir" at bounding box center [505, 109] width 74 height 11
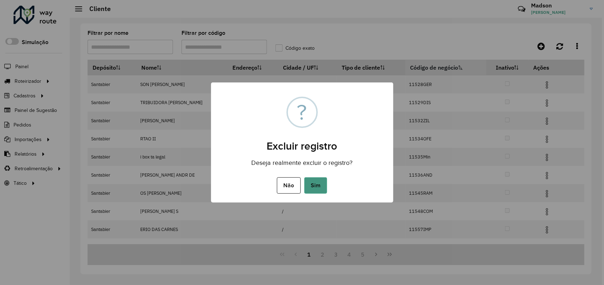
click at [319, 184] on button "Sim" at bounding box center [315, 186] width 23 height 16
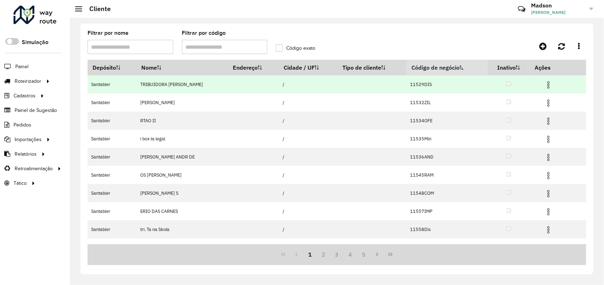
click at [547, 81] on img at bounding box center [548, 85] width 9 height 9
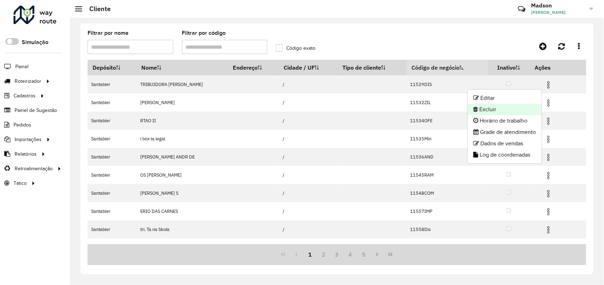
click at [506, 105] on li "Excluir" at bounding box center [505, 109] width 74 height 11
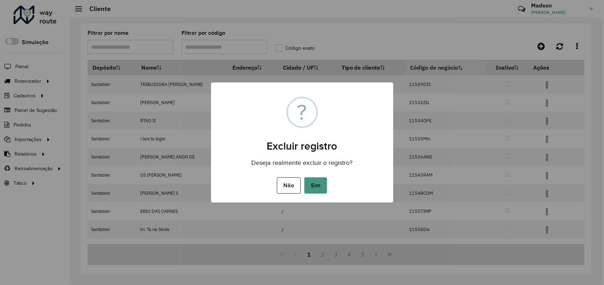
click at [312, 189] on button "Sim" at bounding box center [315, 186] width 23 height 16
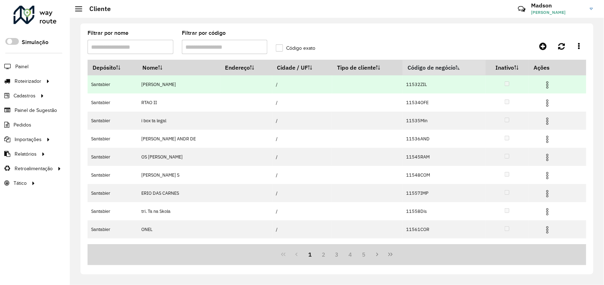
click at [545, 84] on img at bounding box center [547, 85] width 9 height 9
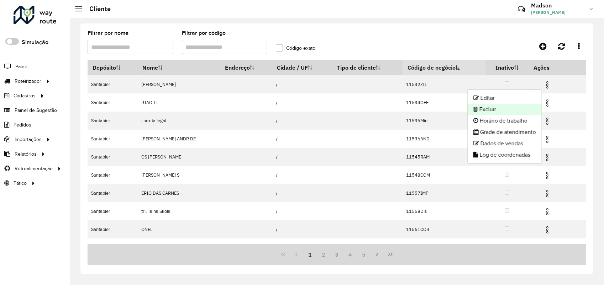
click at [476, 110] on li "Excluir" at bounding box center [505, 109] width 74 height 11
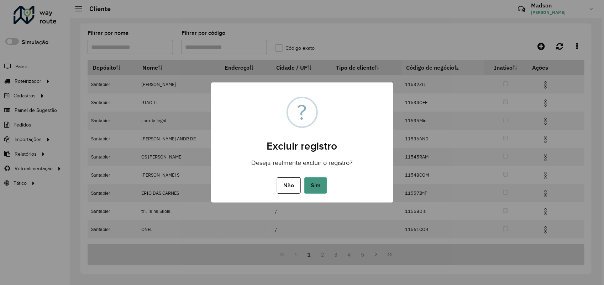
click at [326, 183] on button "Sim" at bounding box center [315, 186] width 23 height 16
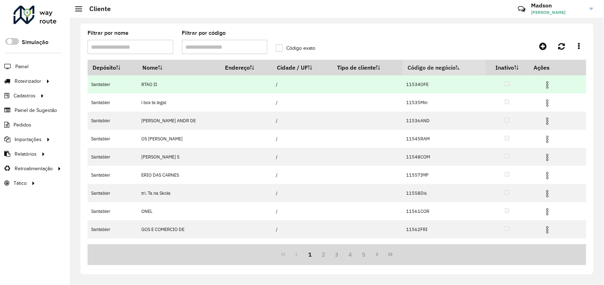
click at [544, 80] on td at bounding box center [550, 84] width 43 height 18
click at [546, 85] on img at bounding box center [547, 85] width 9 height 9
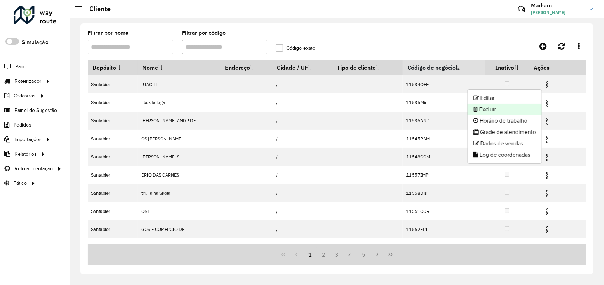
click at [501, 108] on li "Excluir" at bounding box center [505, 109] width 74 height 11
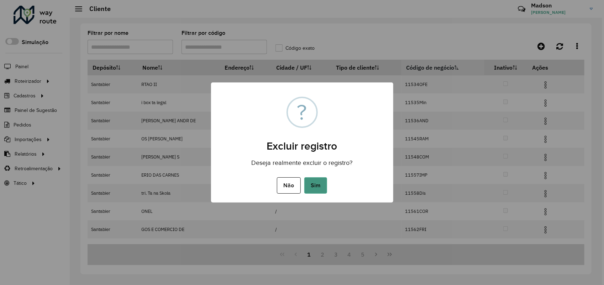
click at [325, 183] on button "Sim" at bounding box center [315, 186] width 23 height 16
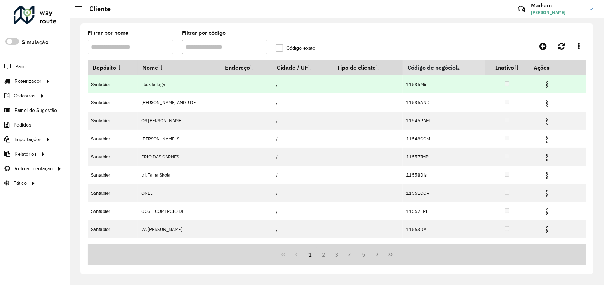
click at [548, 86] on img at bounding box center [547, 85] width 9 height 9
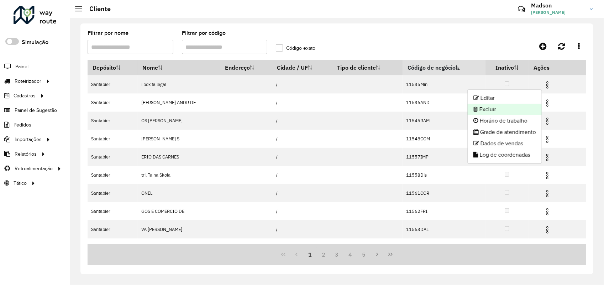
click at [526, 109] on li "Excluir" at bounding box center [505, 109] width 74 height 11
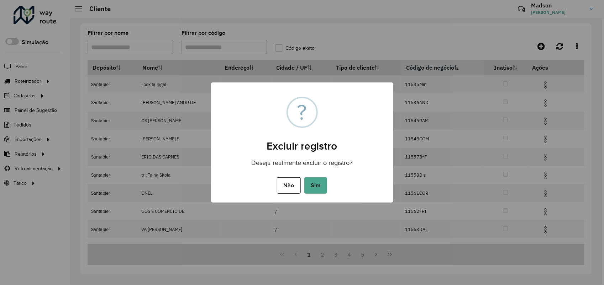
drag, startPoint x: 316, startPoint y: 181, endPoint x: 303, endPoint y: 15, distance: 165.9
click at [316, 180] on button "Sim" at bounding box center [315, 186] width 23 height 16
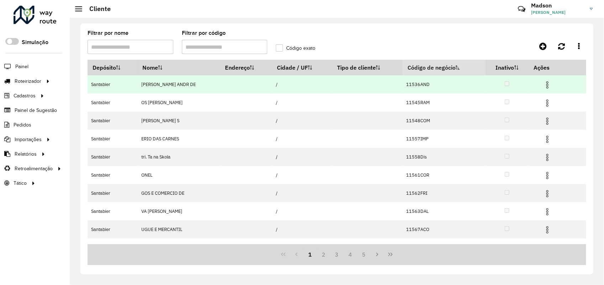
click at [547, 87] on img at bounding box center [547, 85] width 9 height 9
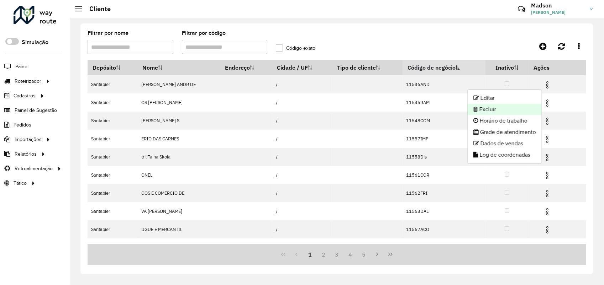
click at [493, 110] on li "Excluir" at bounding box center [505, 109] width 74 height 11
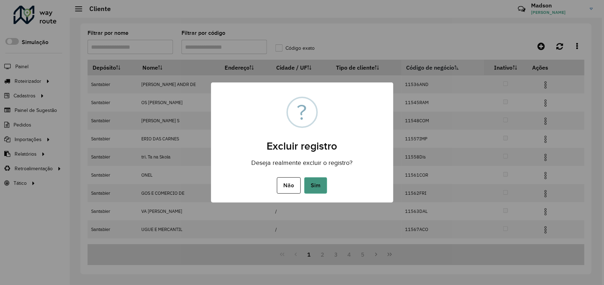
click at [315, 180] on button "Sim" at bounding box center [315, 186] width 23 height 16
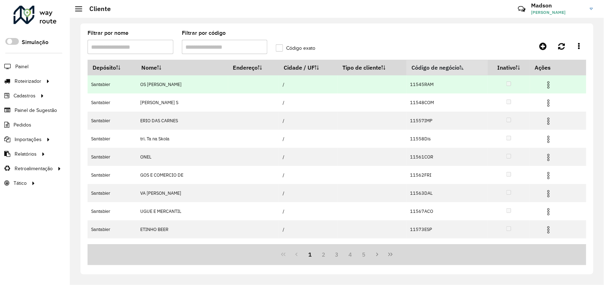
click at [545, 86] on img at bounding box center [548, 85] width 9 height 9
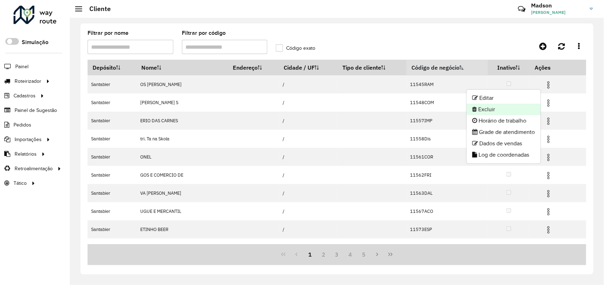
click at [504, 114] on li "Excluir" at bounding box center [503, 109] width 74 height 11
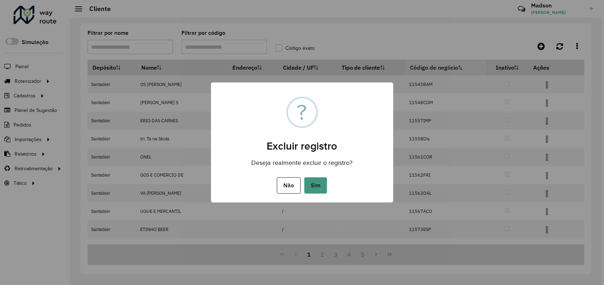
drag, startPoint x: 323, startPoint y: 185, endPoint x: 313, endPoint y: 9, distance: 176.0
click at [323, 184] on button "Sim" at bounding box center [315, 186] width 23 height 16
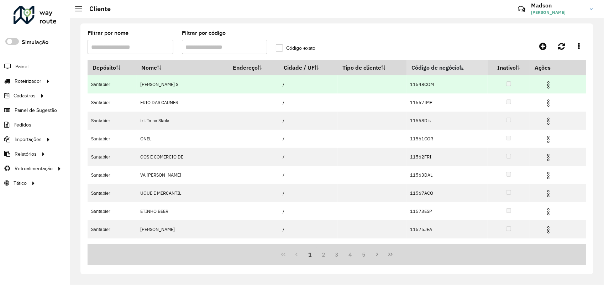
click at [544, 85] on img at bounding box center [548, 85] width 9 height 9
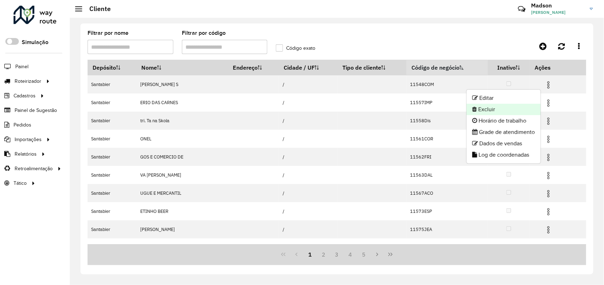
click at [482, 109] on li "Excluir" at bounding box center [503, 109] width 74 height 11
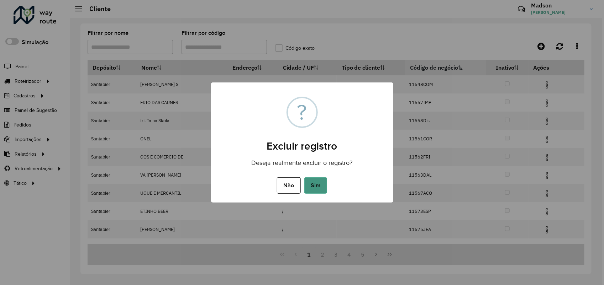
click at [324, 184] on button "Sim" at bounding box center [315, 186] width 23 height 16
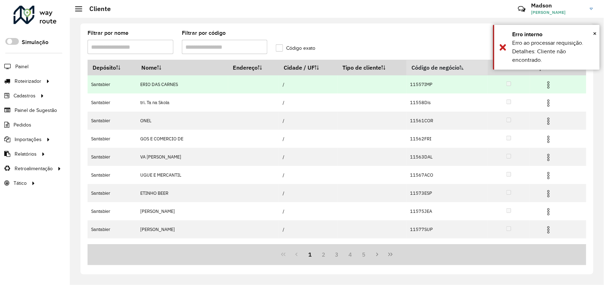
drag, startPoint x: 545, startPoint y: 86, endPoint x: 542, endPoint y: 88, distance: 4.5
click at [545, 86] on img at bounding box center [548, 85] width 9 height 9
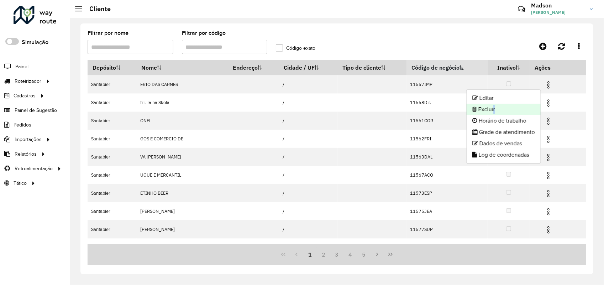
click at [491, 111] on li "Excluir" at bounding box center [503, 109] width 74 height 11
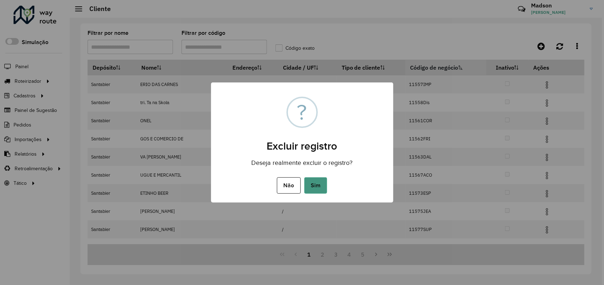
drag, startPoint x: 316, startPoint y: 183, endPoint x: 317, endPoint y: 177, distance: 6.6
click at [316, 183] on button "Sim" at bounding box center [315, 186] width 23 height 16
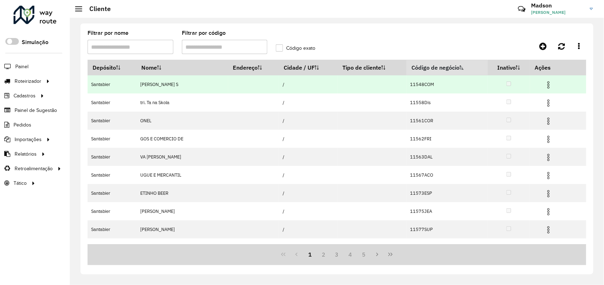
click at [545, 84] on img at bounding box center [548, 85] width 9 height 9
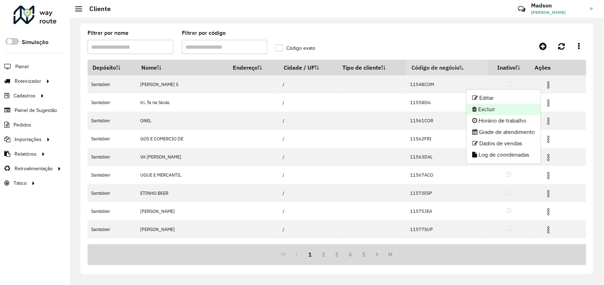
click at [496, 108] on li "Excluir" at bounding box center [503, 109] width 74 height 11
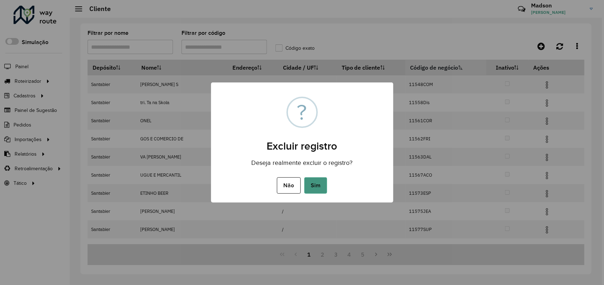
drag, startPoint x: 314, startPoint y: 189, endPoint x: 346, endPoint y: 163, distance: 41.2
click at [315, 188] on button "Sim" at bounding box center [315, 186] width 23 height 16
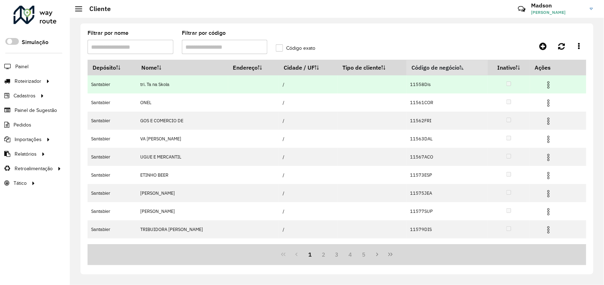
click at [545, 87] on img at bounding box center [548, 85] width 9 height 9
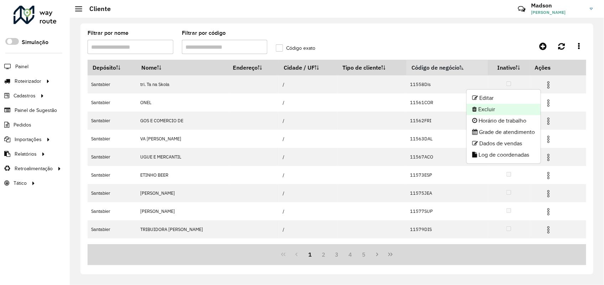
click at [508, 107] on li "Excluir" at bounding box center [503, 109] width 74 height 11
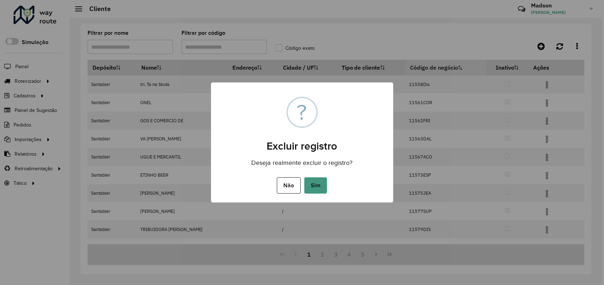
click at [320, 184] on button "Sim" at bounding box center [315, 186] width 23 height 16
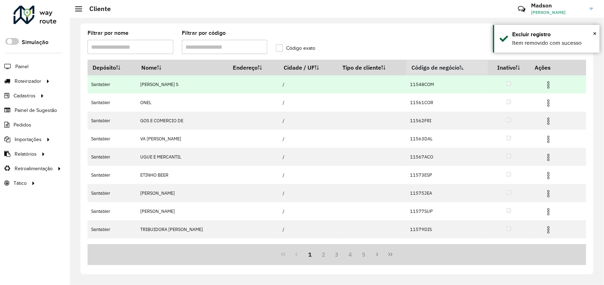
click at [545, 85] on img at bounding box center [548, 85] width 9 height 9
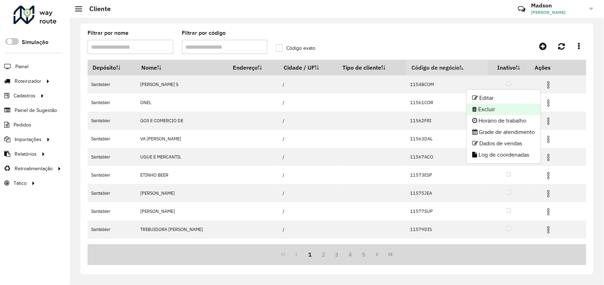
click at [498, 105] on li "Excluir" at bounding box center [503, 109] width 74 height 11
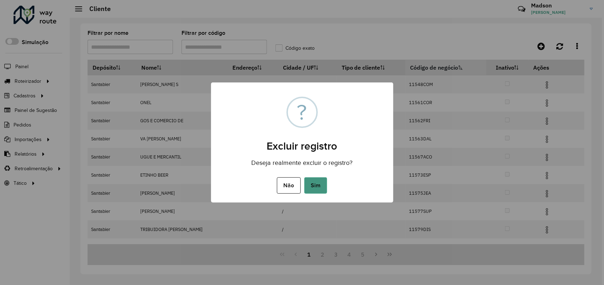
click at [317, 186] on button "Sim" at bounding box center [315, 186] width 23 height 16
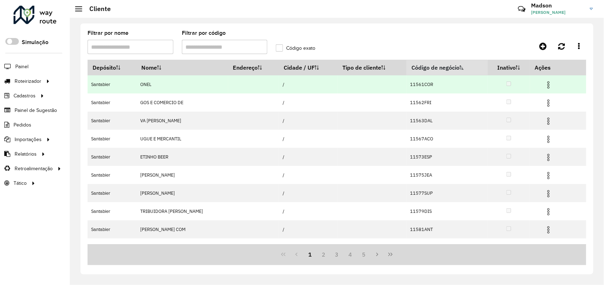
click at [544, 85] on img at bounding box center [548, 85] width 9 height 9
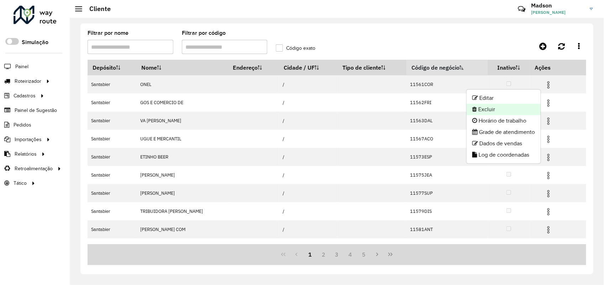
click at [493, 111] on li "Excluir" at bounding box center [503, 109] width 74 height 11
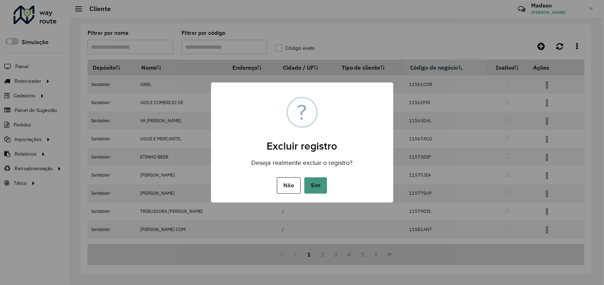
click at [308, 185] on button "Sim" at bounding box center [315, 186] width 23 height 16
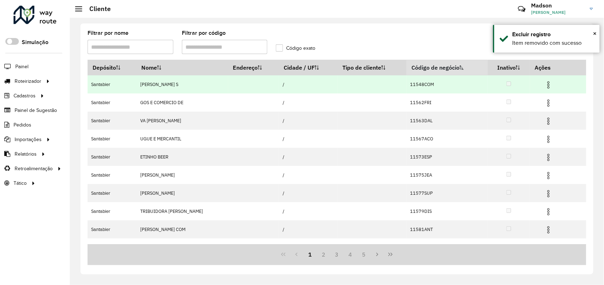
click at [544, 85] on img at bounding box center [548, 85] width 9 height 9
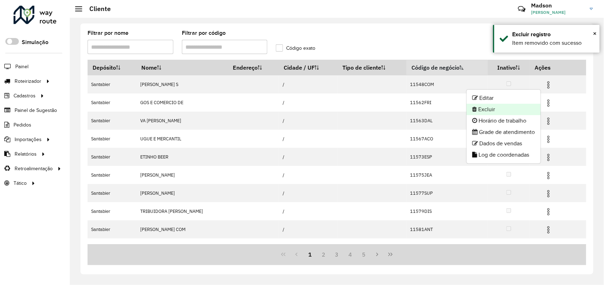
click at [490, 114] on li "Excluir" at bounding box center [503, 109] width 74 height 11
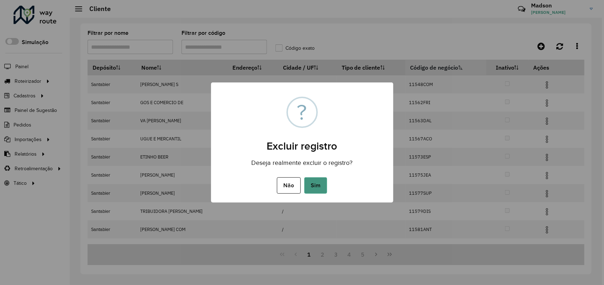
click at [312, 182] on button "Sim" at bounding box center [315, 186] width 23 height 16
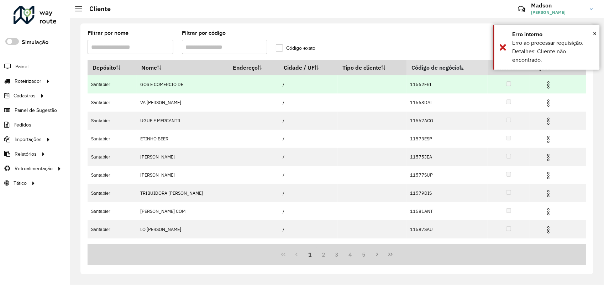
click at [545, 84] on img at bounding box center [548, 85] width 9 height 9
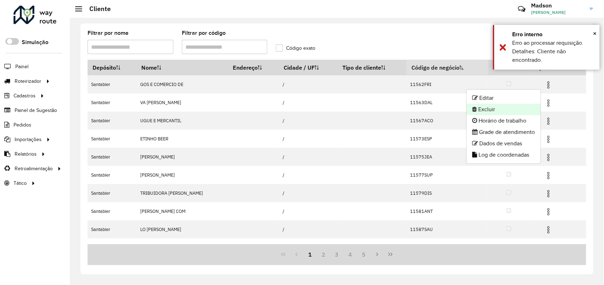
click at [514, 107] on li "Excluir" at bounding box center [503, 109] width 74 height 11
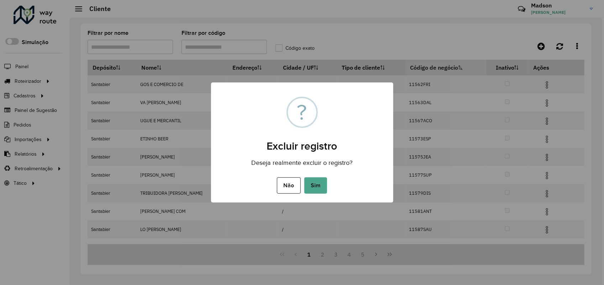
drag, startPoint x: 314, startPoint y: 185, endPoint x: 343, endPoint y: 166, distance: 34.8
click at [315, 184] on button "Sim" at bounding box center [315, 186] width 23 height 16
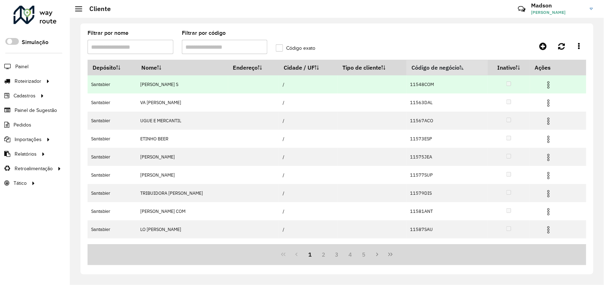
click at [547, 83] on img at bounding box center [548, 85] width 9 height 9
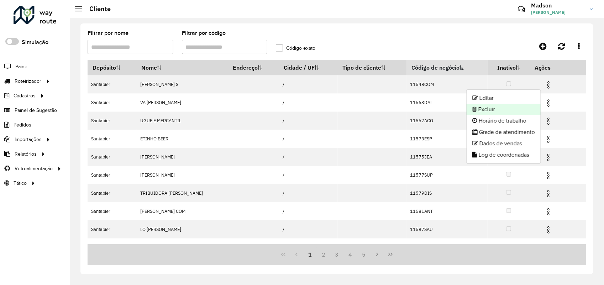
click at [494, 107] on li "Excluir" at bounding box center [503, 109] width 74 height 11
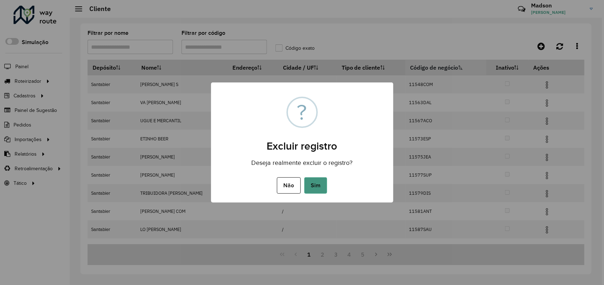
click at [319, 184] on button "Sim" at bounding box center [315, 186] width 23 height 16
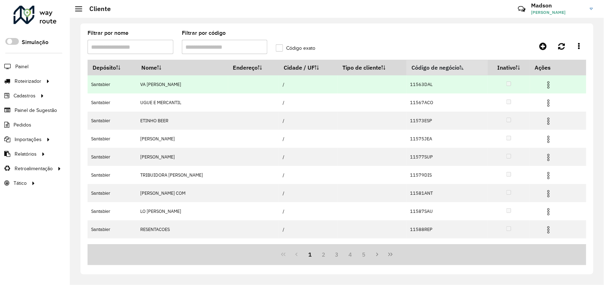
click at [546, 84] on img at bounding box center [548, 85] width 9 height 9
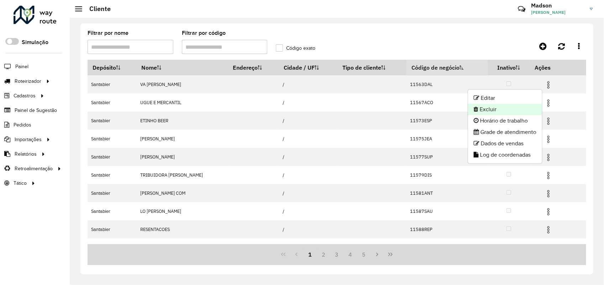
click at [481, 110] on li "Excluir" at bounding box center [505, 109] width 74 height 11
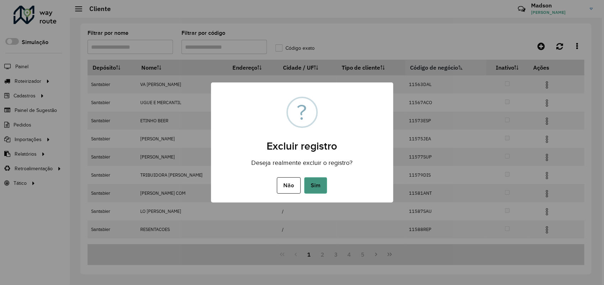
click at [314, 185] on button "Sim" at bounding box center [315, 186] width 23 height 16
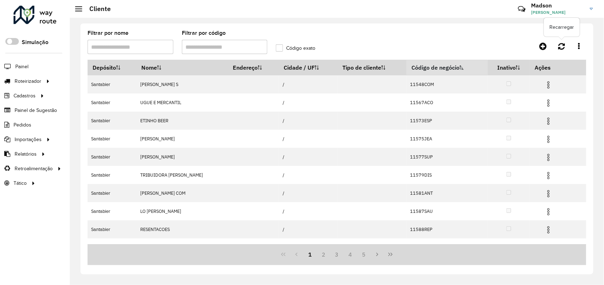
drag, startPoint x: 558, startPoint y: 46, endPoint x: 554, endPoint y: 46, distance: 4.0
click at [558, 46] on icon at bounding box center [561, 46] width 7 height 8
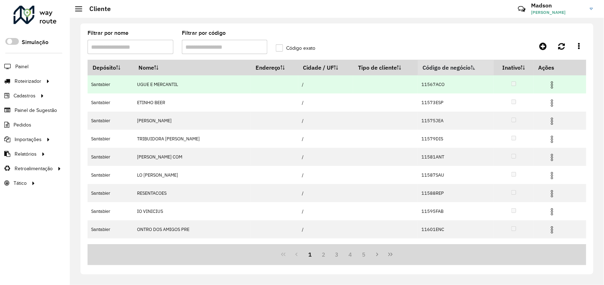
click at [548, 82] on img at bounding box center [552, 85] width 9 height 9
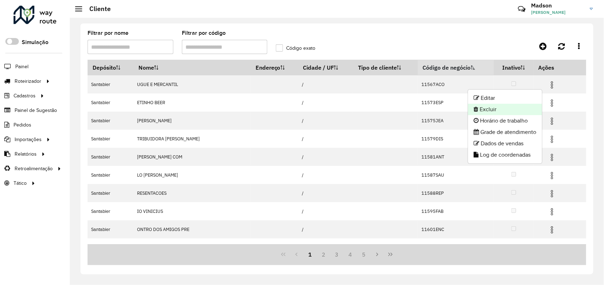
click at [492, 112] on li "Excluir" at bounding box center [505, 109] width 74 height 11
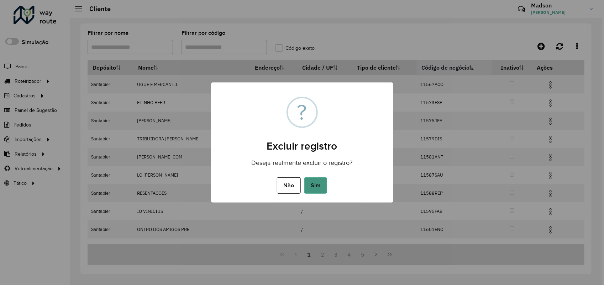
click at [315, 186] on button "Sim" at bounding box center [315, 186] width 23 height 16
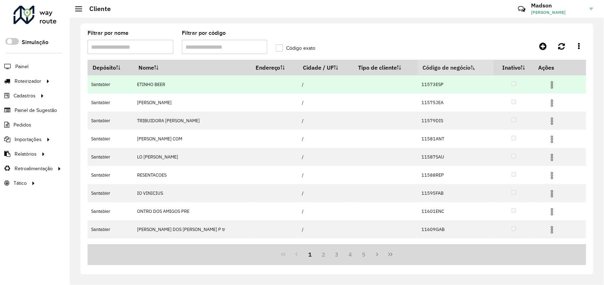
click at [548, 84] on img at bounding box center [552, 85] width 9 height 9
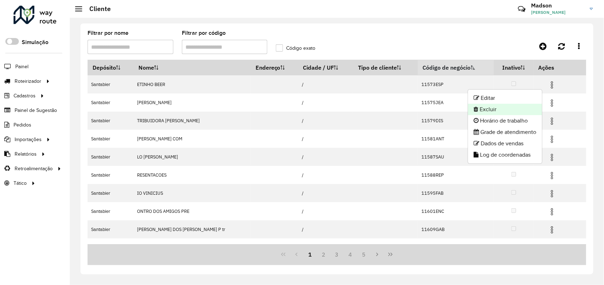
click at [495, 105] on li "Excluir" at bounding box center [505, 109] width 74 height 11
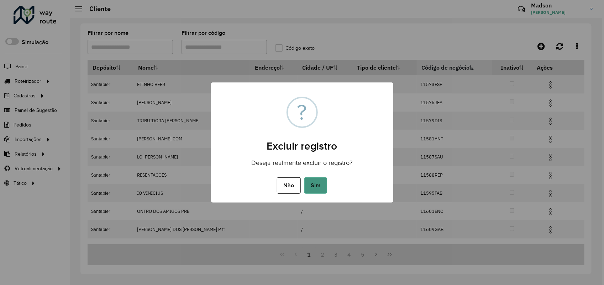
click at [310, 185] on button "Sim" at bounding box center [315, 186] width 23 height 16
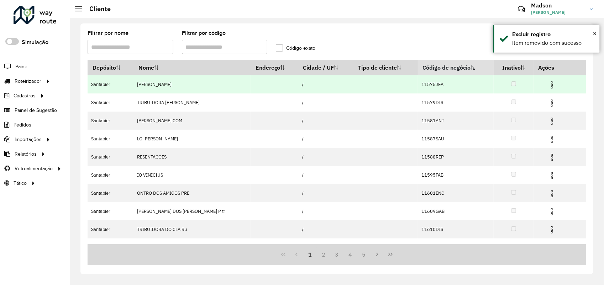
click at [548, 83] on img at bounding box center [552, 85] width 9 height 9
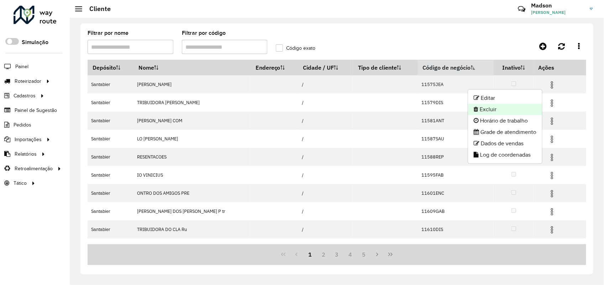
click at [511, 106] on li "Excluir" at bounding box center [505, 109] width 74 height 11
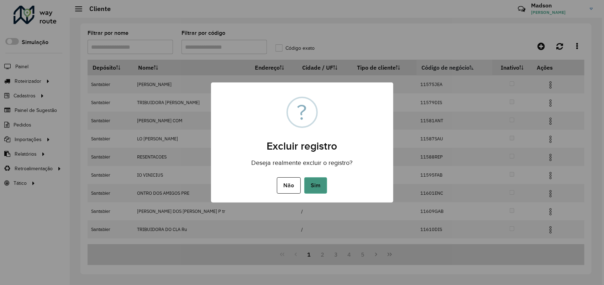
click at [318, 185] on button "Sim" at bounding box center [315, 186] width 23 height 16
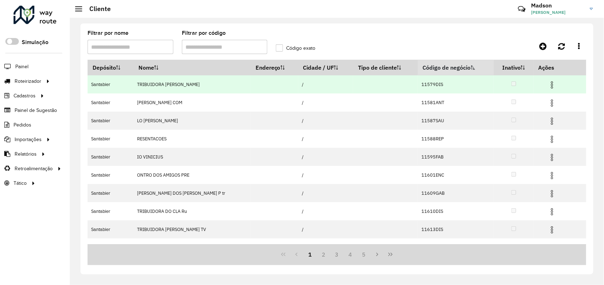
click at [548, 86] on img at bounding box center [552, 85] width 9 height 9
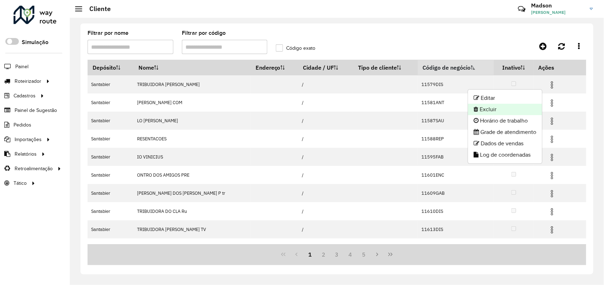
click at [490, 106] on li "Excluir" at bounding box center [505, 109] width 74 height 11
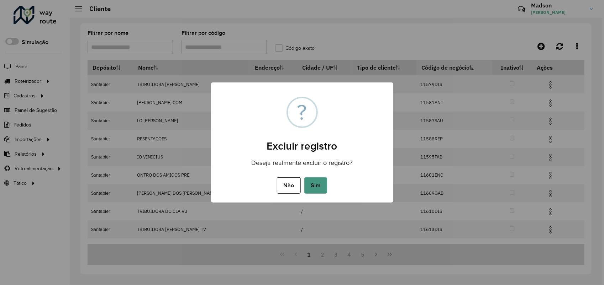
click at [320, 180] on button "Sim" at bounding box center [315, 186] width 23 height 16
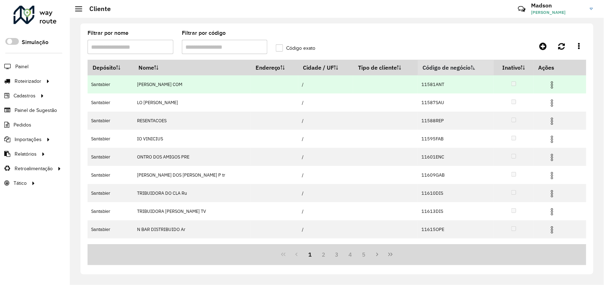
click at [548, 84] on img at bounding box center [552, 85] width 9 height 9
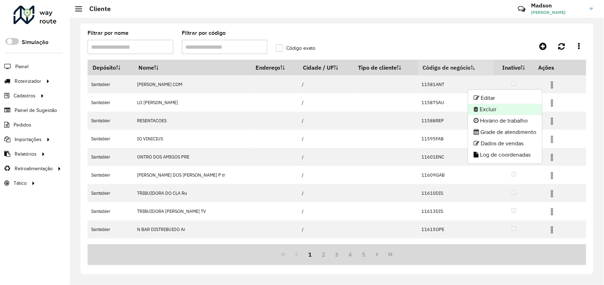
click at [513, 109] on li "Excluir" at bounding box center [505, 109] width 74 height 11
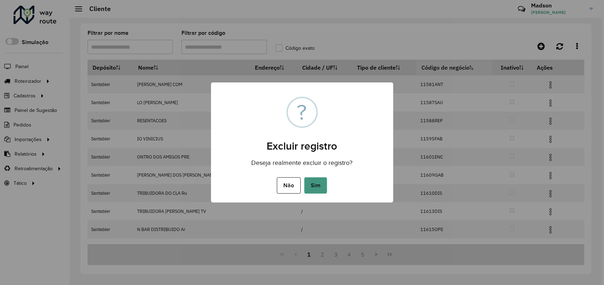
click at [309, 184] on button "Sim" at bounding box center [315, 186] width 23 height 16
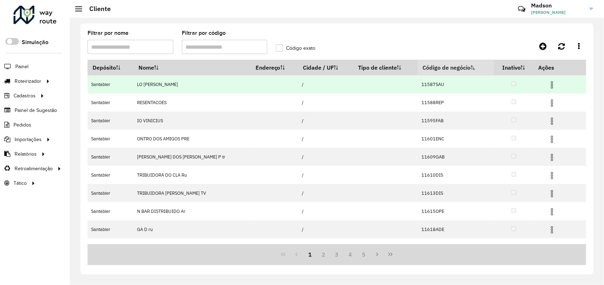
click at [548, 86] on img at bounding box center [552, 85] width 9 height 9
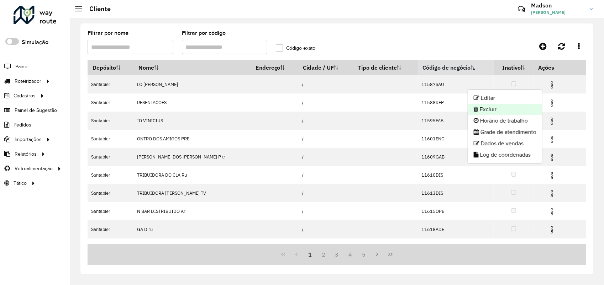
click at [506, 106] on li "Excluir" at bounding box center [505, 109] width 74 height 11
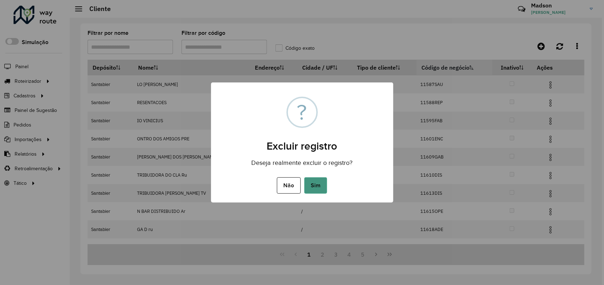
click at [321, 184] on button "Sim" at bounding box center [315, 186] width 23 height 16
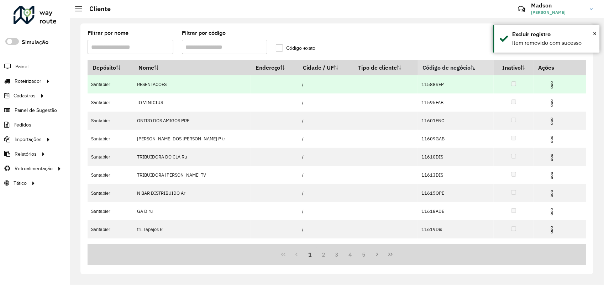
click at [549, 84] on img at bounding box center [552, 85] width 9 height 9
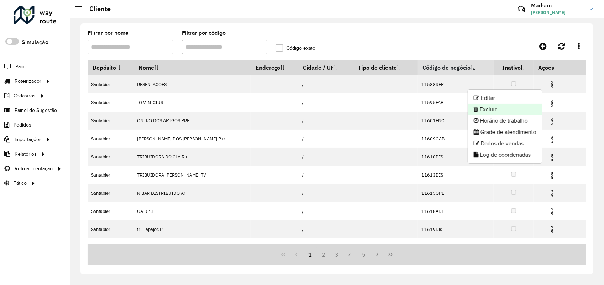
click at [486, 111] on li "Excluir" at bounding box center [505, 109] width 74 height 11
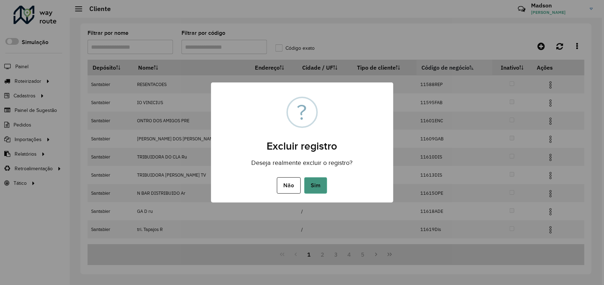
click at [310, 185] on button "Sim" at bounding box center [315, 186] width 23 height 16
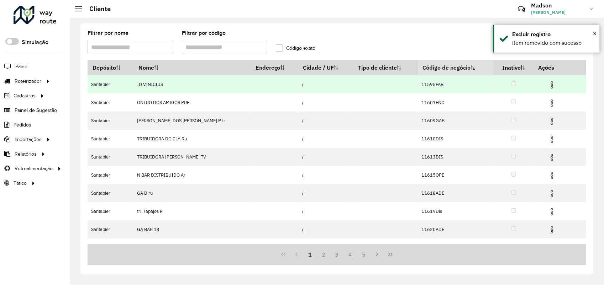
click at [548, 84] on img at bounding box center [552, 85] width 9 height 9
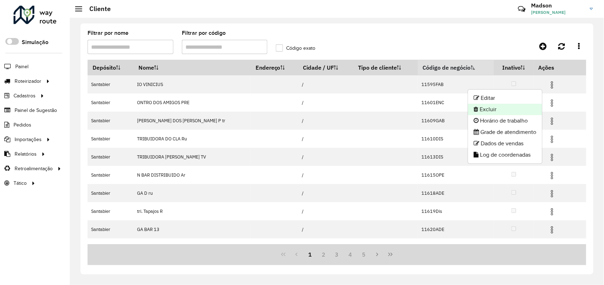
click at [480, 107] on li "Excluir" at bounding box center [505, 109] width 74 height 11
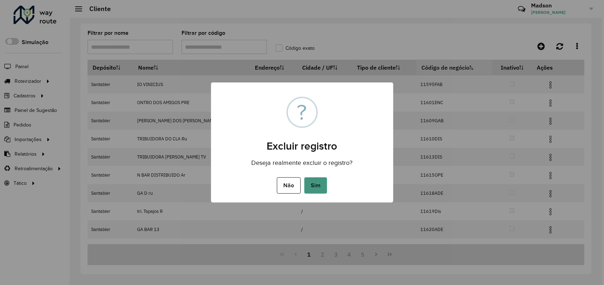
click at [312, 188] on button "Sim" at bounding box center [315, 186] width 23 height 16
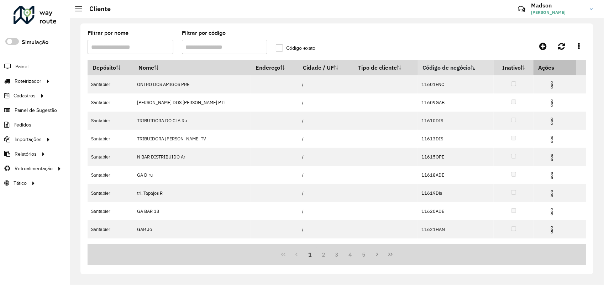
click at [537, 72] on th "Ações" at bounding box center [554, 67] width 43 height 15
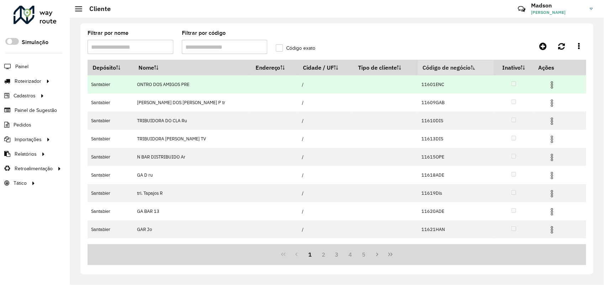
click at [548, 86] on img at bounding box center [552, 85] width 9 height 9
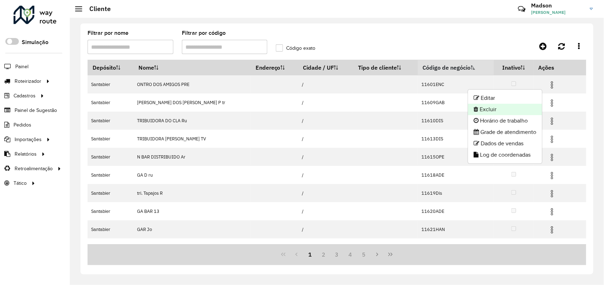
click at [491, 109] on li "Excluir" at bounding box center [505, 109] width 74 height 11
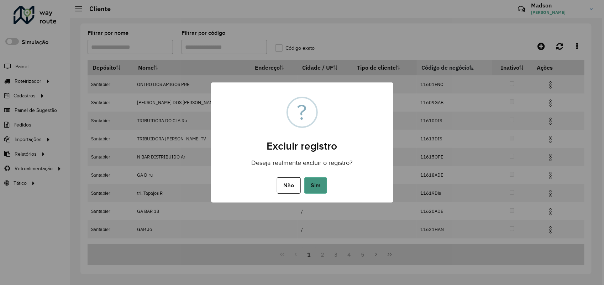
click at [319, 190] on button "Sim" at bounding box center [315, 186] width 23 height 16
